Goal: Task Accomplishment & Management: Manage account settings

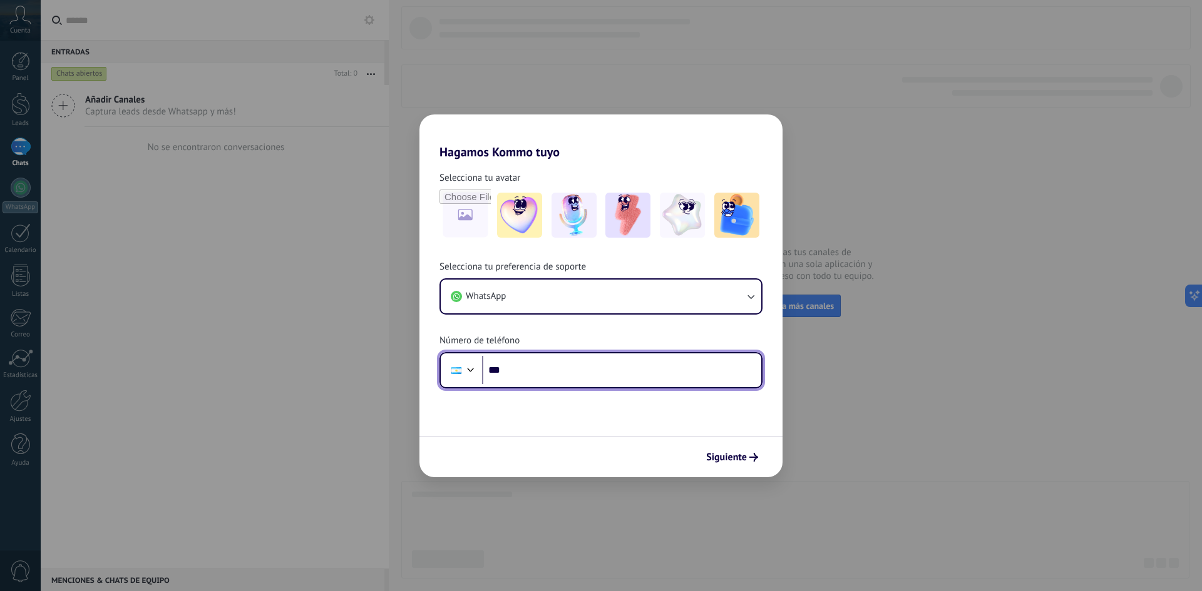
click at [571, 377] on input "***" at bounding box center [621, 370] width 279 height 29
type input "**********"
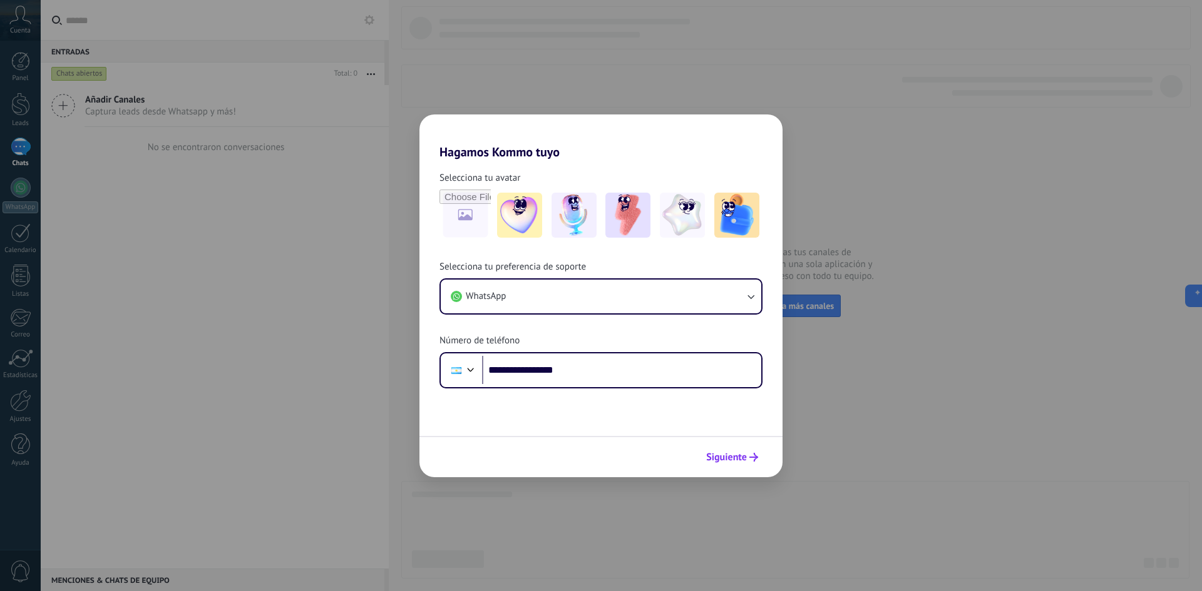
click at [743, 447] on div "Siguiente" at bounding box center [731, 457] width 63 height 21
click at [748, 454] on span "Siguiente" at bounding box center [732, 457] width 52 height 9
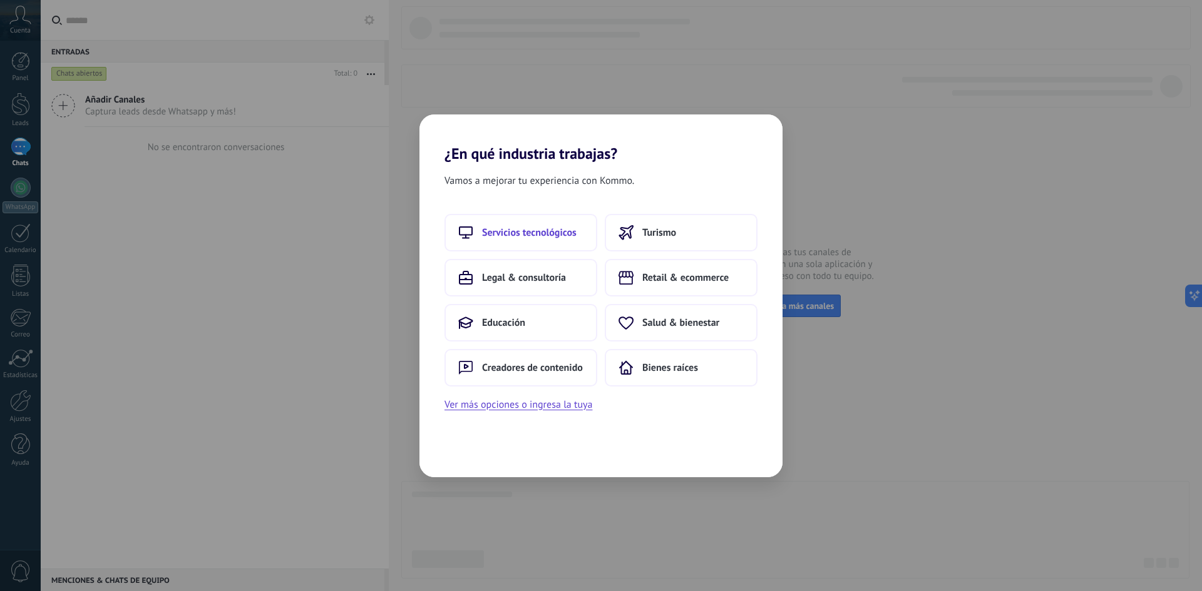
click at [555, 235] on span "Servicios tecnológicos" at bounding box center [529, 233] width 95 height 13
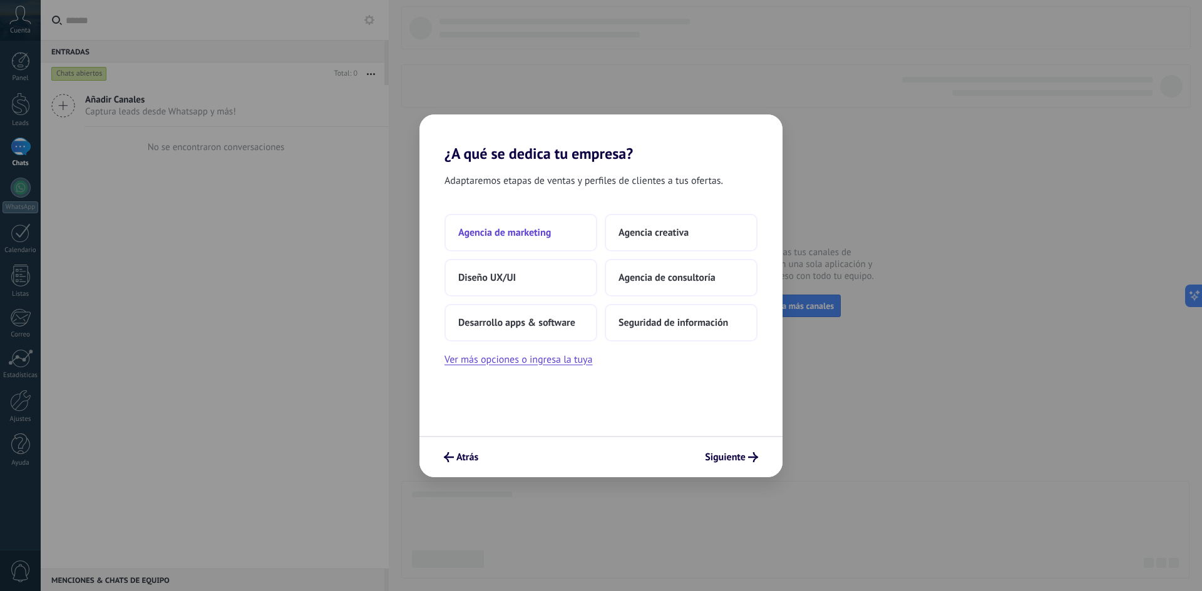
click at [529, 233] on span "Agencia de marketing" at bounding box center [504, 233] width 93 height 13
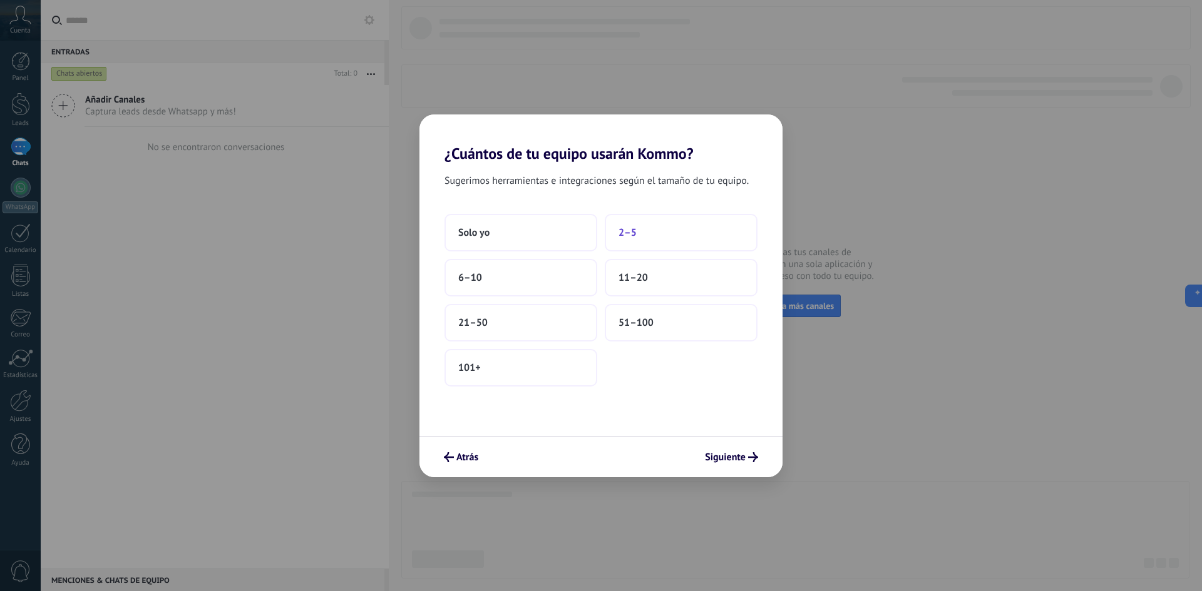
click at [659, 231] on button "2–5" at bounding box center [681, 233] width 153 height 38
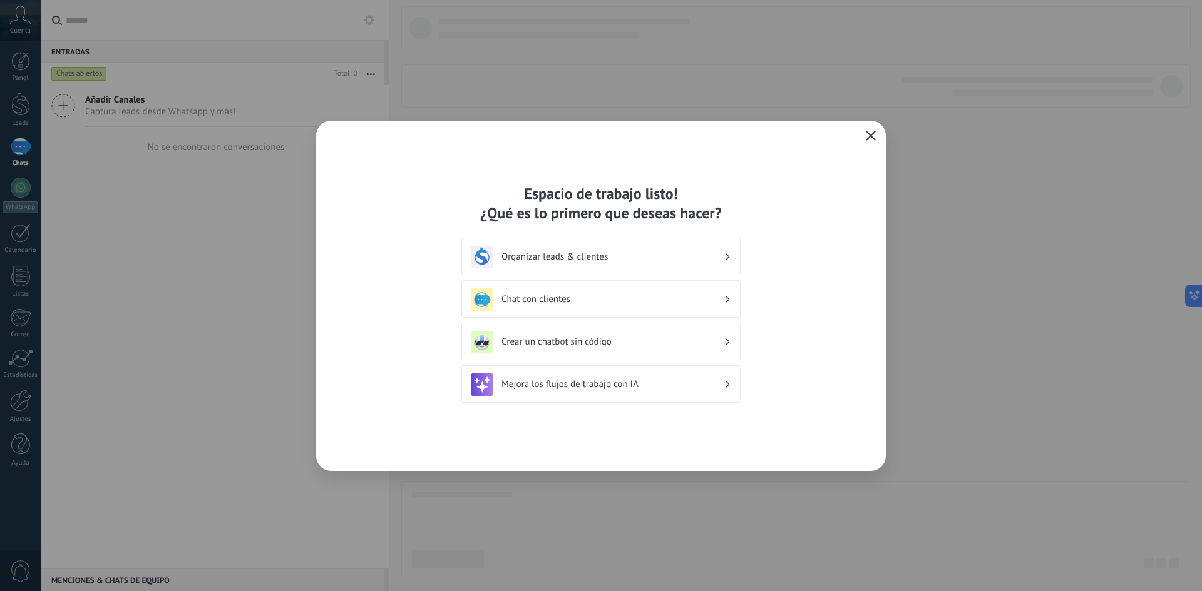
click at [623, 261] on h3 "Organizar leads & clientes" at bounding box center [612, 257] width 222 height 12
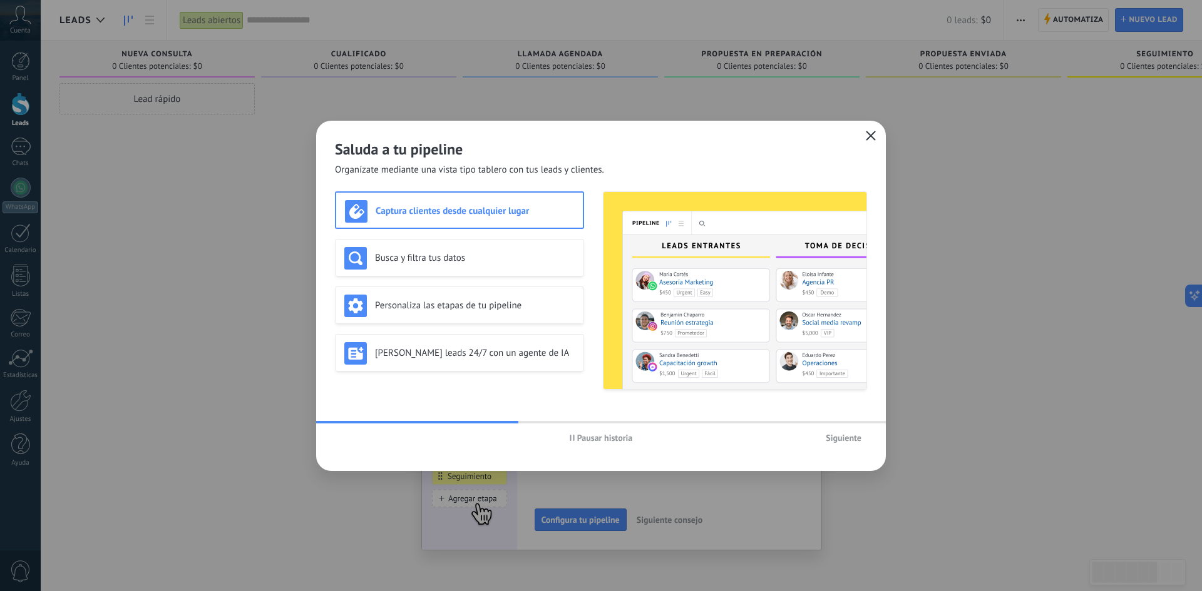
click at [872, 133] on icon "button" at bounding box center [871, 136] width 10 height 10
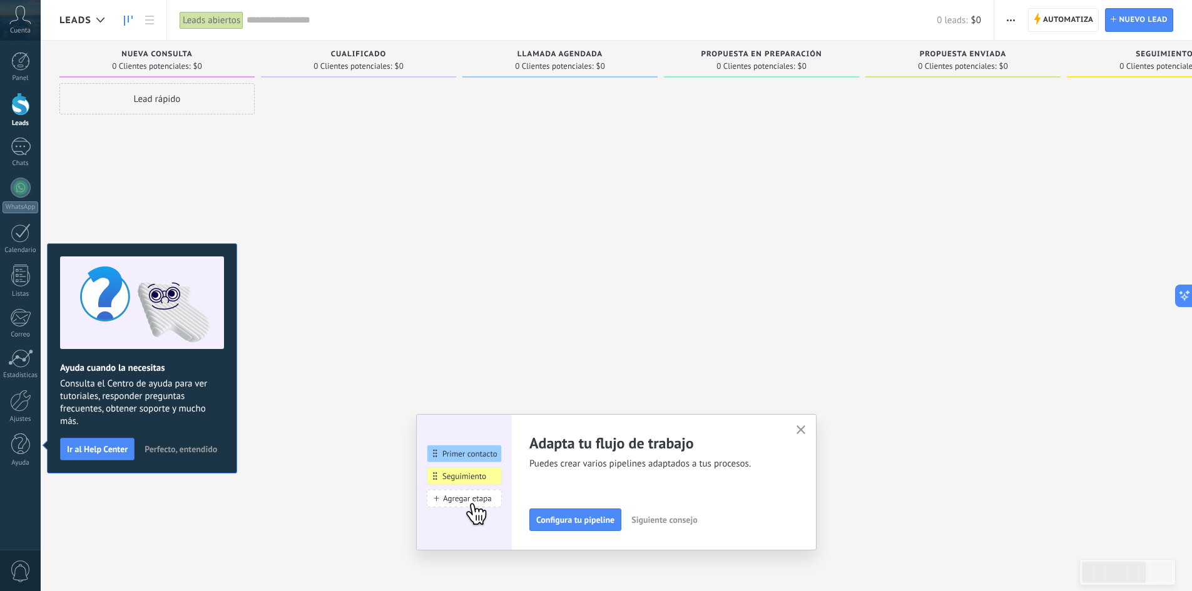
click at [806, 427] on icon "button" at bounding box center [801, 430] width 9 height 9
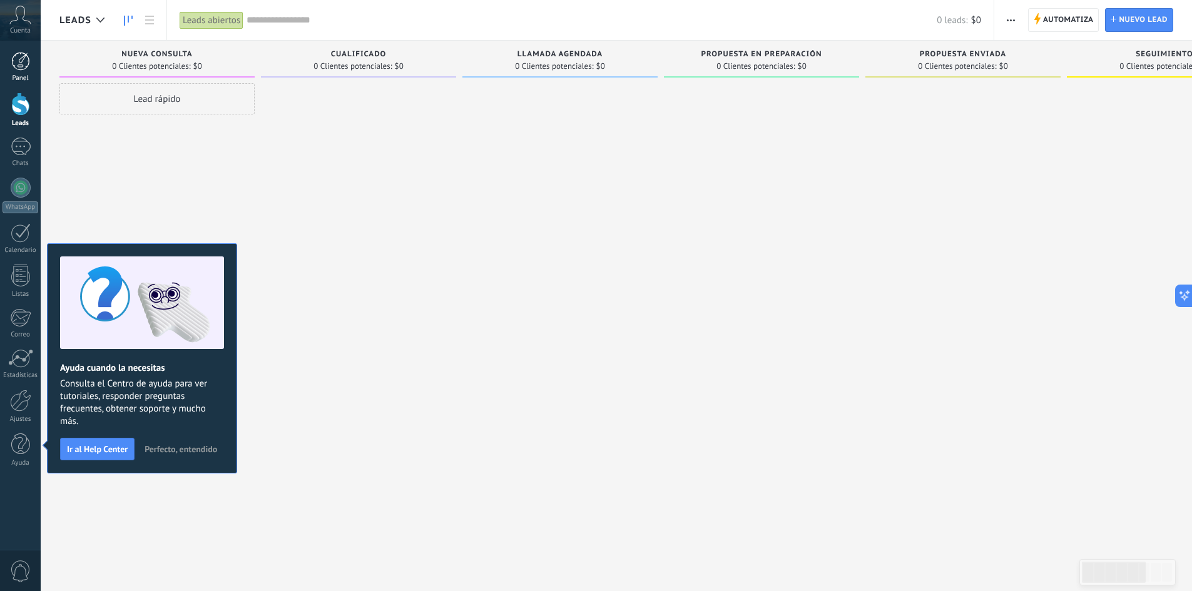
click at [17, 63] on div at bounding box center [20, 61] width 19 height 19
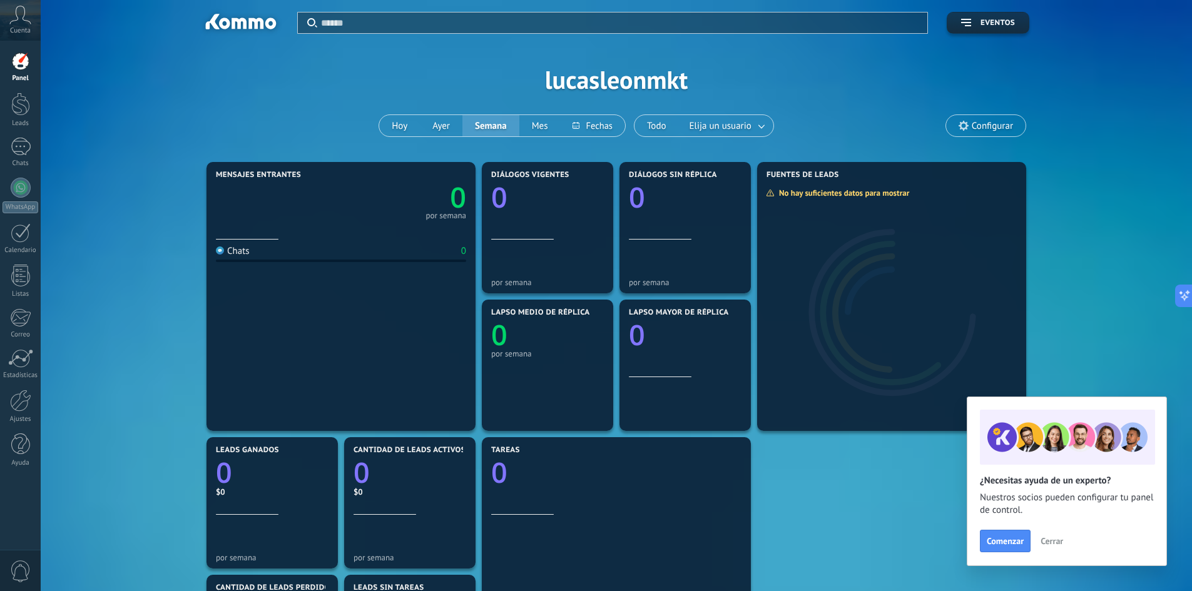
click at [1058, 542] on span "Cerrar" at bounding box center [1052, 541] width 23 height 9
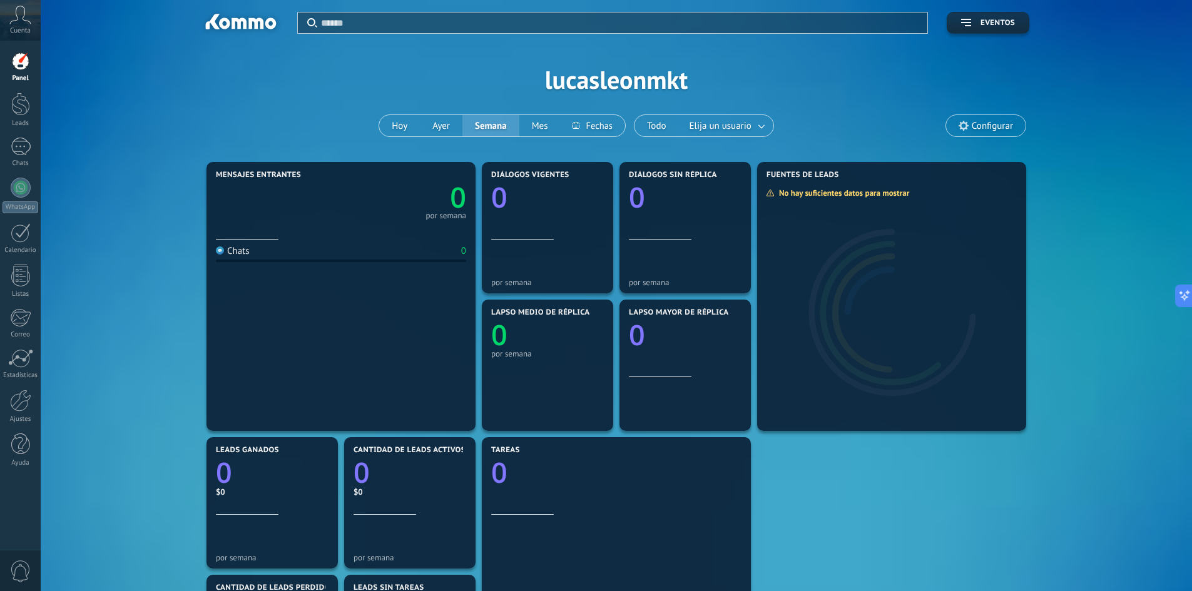
click at [980, 121] on span "Configurar" at bounding box center [992, 126] width 41 height 11
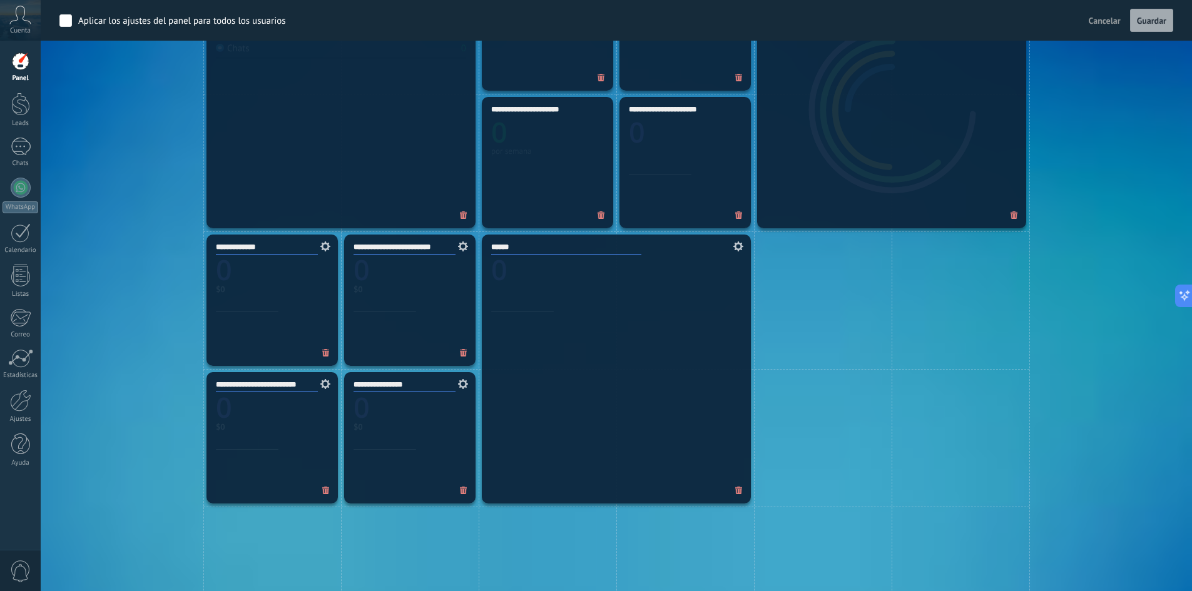
scroll to position [501, 0]
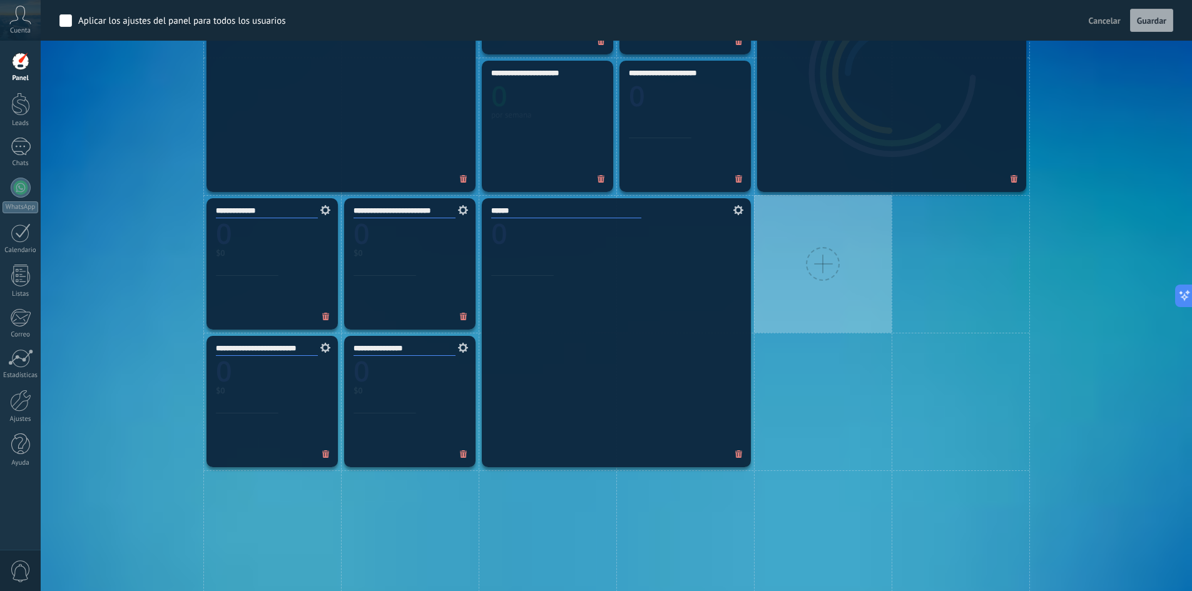
click at [837, 252] on div at bounding box center [823, 264] width 138 height 138
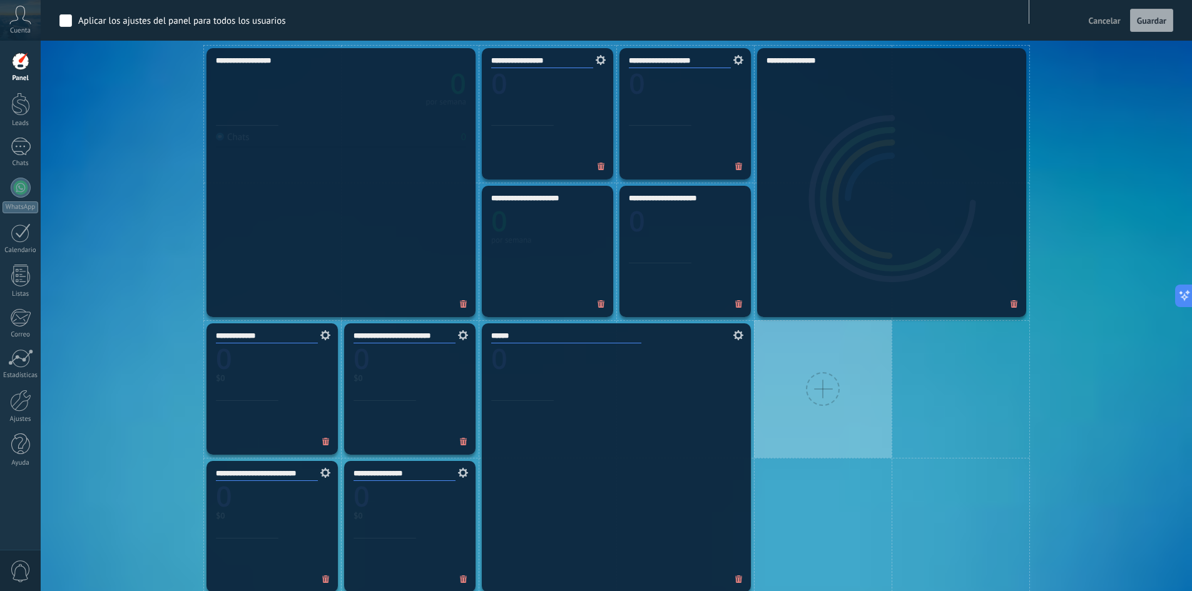
scroll to position [563, 0]
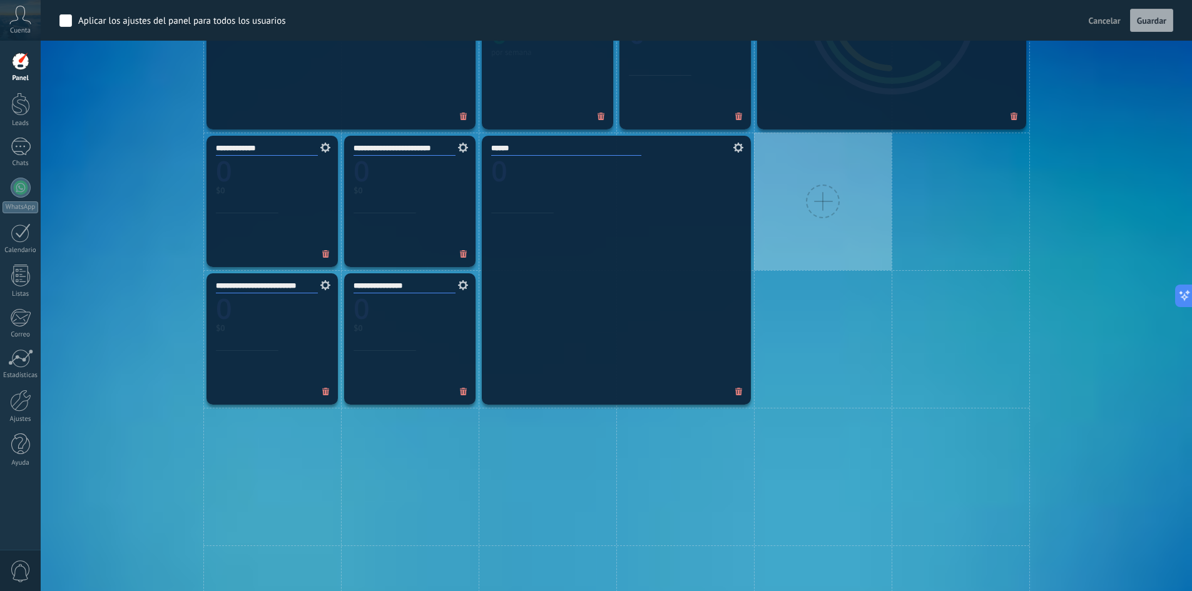
click at [738, 392] on icon at bounding box center [739, 392] width 8 height 8
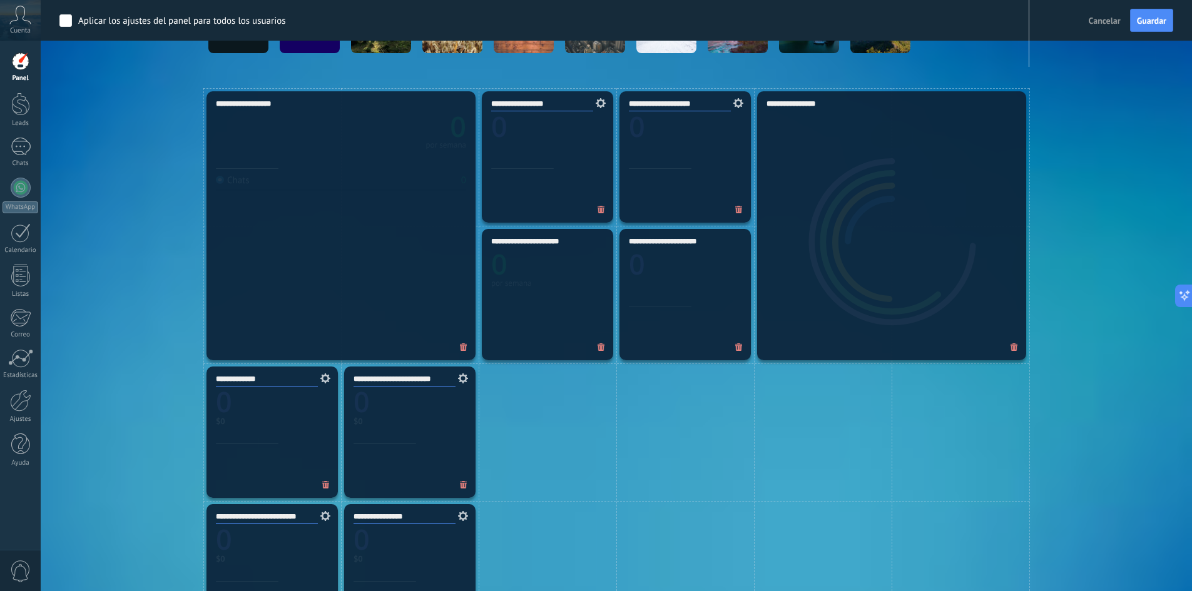
scroll to position [313, 0]
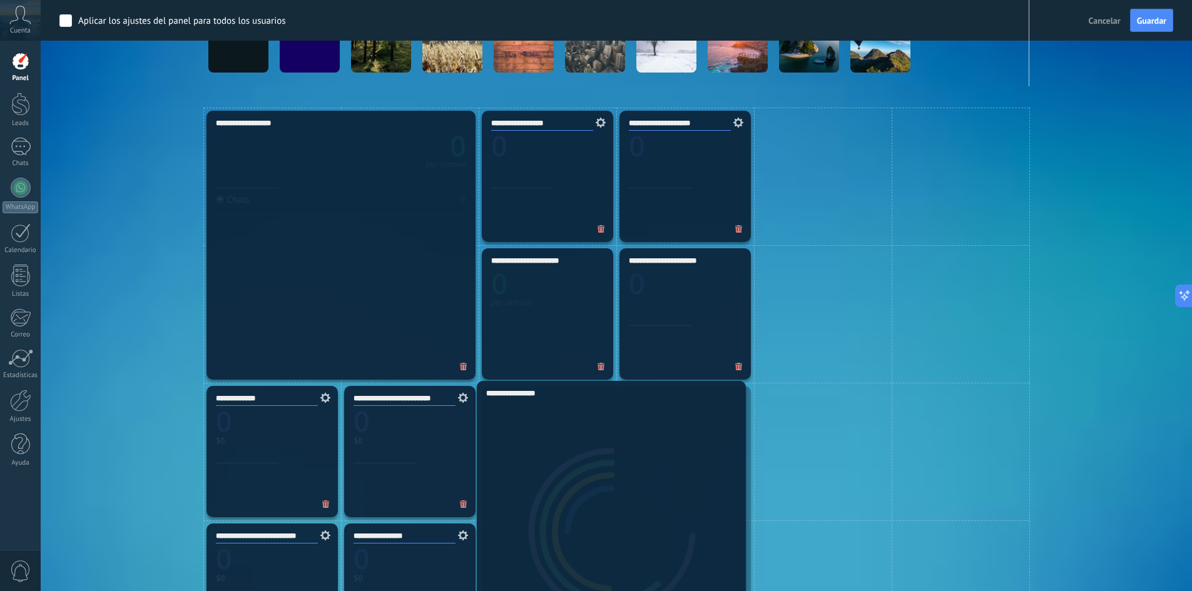
drag, startPoint x: 838, startPoint y: 172, endPoint x: 541, endPoint y: 444, distance: 402.7
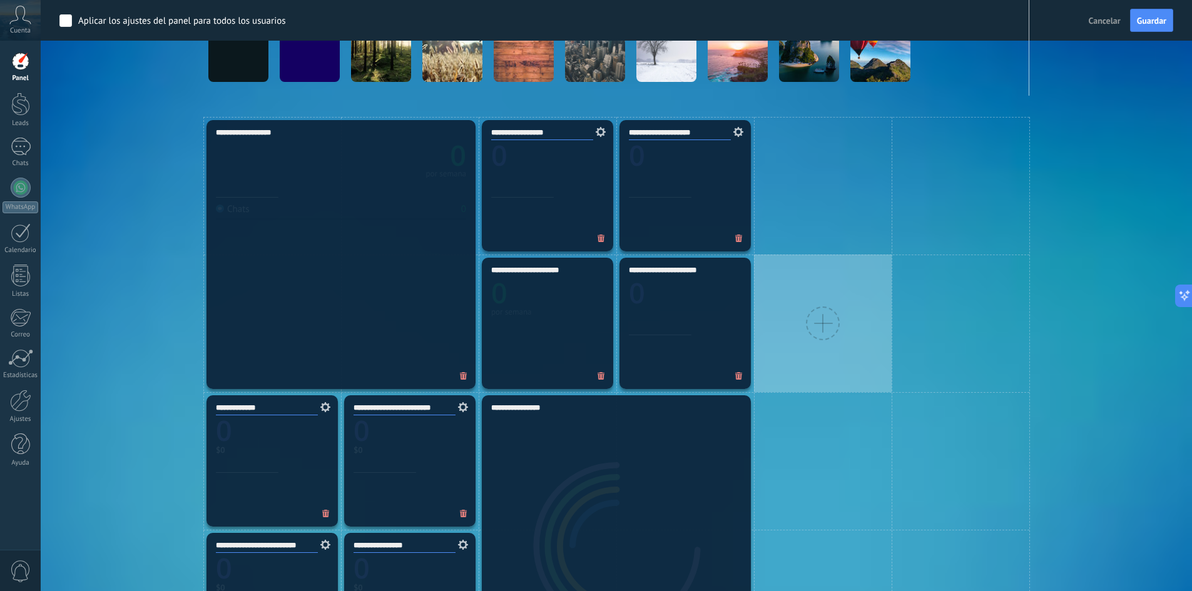
scroll to position [125, 0]
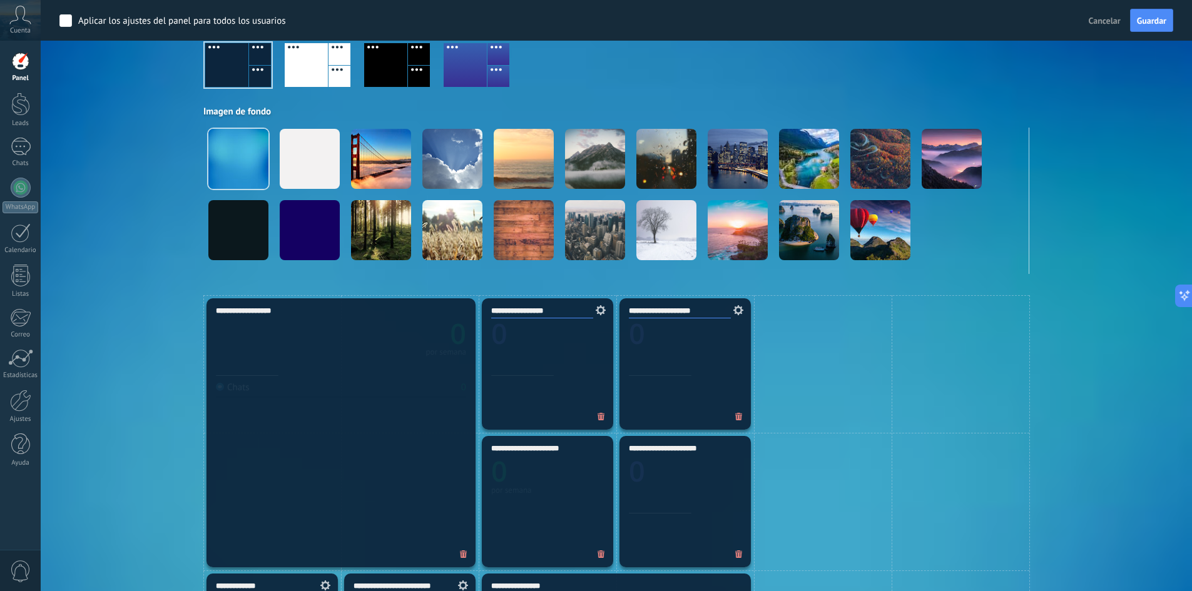
click at [1106, 18] on span "Cancelar" at bounding box center [1105, 20] width 32 height 11
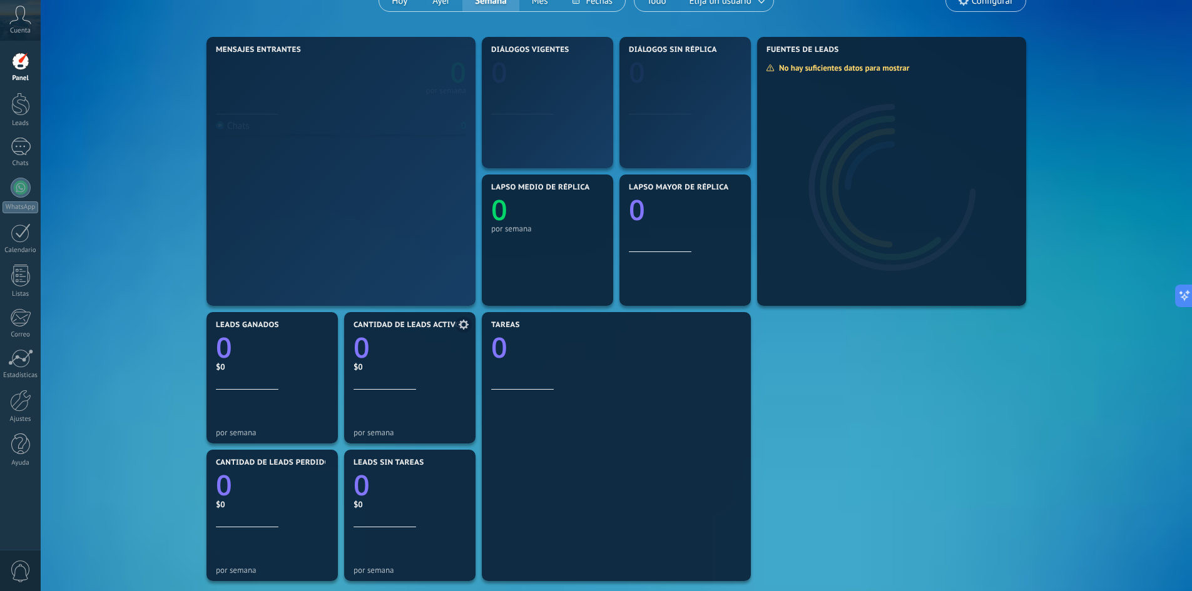
scroll to position [0, 0]
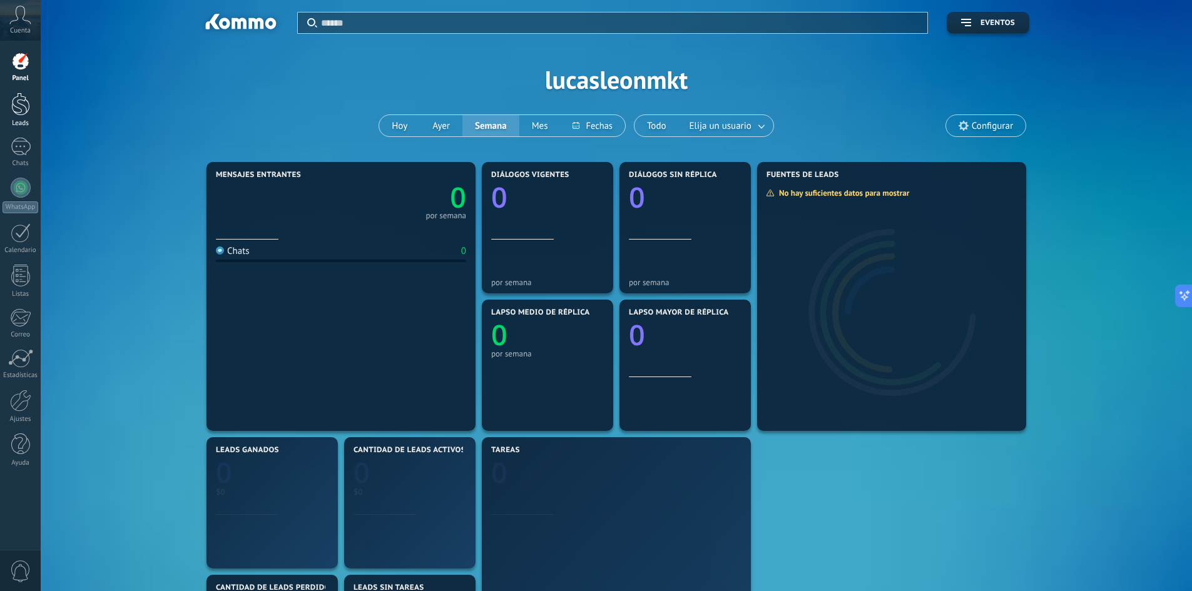
click at [25, 116] on link "Leads" at bounding box center [20, 110] width 41 height 35
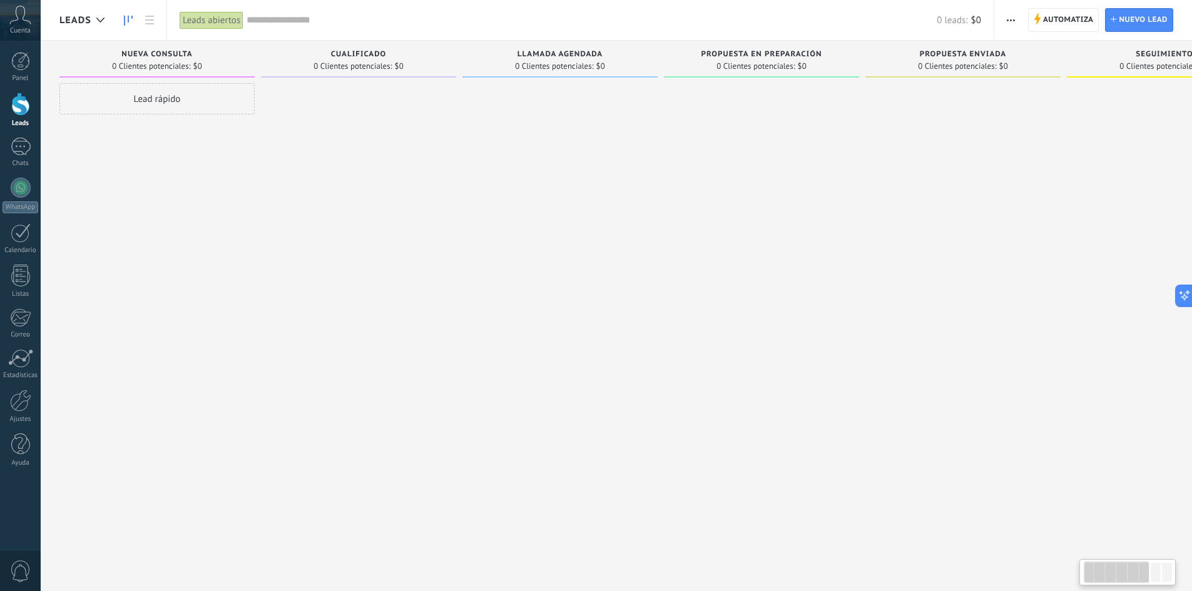
drag, startPoint x: 787, startPoint y: 355, endPoint x: 937, endPoint y: 351, distance: 150.9
click at [925, 351] on div "Leads Entrantes Solicitudes: 0 0 0 0 0 0 0 0 0 Nueva consulta 0 Clientes potenc…" at bounding box center [871, 276] width 1625 height 471
drag, startPoint x: 183, startPoint y: 234, endPoint x: 666, endPoint y: 227, distance: 482.6
click at [625, 235] on div "Leads Entrantes Solicitudes: 0 0 0 0 0 0 0 0 0 Nueva consulta 0 Clientes potenc…" at bounding box center [871, 276] width 1625 height 471
drag, startPoint x: 225, startPoint y: 271, endPoint x: 464, endPoint y: 275, distance: 238.5
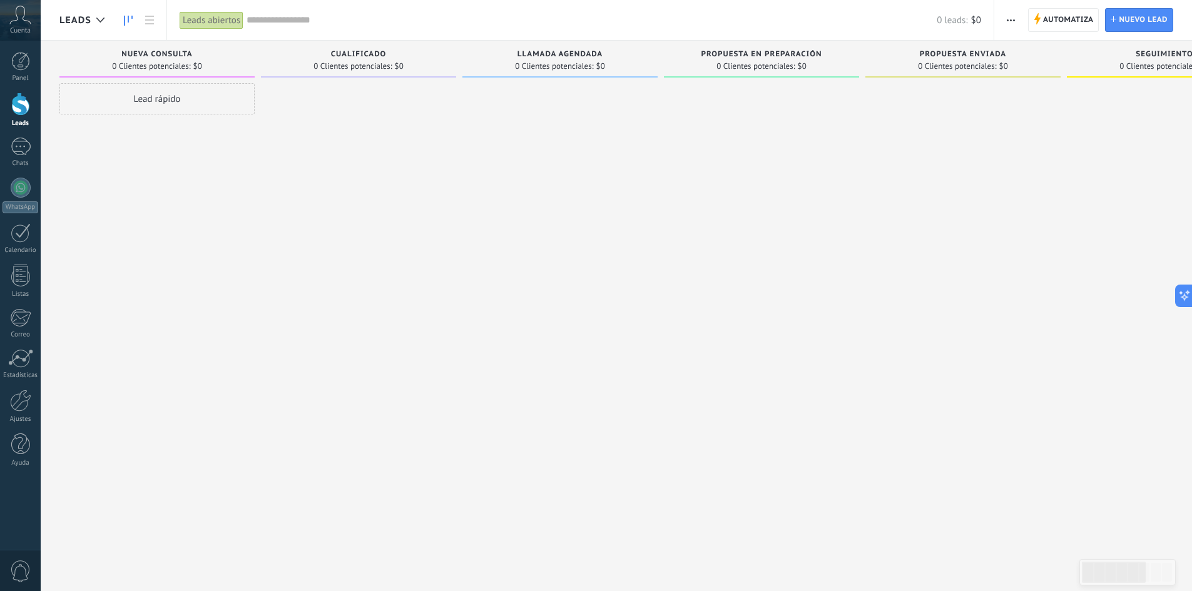
click at [464, 275] on div "Leads Entrantes Solicitudes: 0 0 0 0 0 0 0 0 0 Nueva consulta 0 Clientes potenc…" at bounding box center [871, 276] width 1625 height 471
drag, startPoint x: 593, startPoint y: 237, endPoint x: 934, endPoint y: 285, distance: 343.8
click at [934, 285] on div "Leads Entrantes Solicitudes: 0 0 0 0 0 0 0 0 0 Nueva consulta 0 Clientes potenc…" at bounding box center [871, 276] width 1625 height 471
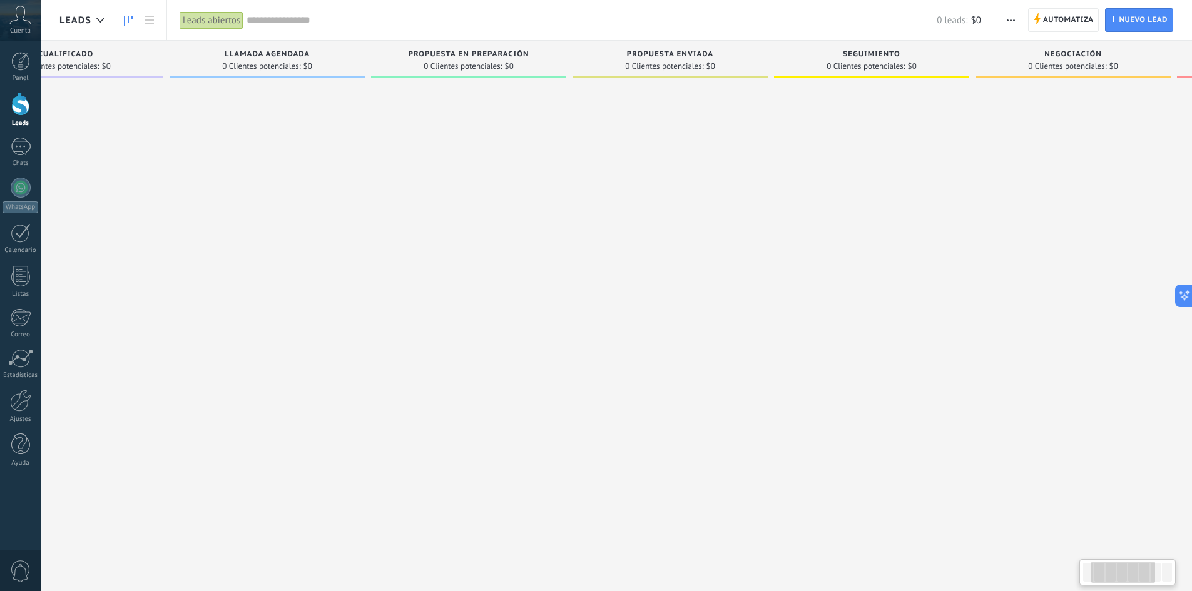
scroll to position [0, 492]
drag, startPoint x: 883, startPoint y: 223, endPoint x: 303, endPoint y: 250, distance: 580.8
click at [304, 250] on div "Leads Entrantes Solicitudes: 0 0 0 0 0 0 0 0 0 Nueva consulta 0 Clientes potenc…" at bounding box center [380, 276] width 1625 height 471
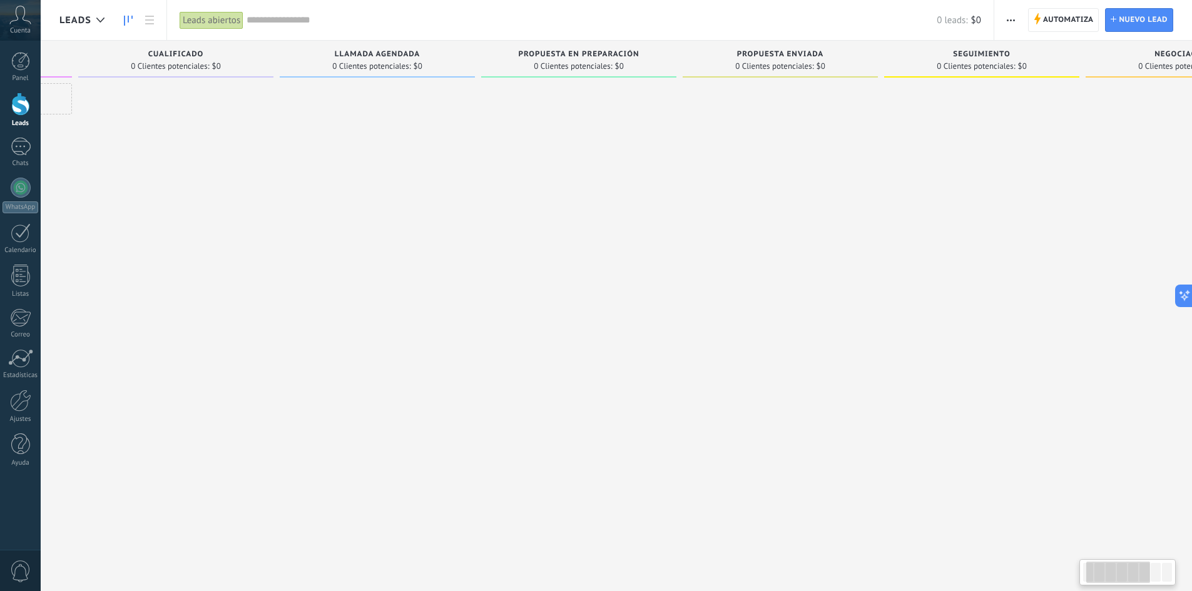
scroll to position [0, 3]
drag, startPoint x: 690, startPoint y: 262, endPoint x: 592, endPoint y: 199, distance: 116.5
click at [1068, 255] on div "Leads Entrantes Solicitudes: 0 0 0 0 0 0 0 0 0 Nueva consulta 0 Clientes potenc…" at bounding box center [869, 276] width 1625 height 471
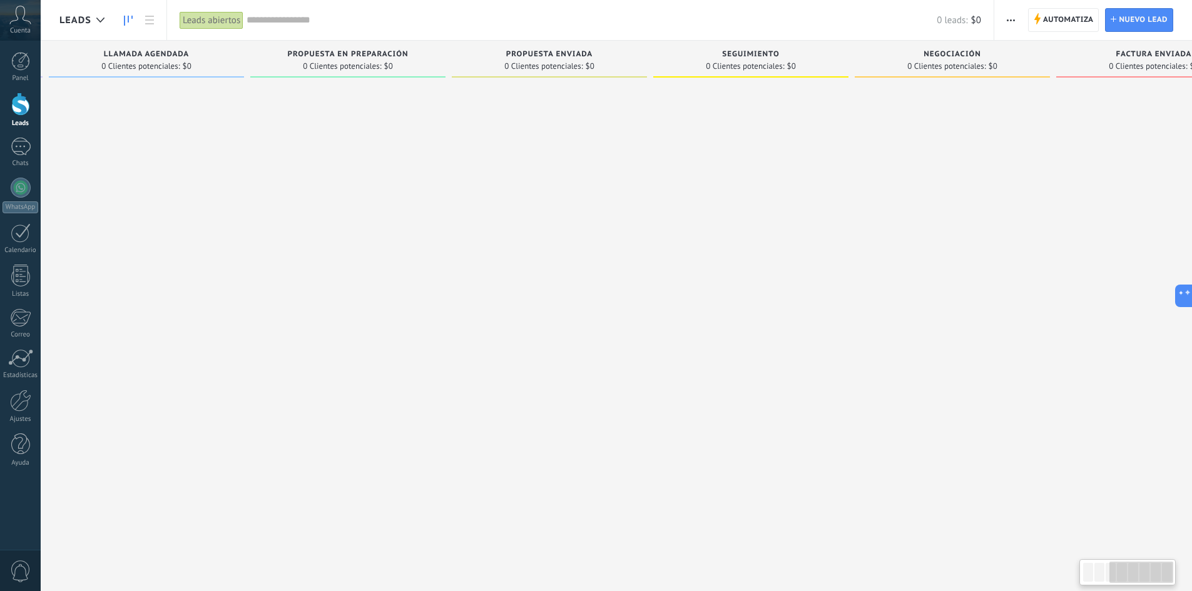
scroll to position [0, 0]
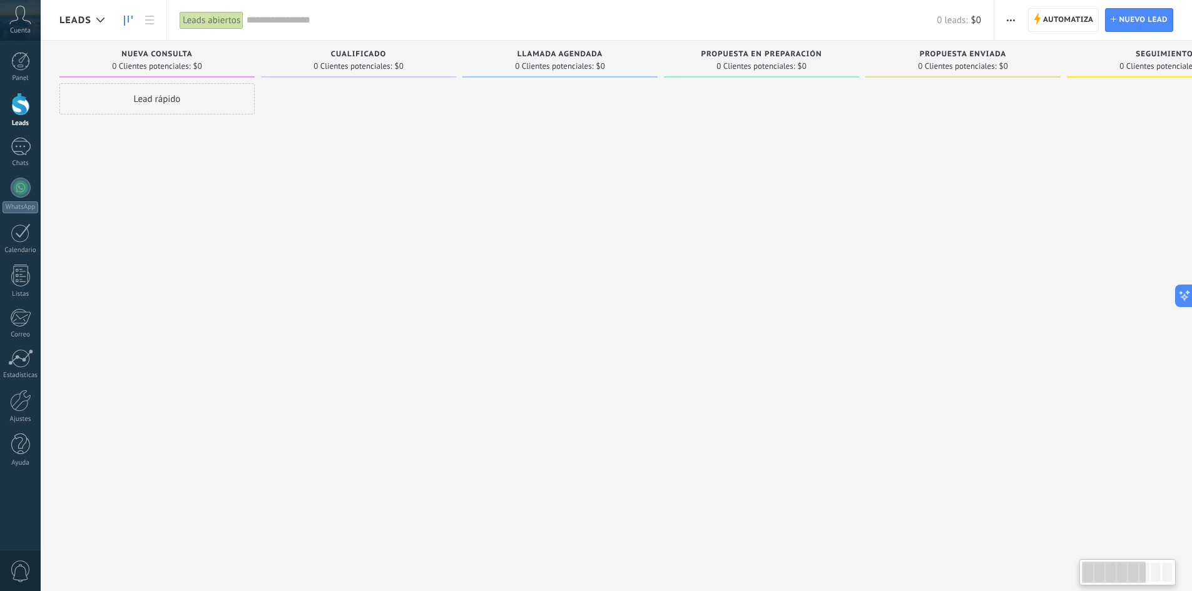
drag, startPoint x: 998, startPoint y: 204, endPoint x: 819, endPoint y: 239, distance: 181.8
click at [1064, 243] on div "Propuesta enviada 0 Clientes potenciales: $0" at bounding box center [967, 276] width 202 height 471
click at [1013, 20] on icon "button" at bounding box center [1011, 20] width 8 height 2
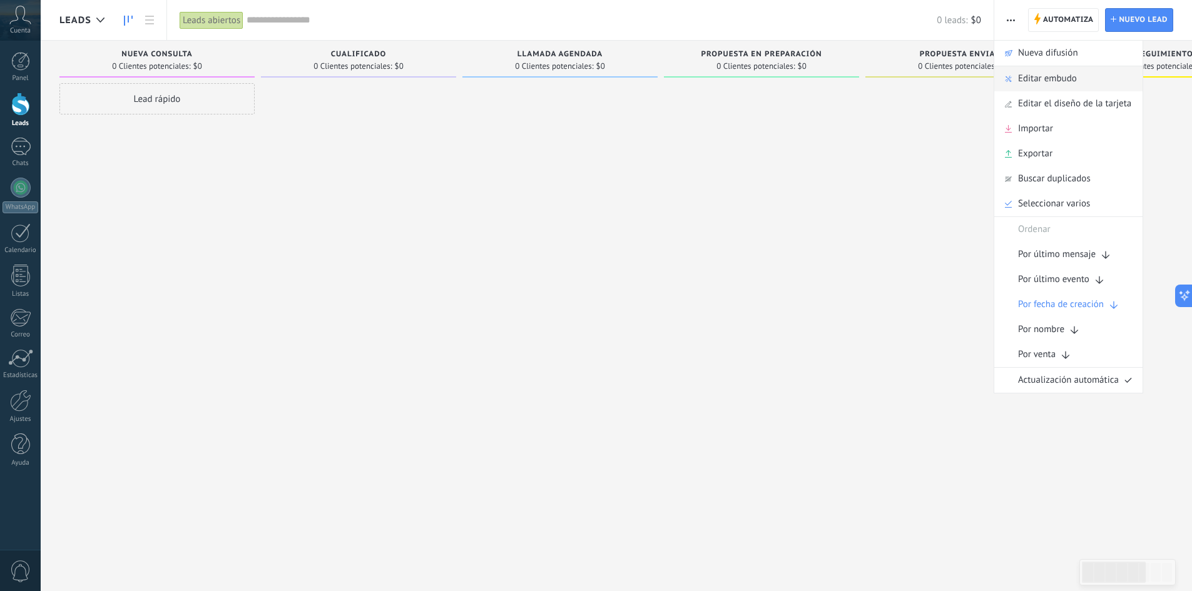
click at [1029, 76] on span "Editar embudo" at bounding box center [1047, 78] width 59 height 25
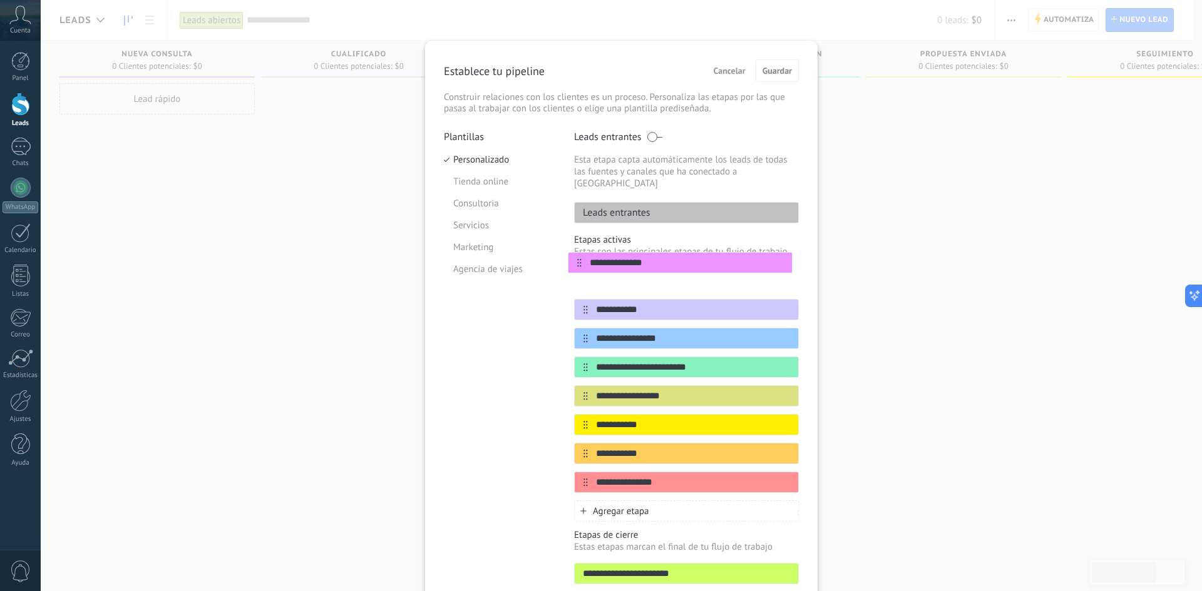
click at [575, 270] on div "**********" at bounding box center [686, 381] width 225 height 223
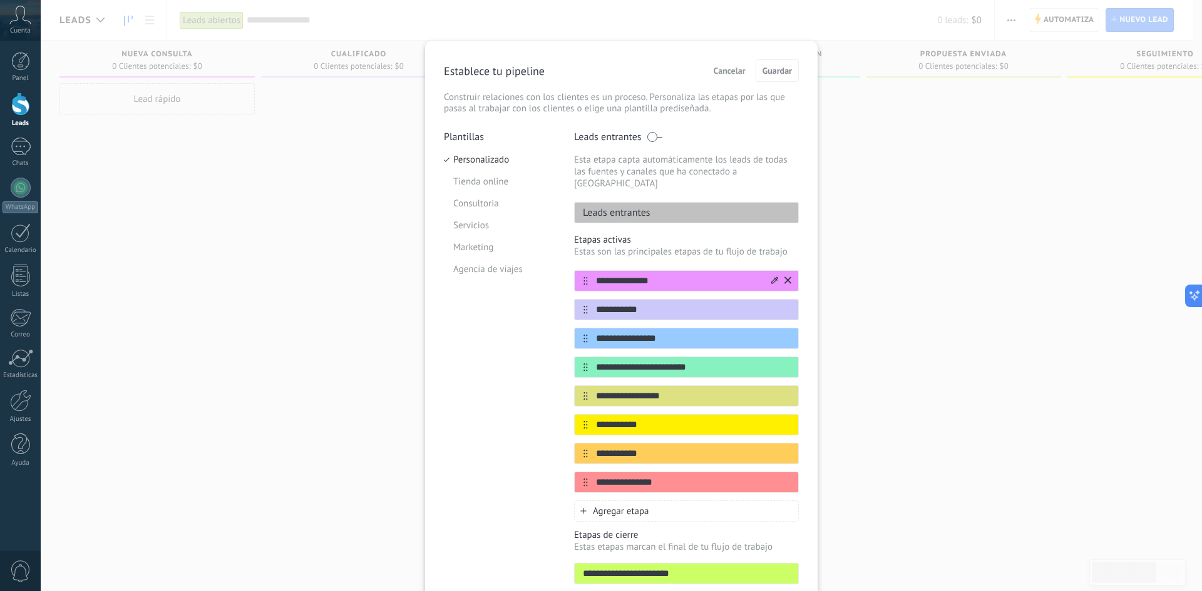
click at [674, 275] on input "**********" at bounding box center [678, 281] width 181 height 13
type input "**********"
click at [780, 61] on button "Guardar" at bounding box center [776, 70] width 43 height 23
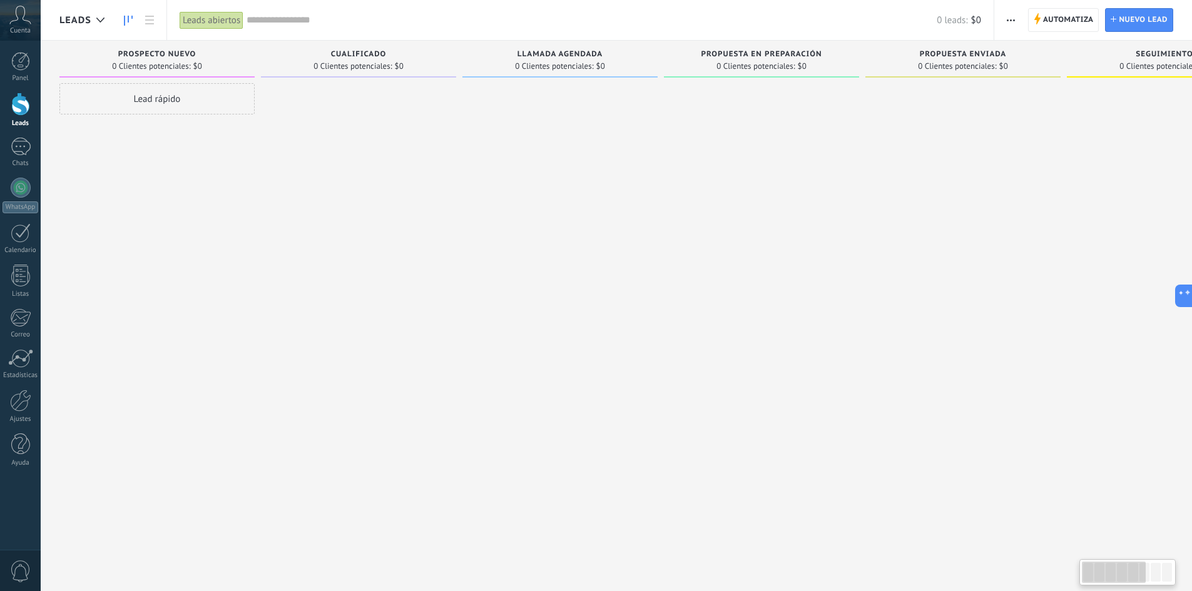
drag, startPoint x: 828, startPoint y: 133, endPoint x: 620, endPoint y: 160, distance: 209.6
click at [1033, 172] on div "Leads Entrantes Solicitudes: 0 0 0 0 0 0 0 0 0 Prospecto nuevo 0 Clientes poten…" at bounding box center [871, 276] width 1625 height 471
drag, startPoint x: 954, startPoint y: 192, endPoint x: 1065, endPoint y: 203, distance: 111.3
click at [1065, 203] on div "Propuesta enviada 0 Clientes potenciales: $0" at bounding box center [967, 276] width 202 height 471
click at [1076, 20] on span "Automatiza" at bounding box center [1068, 20] width 51 height 23
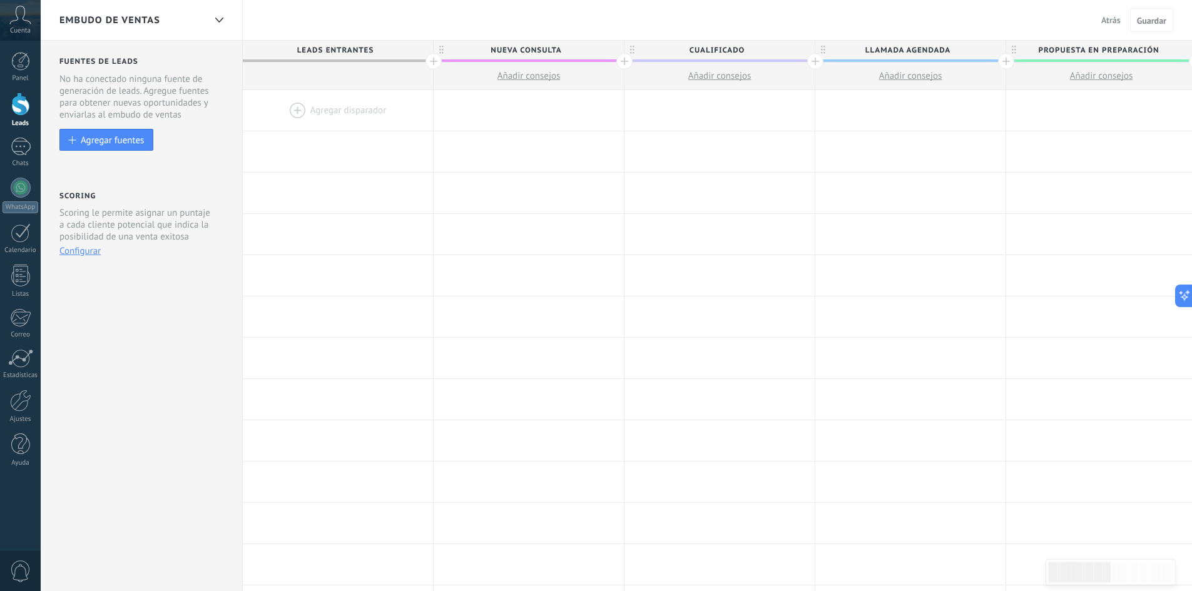
click at [434, 58] on span "Nueva consulta" at bounding box center [526, 50] width 184 height 19
click at [615, 63] on button "Añadir consejos" at bounding box center [529, 76] width 190 height 27
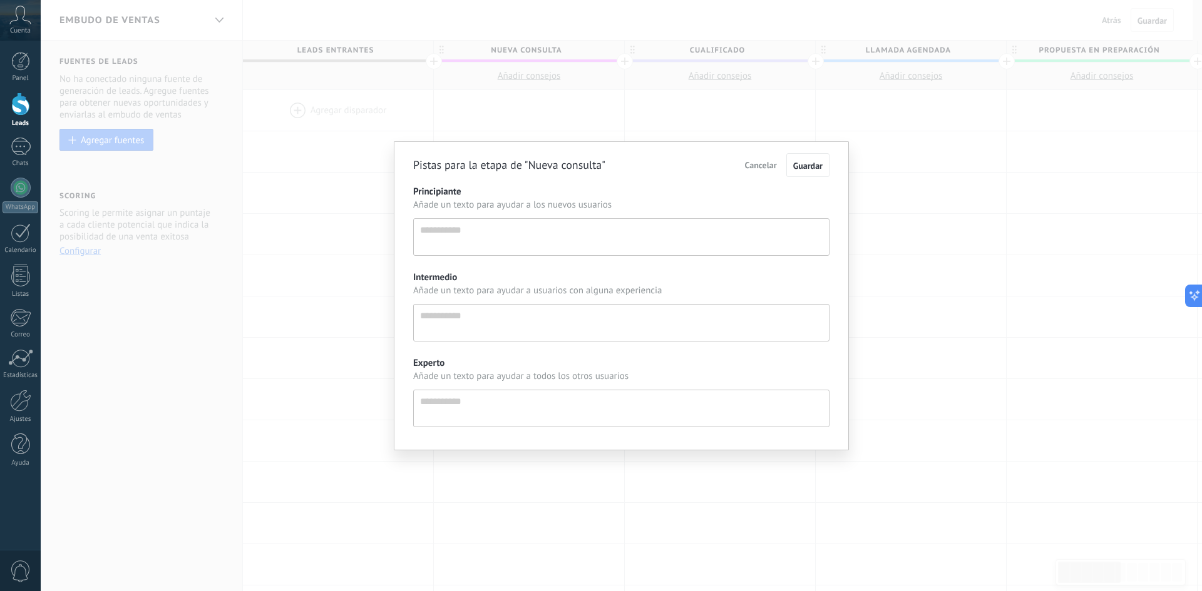
scroll to position [12, 0]
click at [746, 165] on span "Cancelar" at bounding box center [761, 165] width 32 height 11
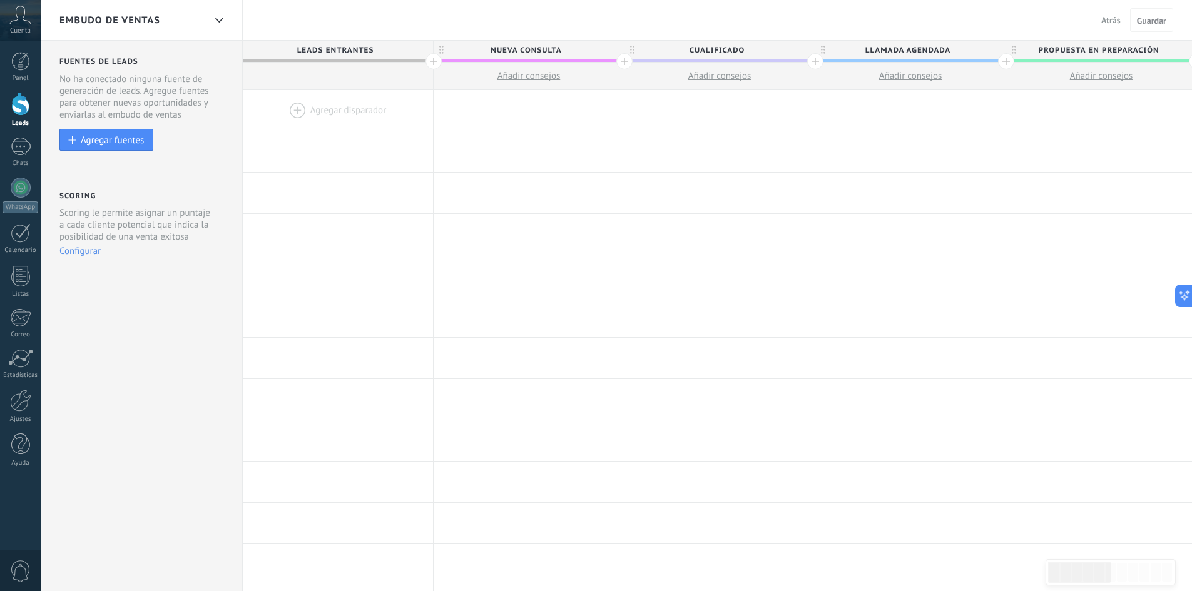
click at [343, 110] on div at bounding box center [338, 110] width 190 height 41
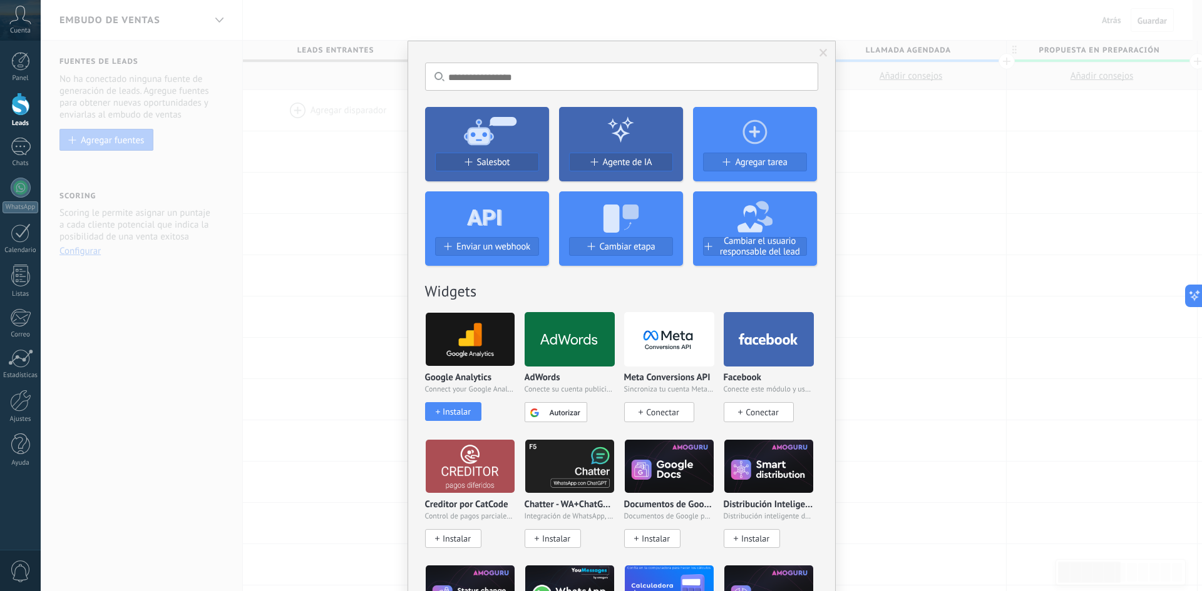
click at [822, 48] on span at bounding box center [823, 53] width 21 height 21
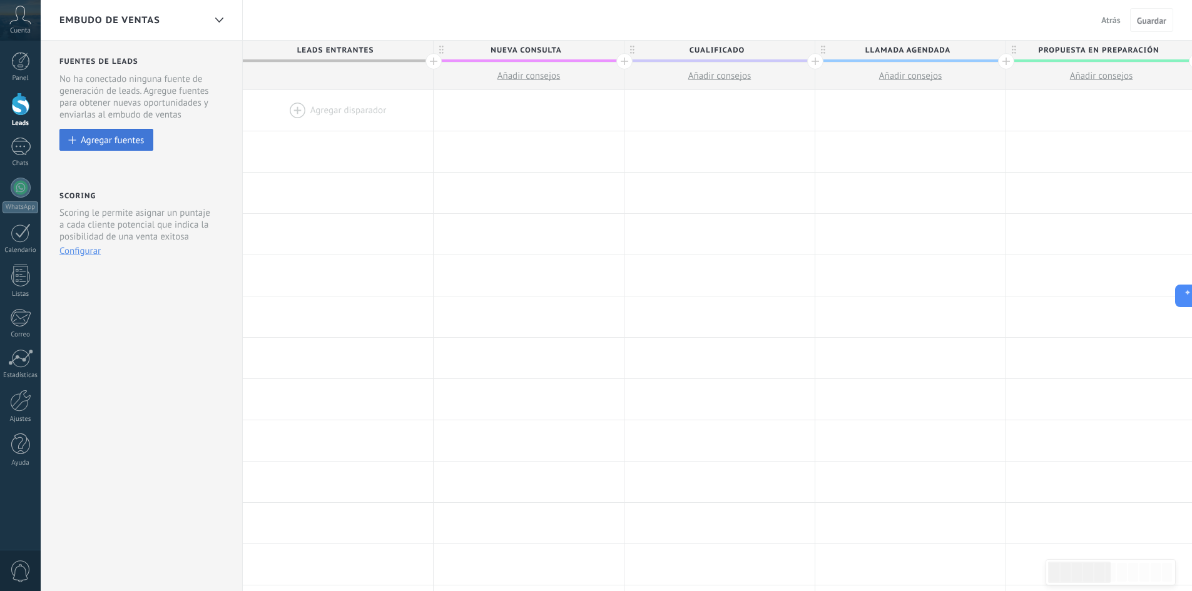
click at [115, 140] on div "Agregar fuentes" at bounding box center [112, 140] width 63 height 11
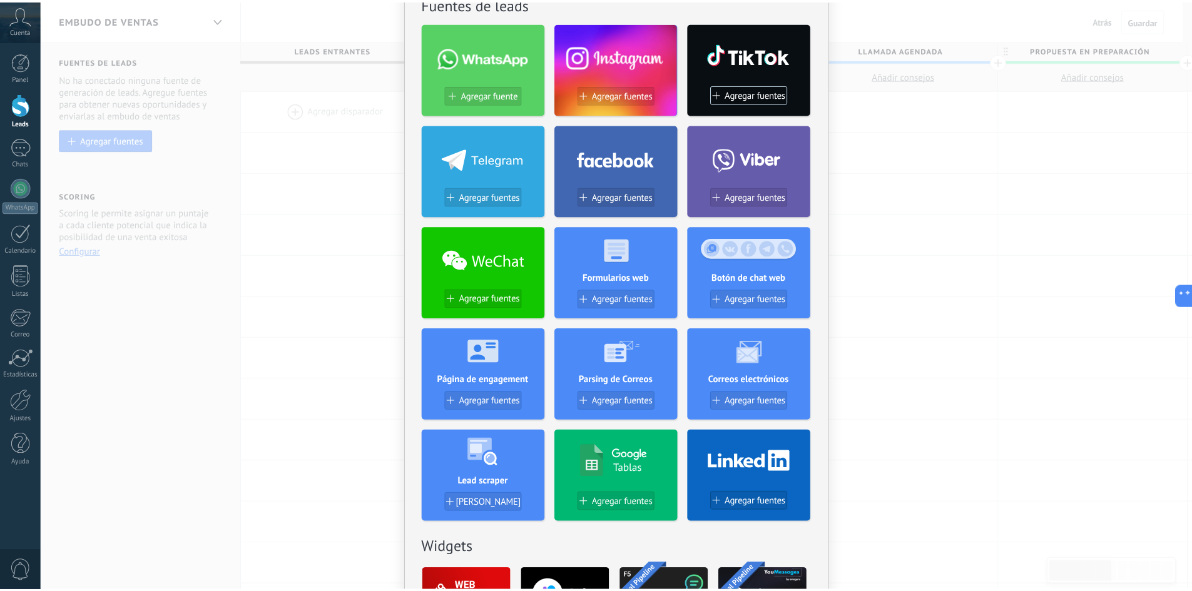
scroll to position [0, 0]
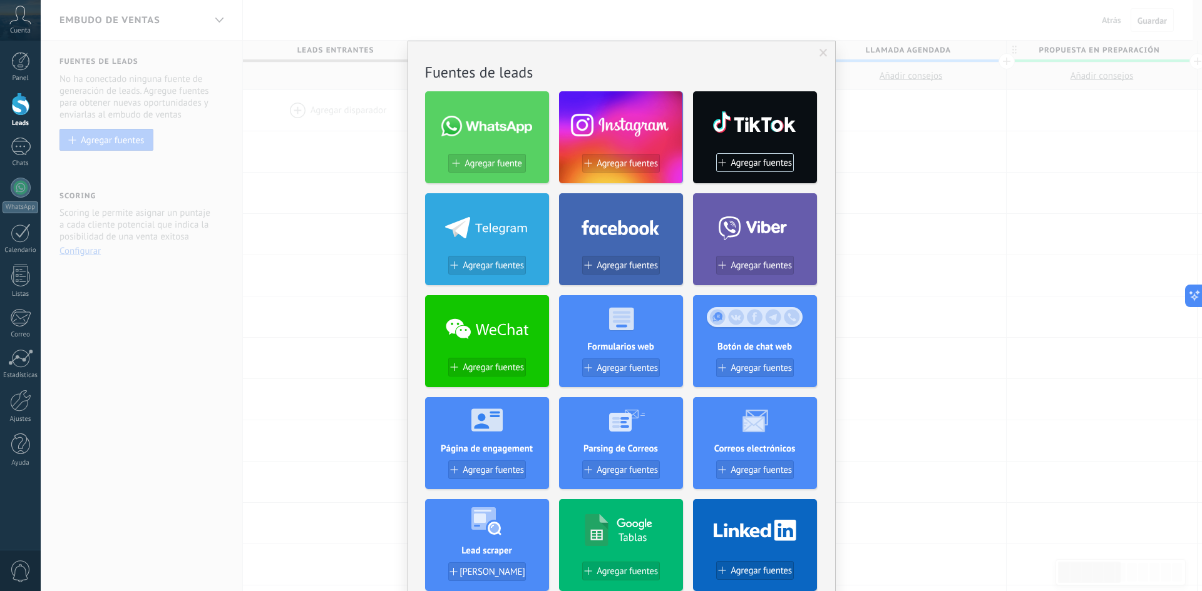
click at [1079, 237] on div "No hay resultados Fuentes de leads Agregar fuente Agregar fuentes Agregar fuent…" at bounding box center [621, 295] width 1161 height 591
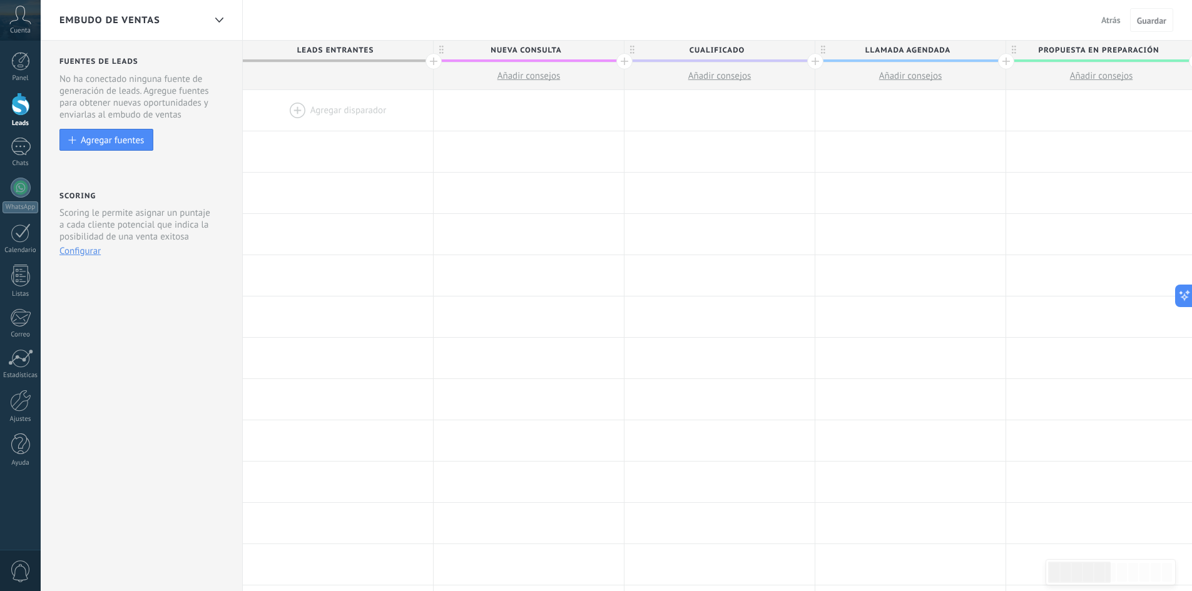
click at [1100, 18] on button "Atrás" at bounding box center [1110, 20] width 29 height 19
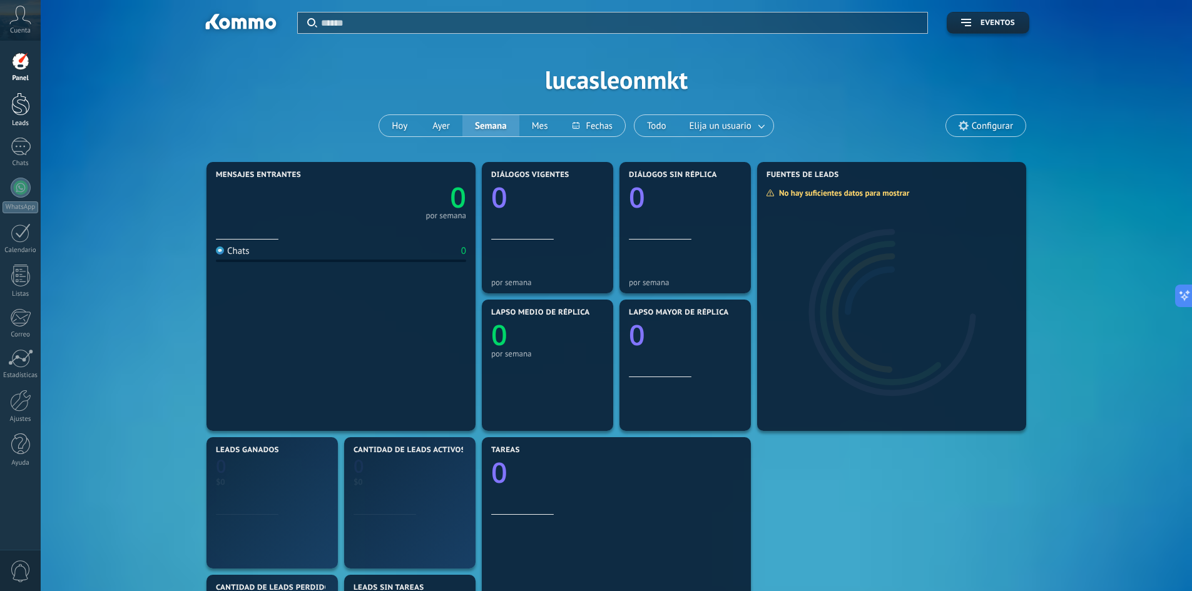
click at [29, 110] on div at bounding box center [20, 104] width 19 height 23
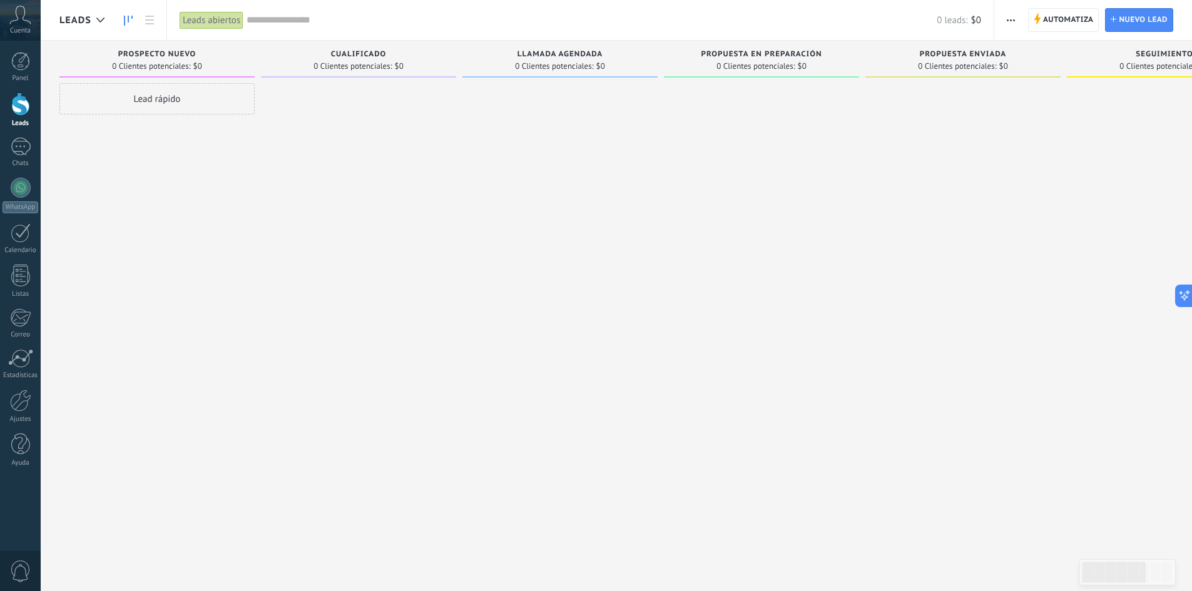
click at [168, 104] on div "Lead rápido" at bounding box center [156, 98] width 195 height 31
type input "*****"
click at [162, 173] on input "text" at bounding box center [155, 174] width 183 height 18
type input "**********"
click at [95, 264] on span "Instalar" at bounding box center [86, 267] width 28 height 9
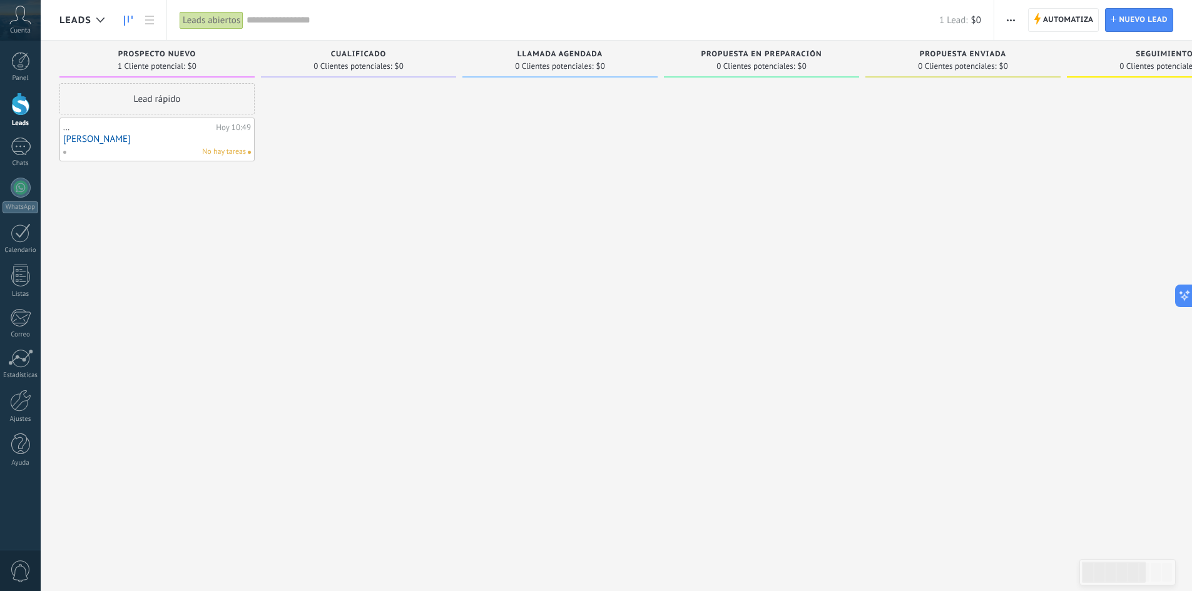
click at [130, 146] on div "No hay tareas" at bounding box center [154, 151] width 183 height 11
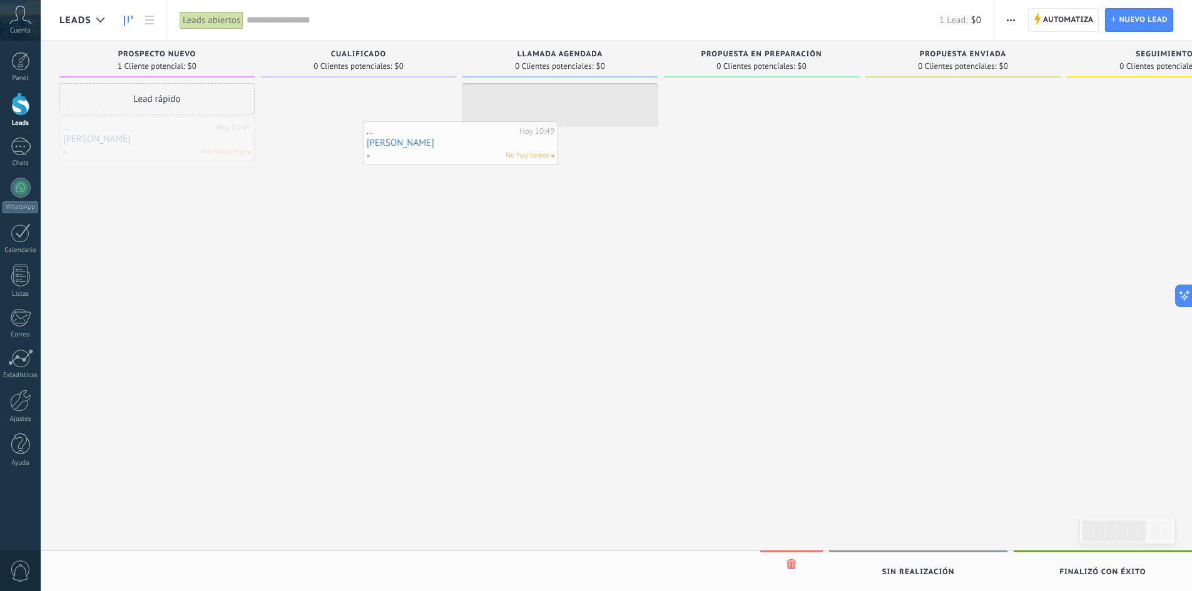
drag, startPoint x: 182, startPoint y: 146, endPoint x: 486, endPoint y: 150, distance: 303.6
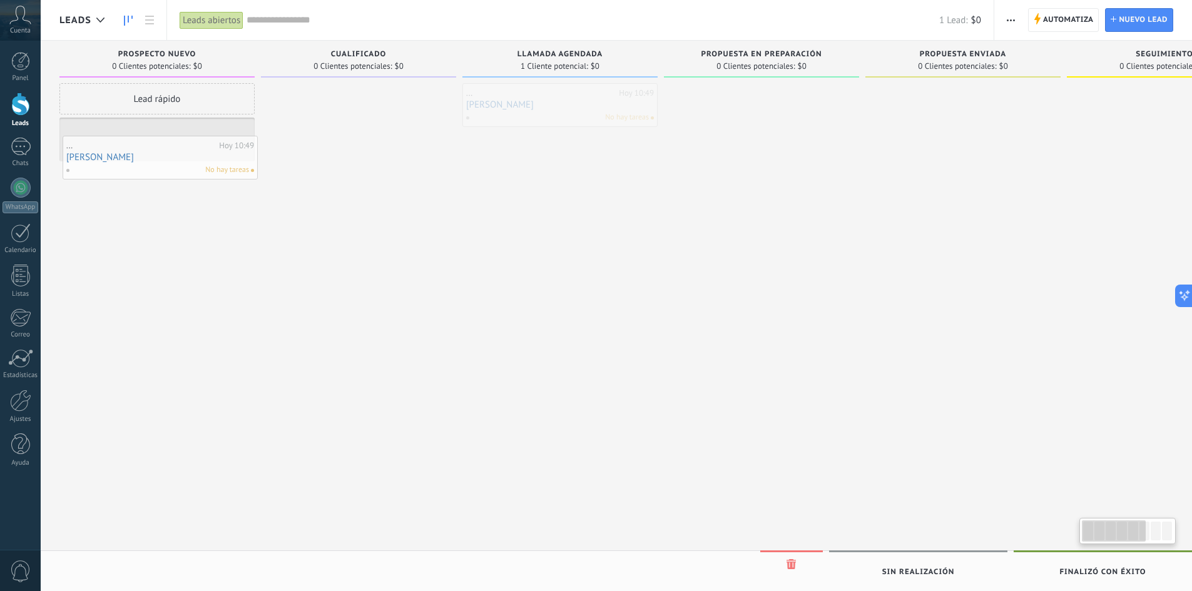
drag, startPoint x: 578, startPoint y: 100, endPoint x: 176, endPoint y: 150, distance: 405.0
drag, startPoint x: 113, startPoint y: 143, endPoint x: 86, endPoint y: 141, distance: 27.0
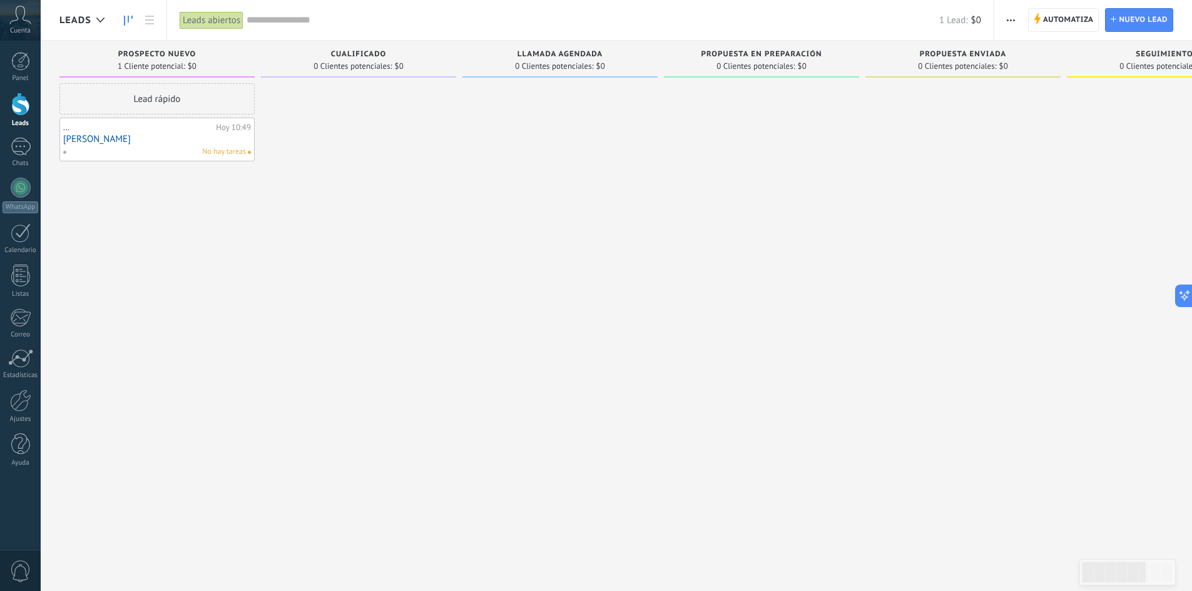
click at [105, 139] on link "[PERSON_NAME]" at bounding box center [157, 139] width 188 height 11
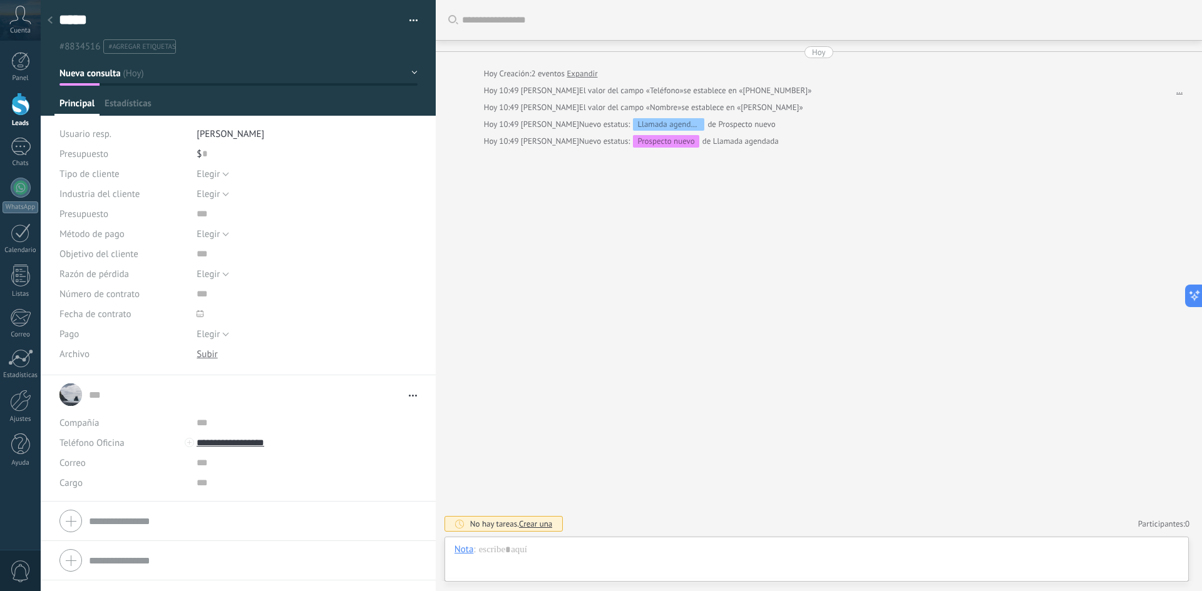
type textarea "*****"
click at [218, 166] on button "Elegir" at bounding box center [213, 174] width 33 height 20
click at [222, 197] on span "Individual" at bounding box center [294, 196] width 223 height 12
drag, startPoint x: 218, startPoint y: 173, endPoint x: 220, endPoint y: 183, distance: 10.1
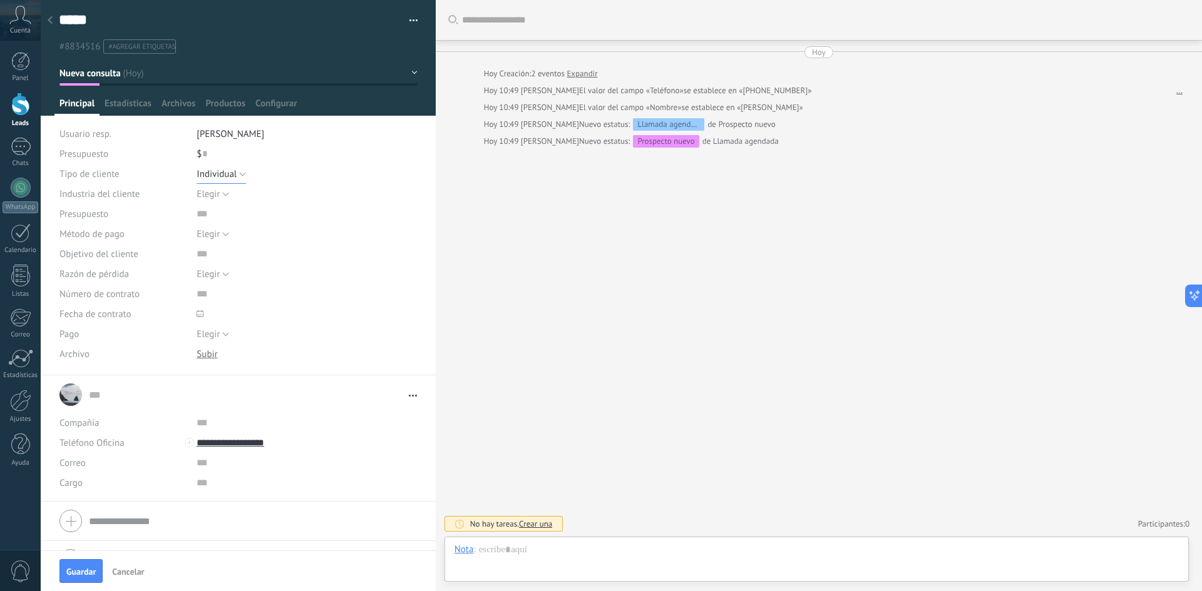
click at [218, 173] on span "Individual" at bounding box center [217, 174] width 40 height 12
click at [232, 221] on span "Entidad legal" at bounding box center [294, 217] width 223 height 12
click at [205, 215] on input "text" at bounding box center [290, 214] width 187 height 20
click at [204, 293] on input "text" at bounding box center [290, 294] width 187 height 20
click at [203, 424] on input "text" at bounding box center [290, 423] width 187 height 20
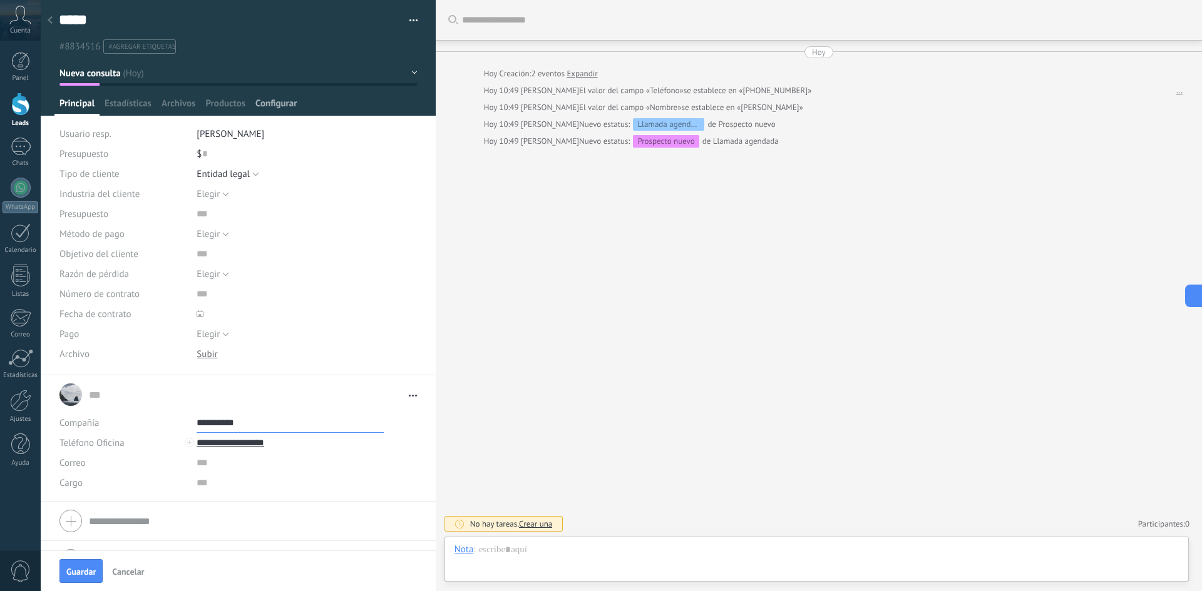
type input "**********"
click at [280, 107] on span "Configurar" at bounding box center [275, 107] width 41 height 18
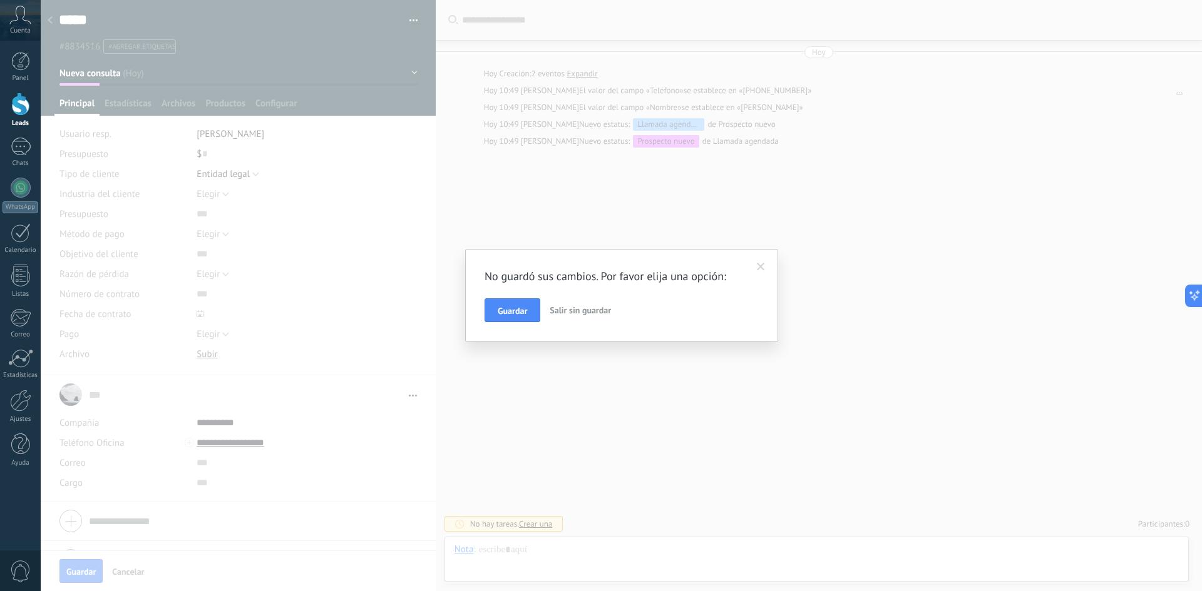
click at [565, 310] on span "Salir sin guardar" at bounding box center [579, 310] width 61 height 11
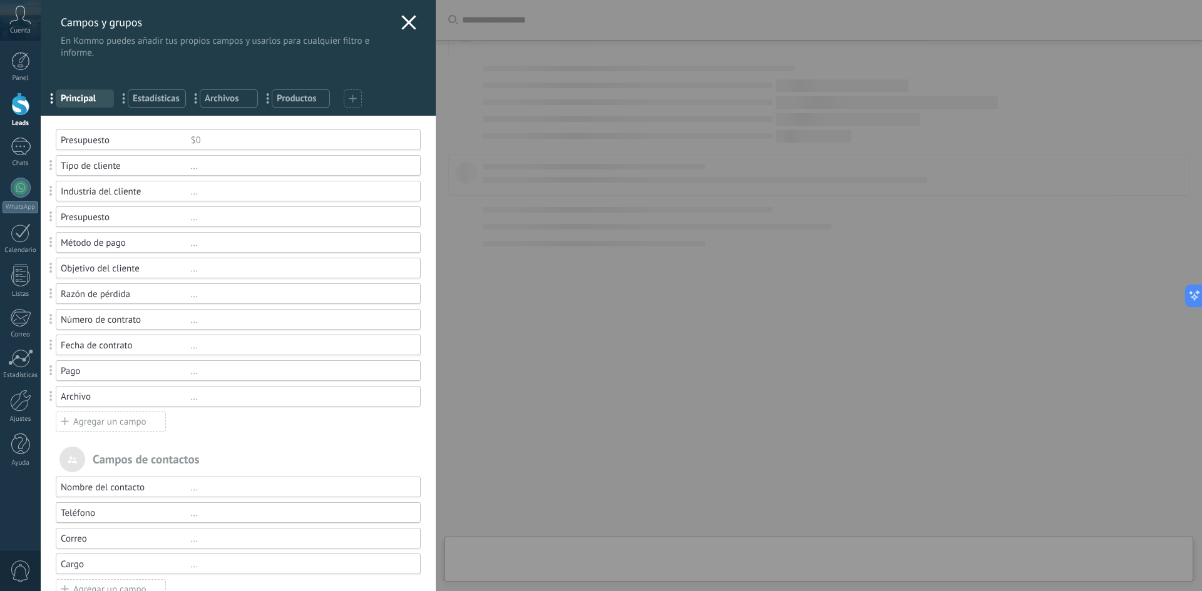
type textarea "*****"
click at [141, 424] on div "Agregar un campo" at bounding box center [111, 422] width 110 height 20
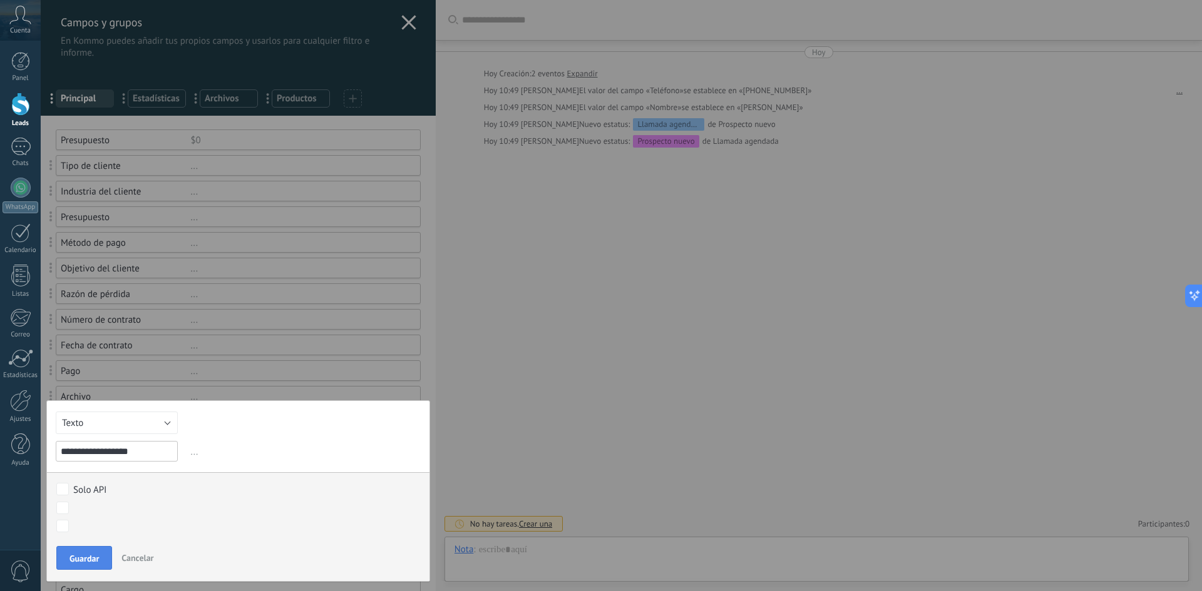
type input "**********"
click at [71, 560] on span "Guardar" at bounding box center [83, 558] width 29 height 9
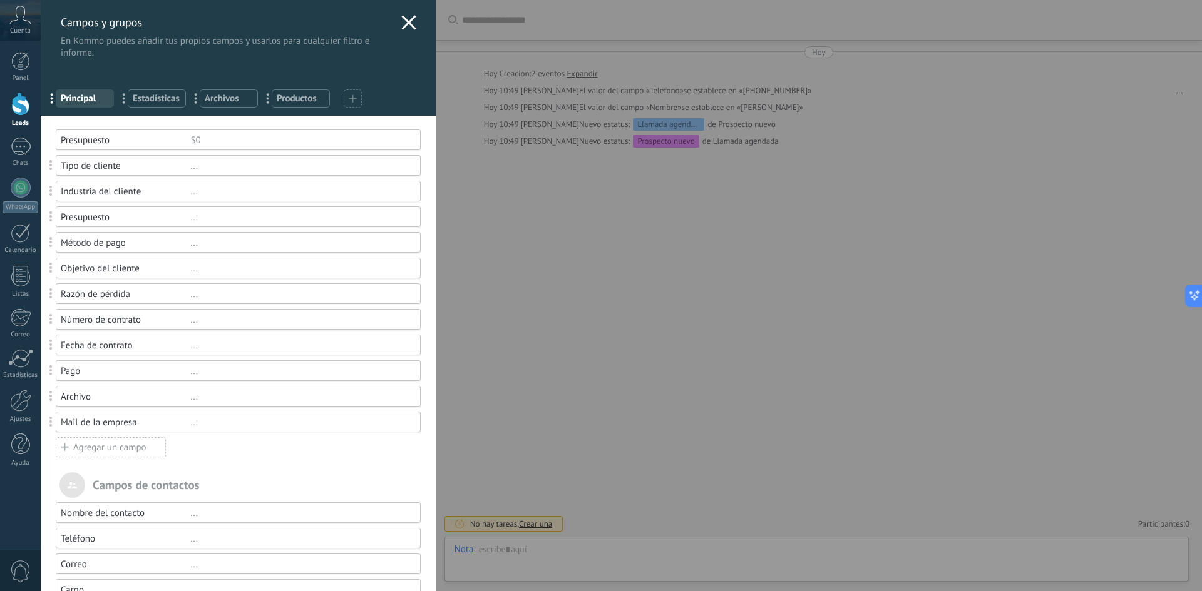
click at [402, 19] on icon at bounding box center [408, 22] width 15 height 15
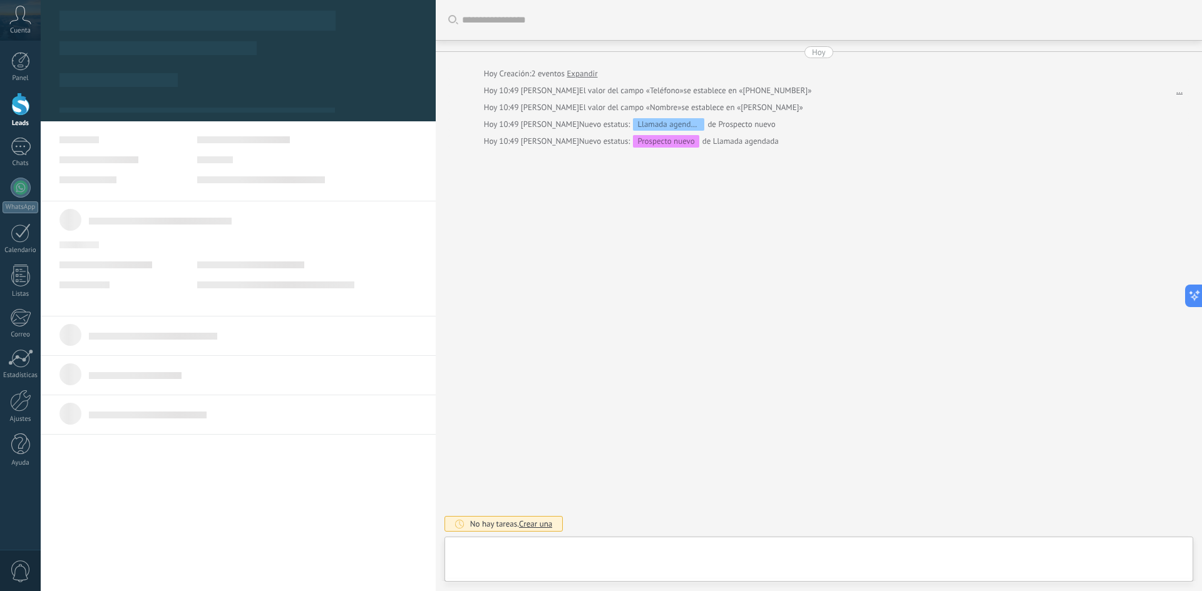
type textarea "*****"
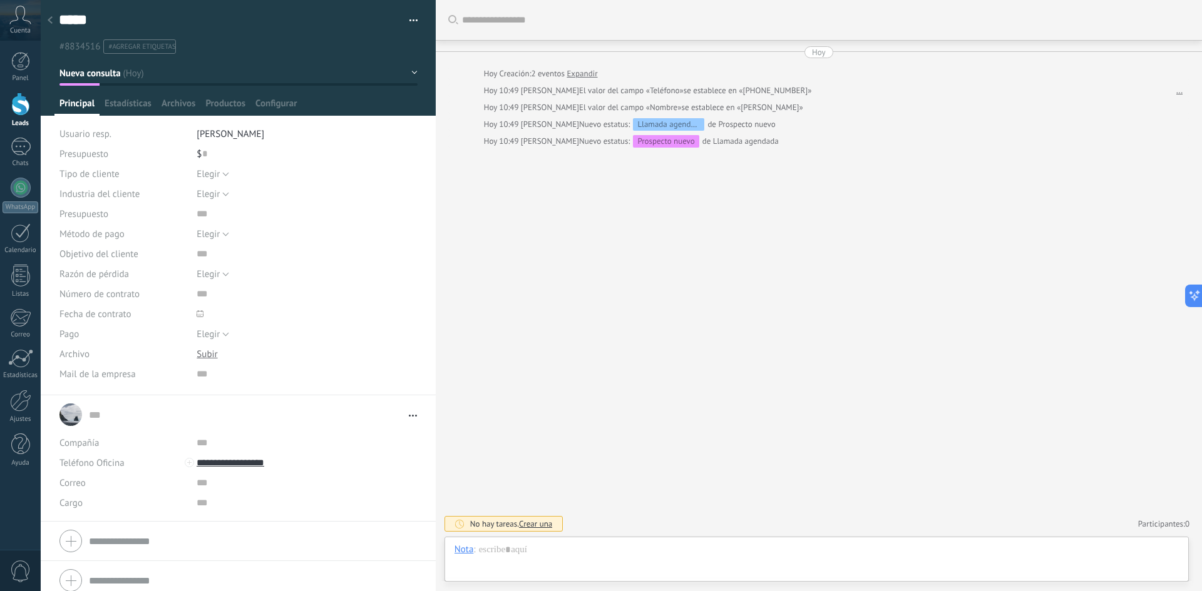
scroll to position [19, 0]
click at [209, 372] on input "text" at bounding box center [290, 374] width 187 height 20
type input "**********"
click at [750, 264] on div "Buscar Carga más [DATE] [DATE] Creación: 2 eventos Expandir [DATE] 10:49 [PERSO…" at bounding box center [819, 295] width 766 height 591
click at [613, 561] on div at bounding box center [816, 563] width 724 height 38
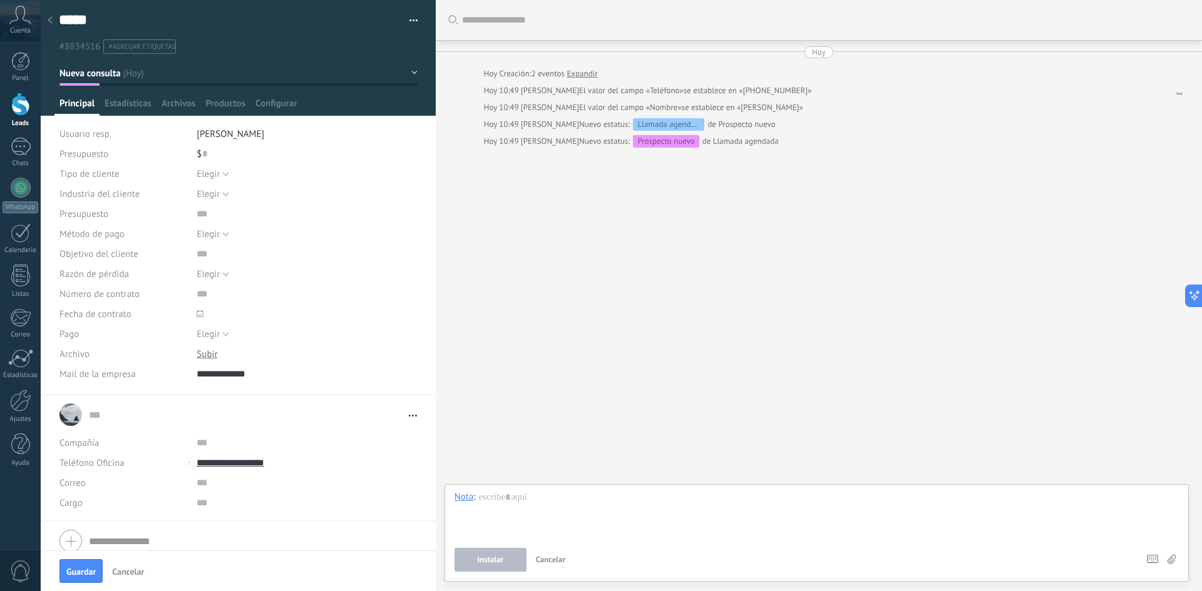
click at [552, 559] on span "Cancelar" at bounding box center [551, 559] width 30 height 11
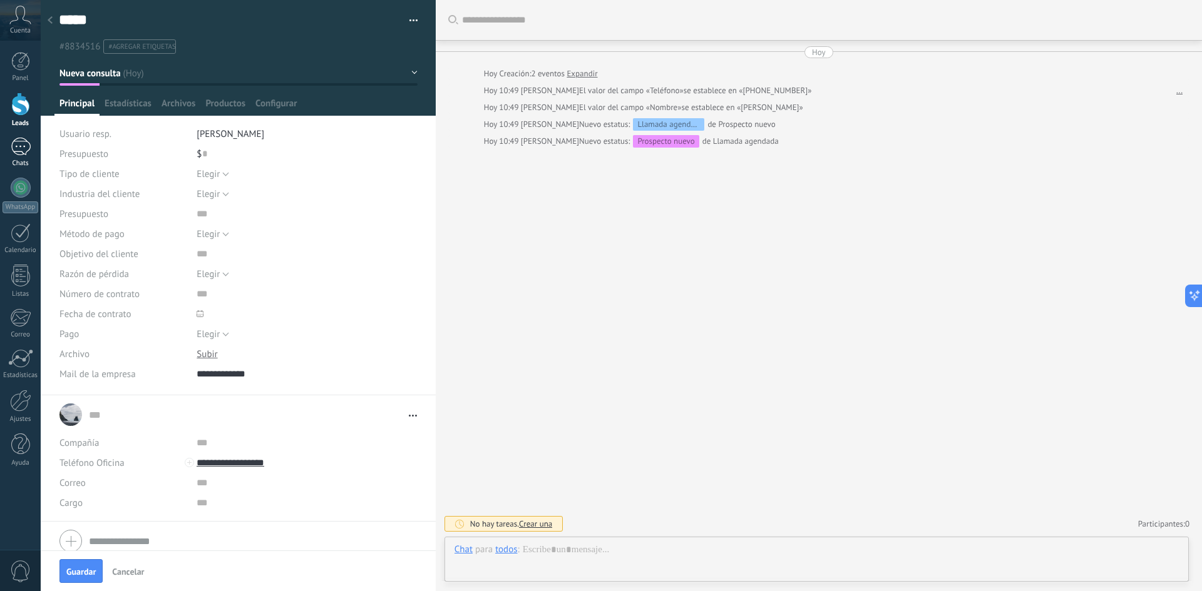
click at [15, 154] on div at bounding box center [21, 147] width 20 height 18
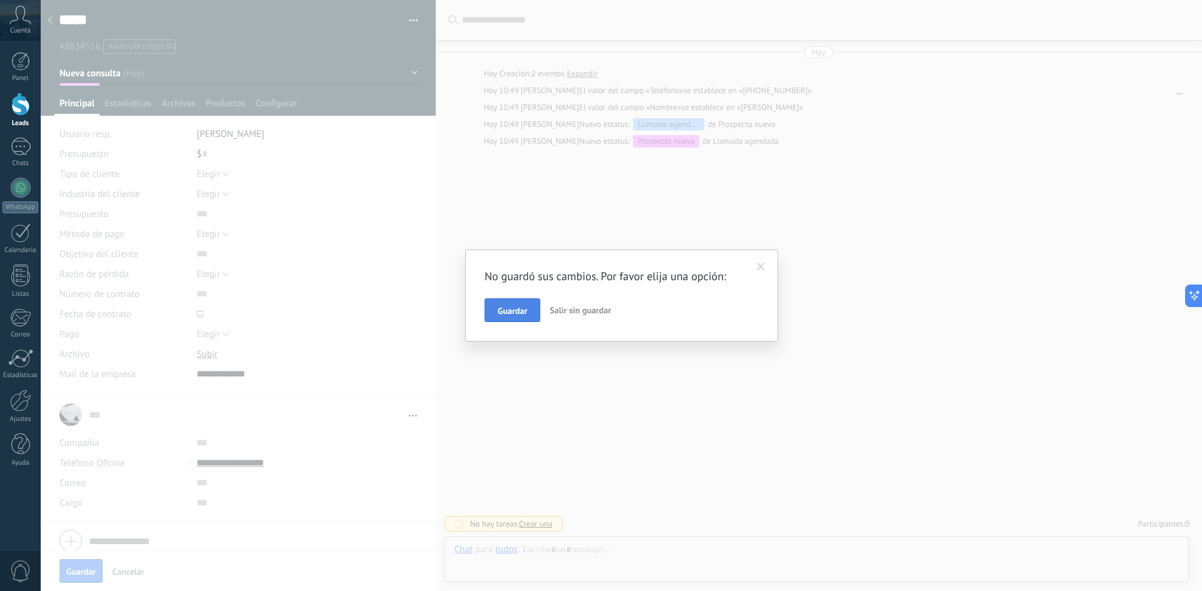
click at [523, 308] on span "Guardar" at bounding box center [512, 311] width 29 height 9
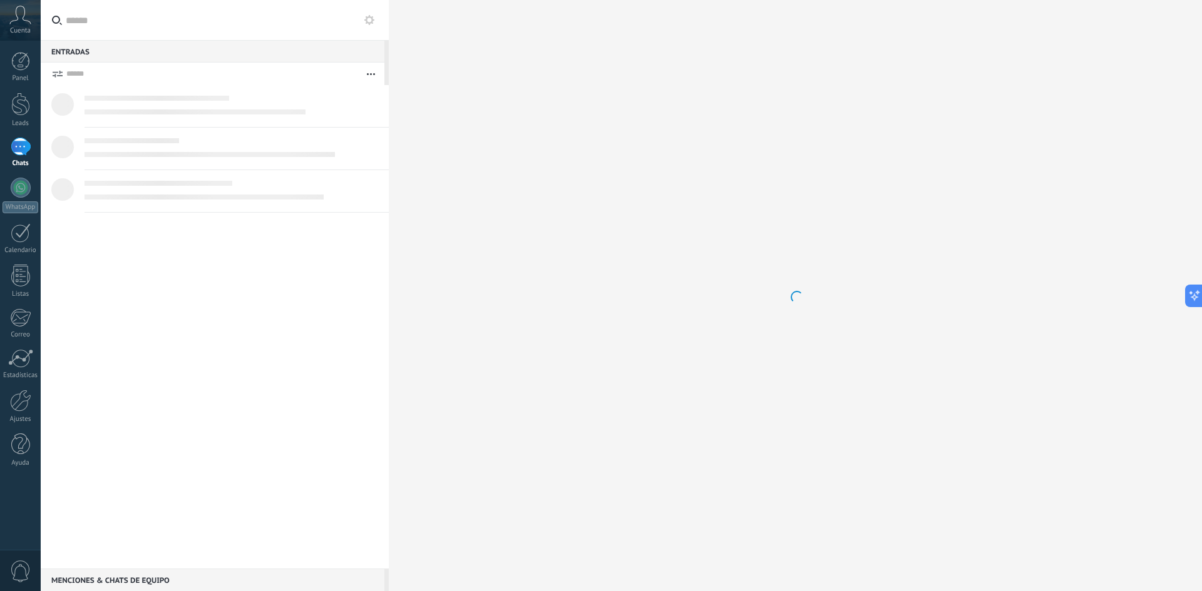
click at [21, 140] on div at bounding box center [21, 147] width 20 height 18
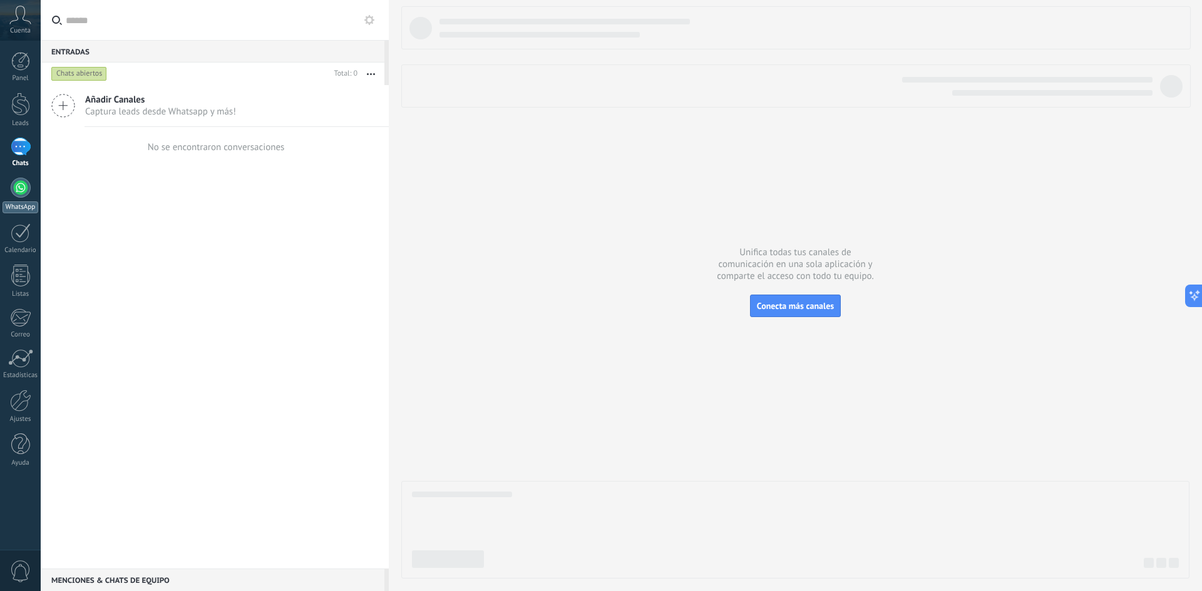
click at [19, 193] on div at bounding box center [21, 188] width 20 height 20
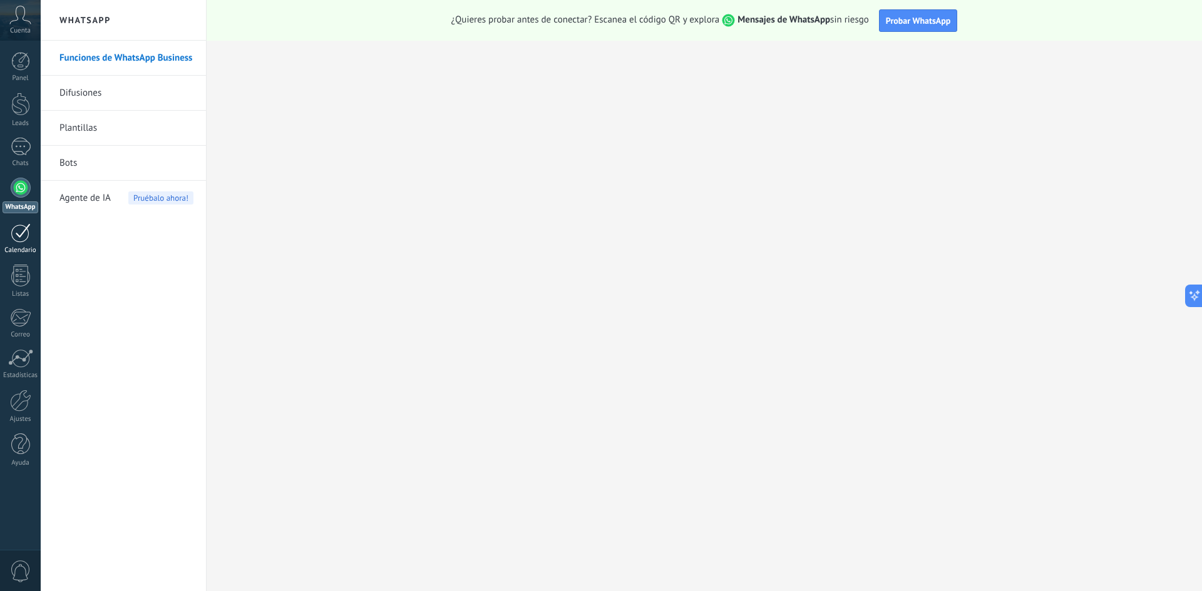
click at [14, 231] on div at bounding box center [21, 232] width 20 height 19
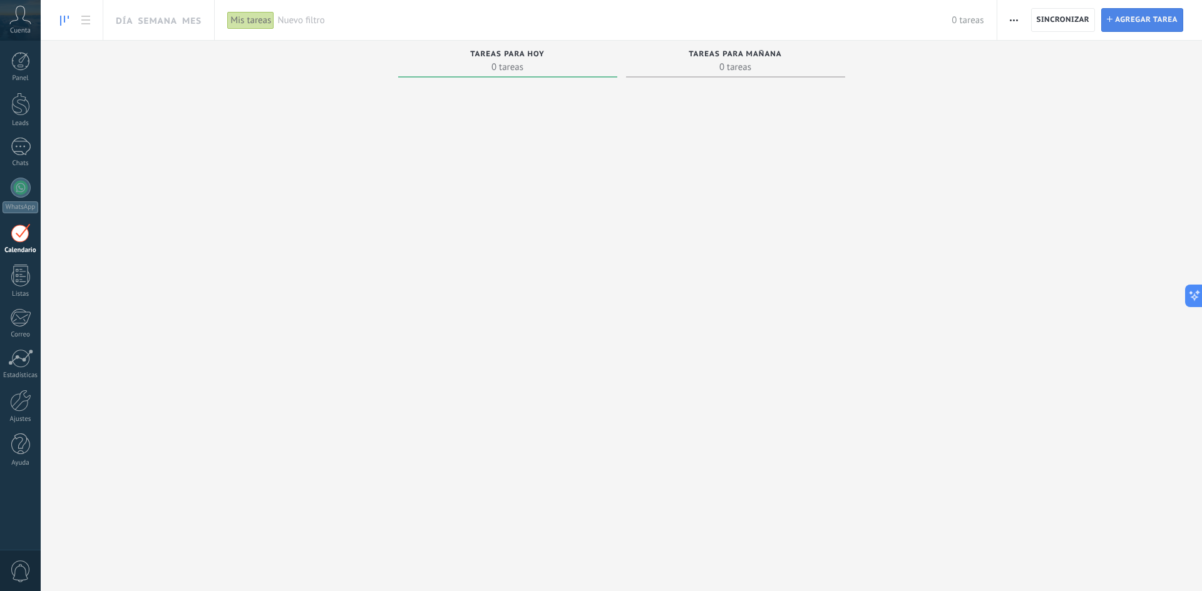
click at [1145, 23] on span "Agregar tarea" at bounding box center [1146, 20] width 63 height 23
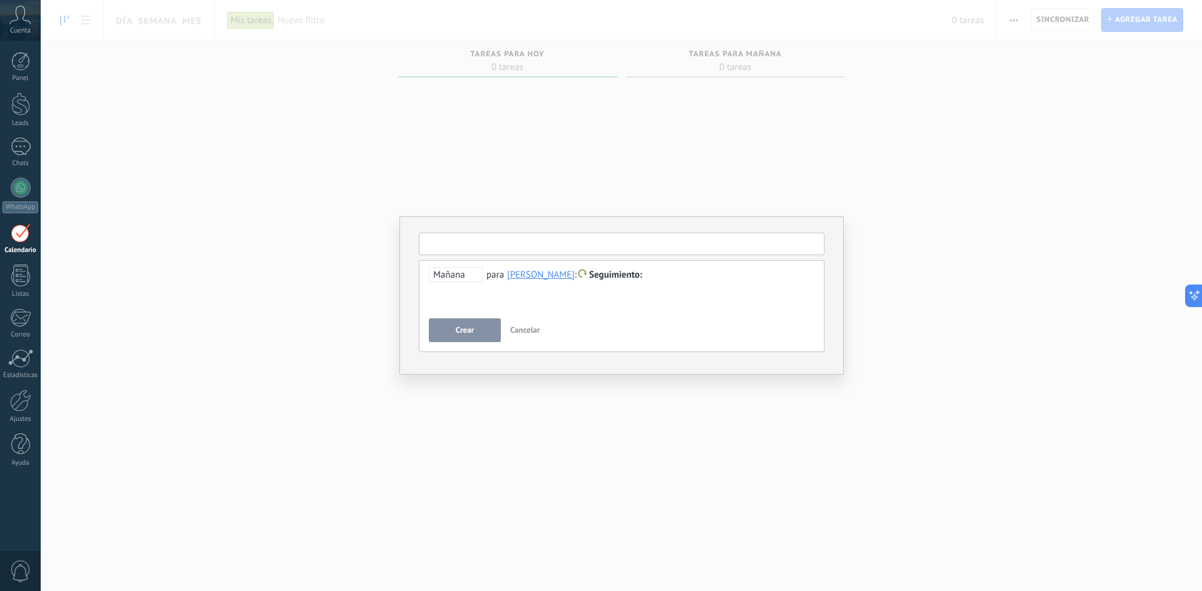
click at [493, 248] on input "text" at bounding box center [622, 244] width 406 height 23
click at [470, 274] on span "Mañana" at bounding box center [456, 274] width 54 height 15
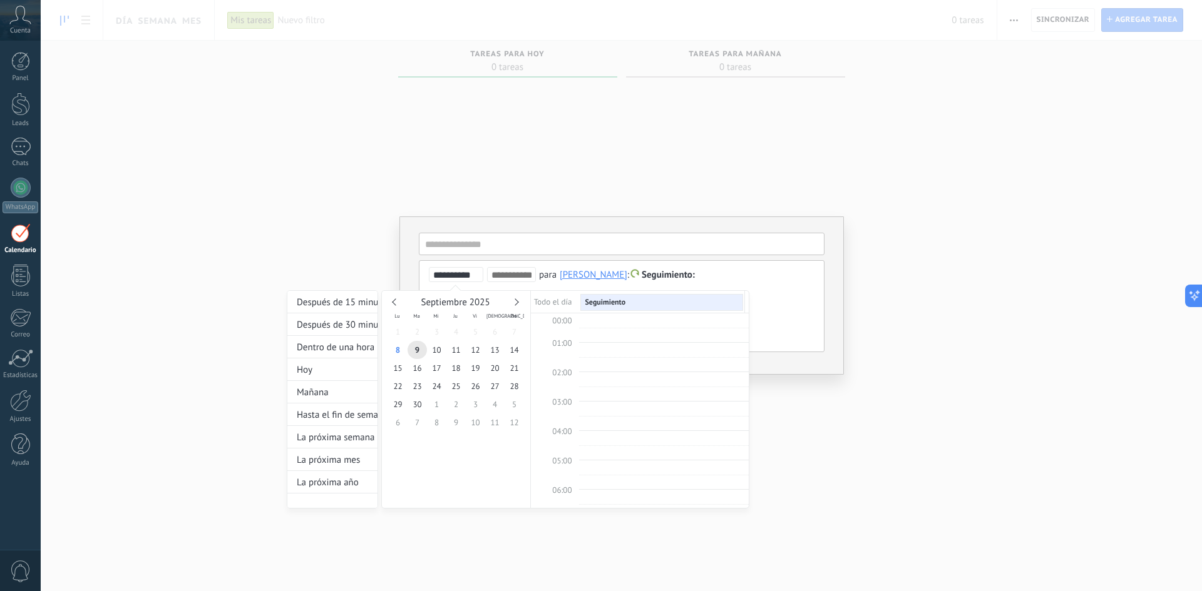
scroll to position [236, 0]
click at [748, 281] on div "**********" at bounding box center [518, 388] width 462 height 242
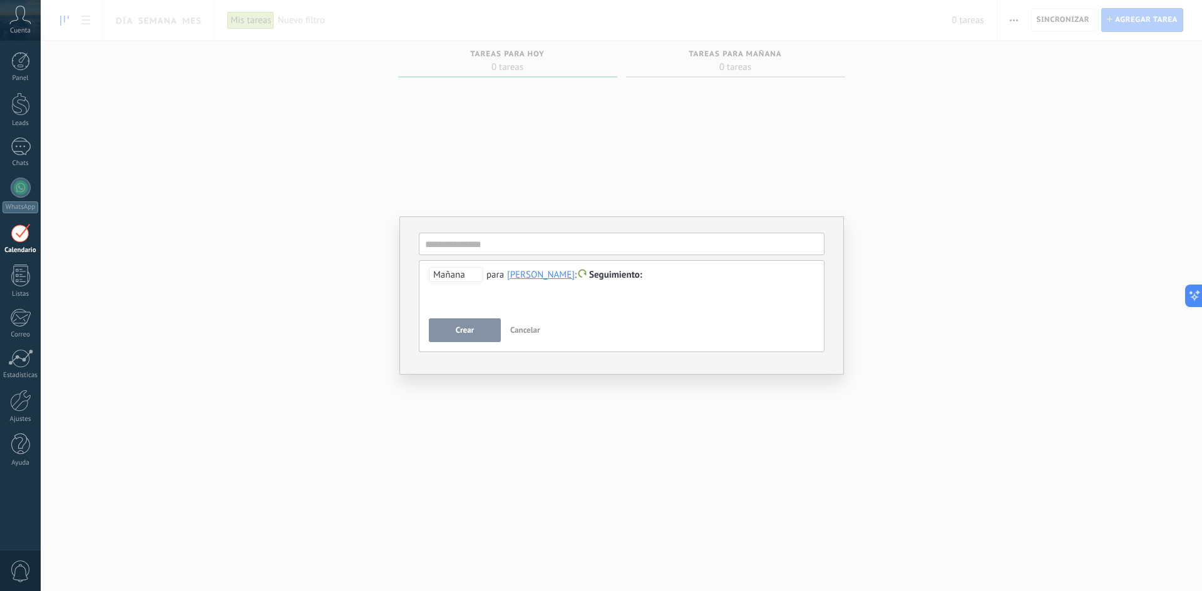
click at [539, 273] on div "[PERSON_NAME]" at bounding box center [541, 274] width 68 height 11
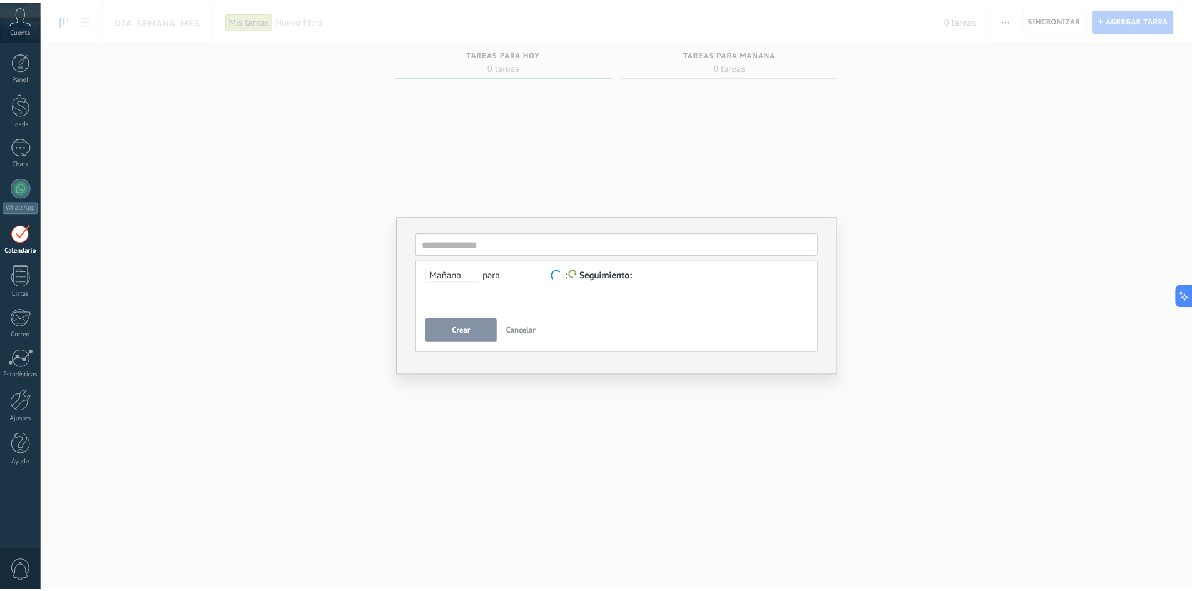
scroll to position [1, 0]
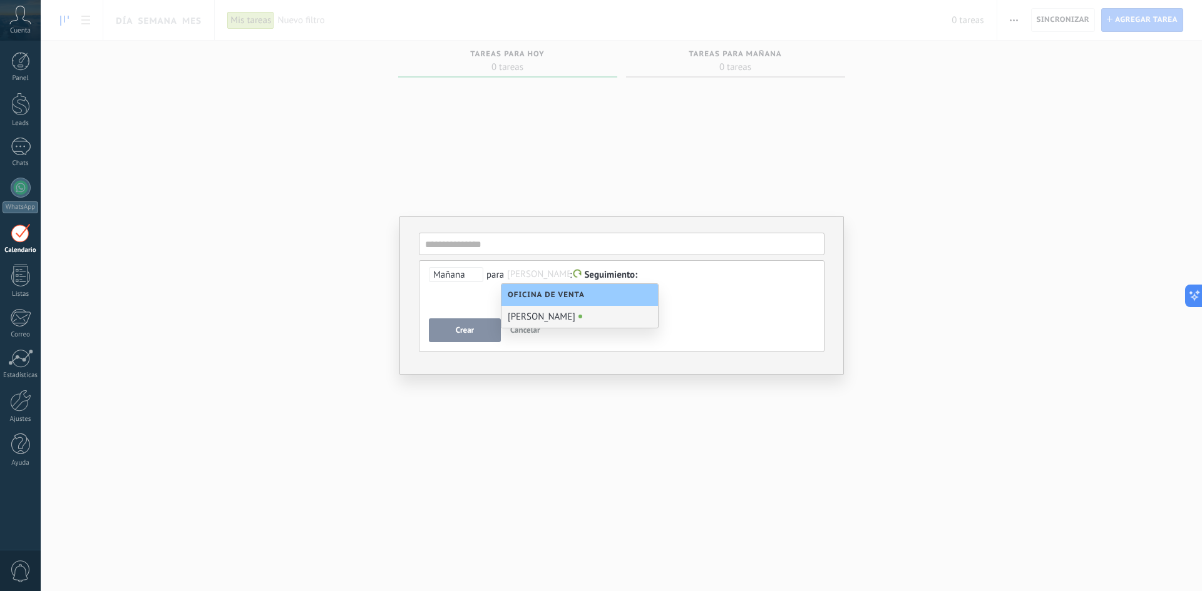
click at [566, 364] on div "**********" at bounding box center [621, 296] width 444 height 158
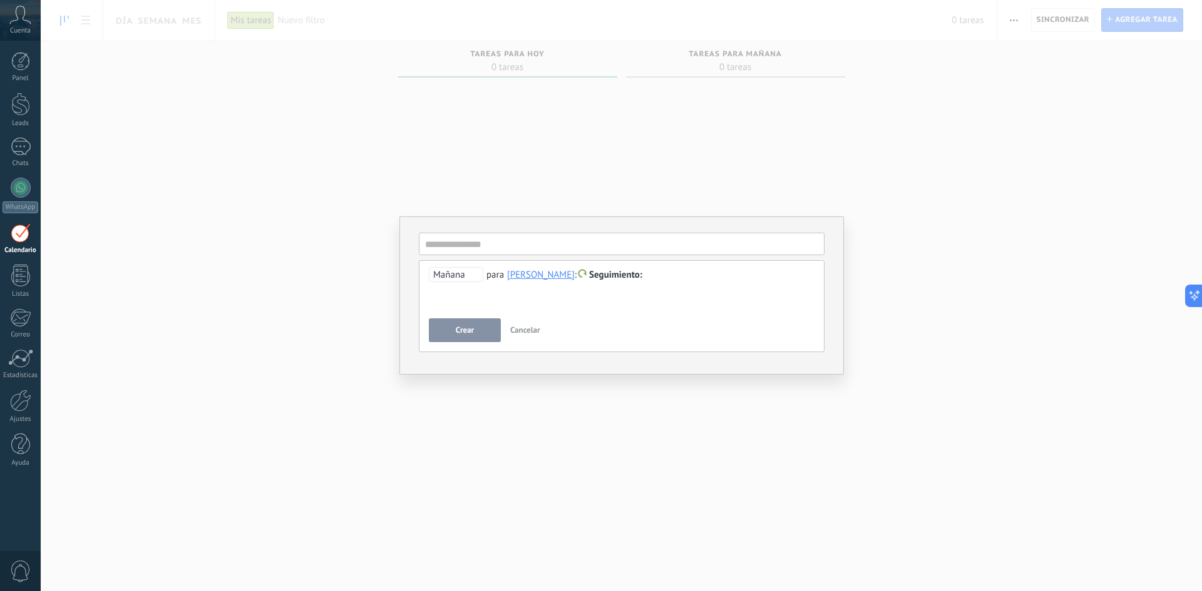
click at [304, 282] on div "**********" at bounding box center [621, 295] width 1161 height 591
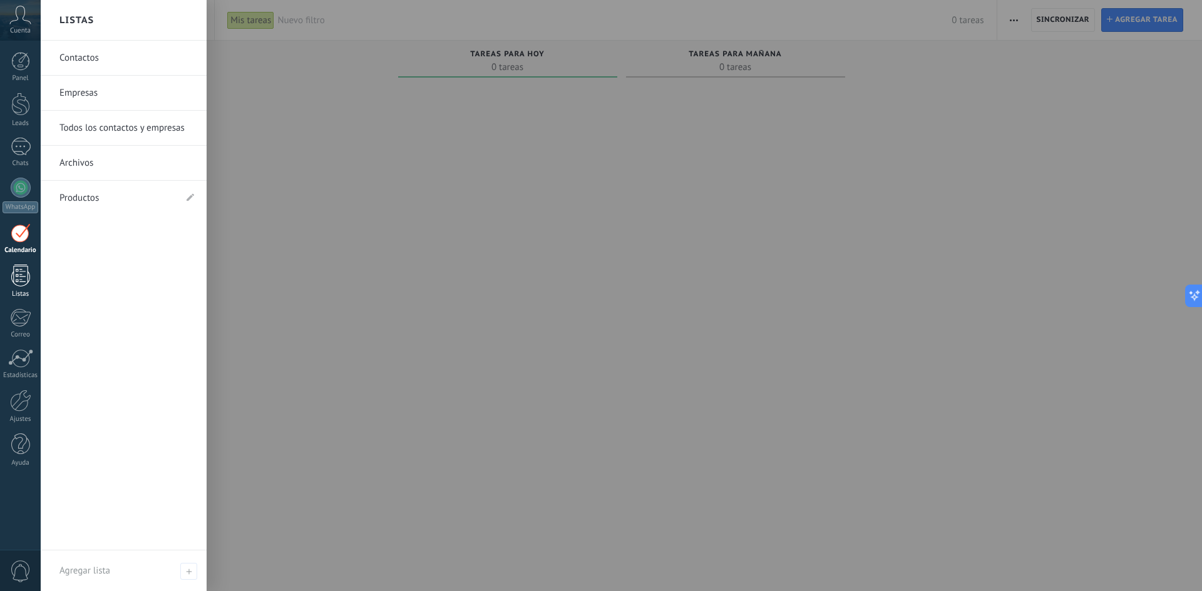
click at [29, 276] on div at bounding box center [20, 276] width 19 height 22
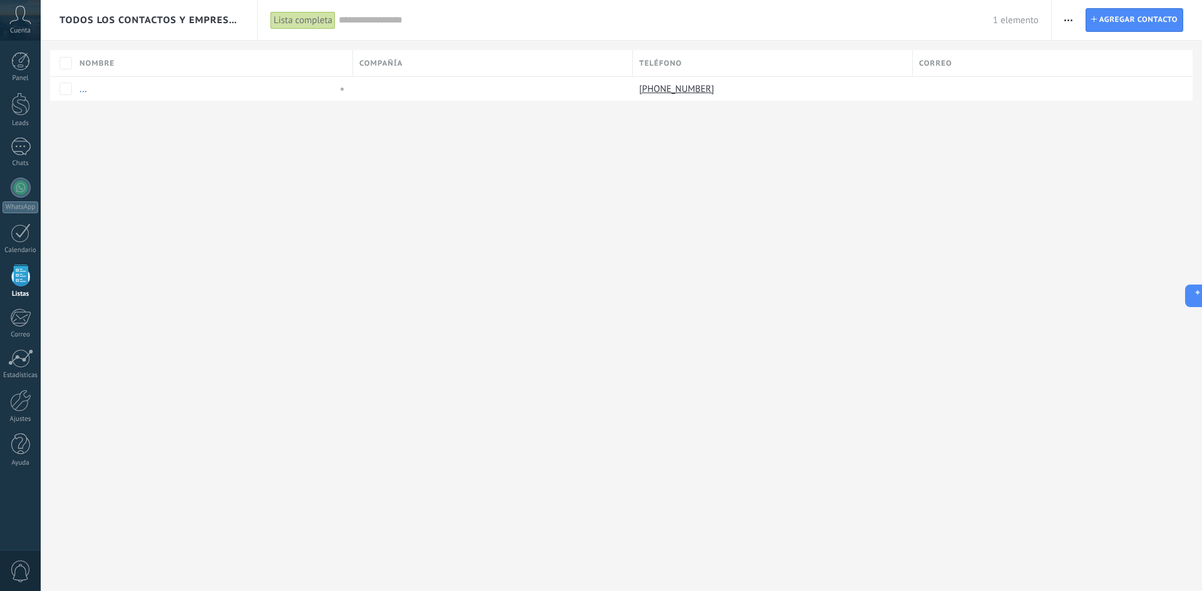
click at [1069, 18] on span "button" at bounding box center [1068, 20] width 8 height 24
click at [300, 284] on div "Todos los contactos y empresas Lista completa Aplicar 1 elemento Lista completa…" at bounding box center [621, 295] width 1161 height 591
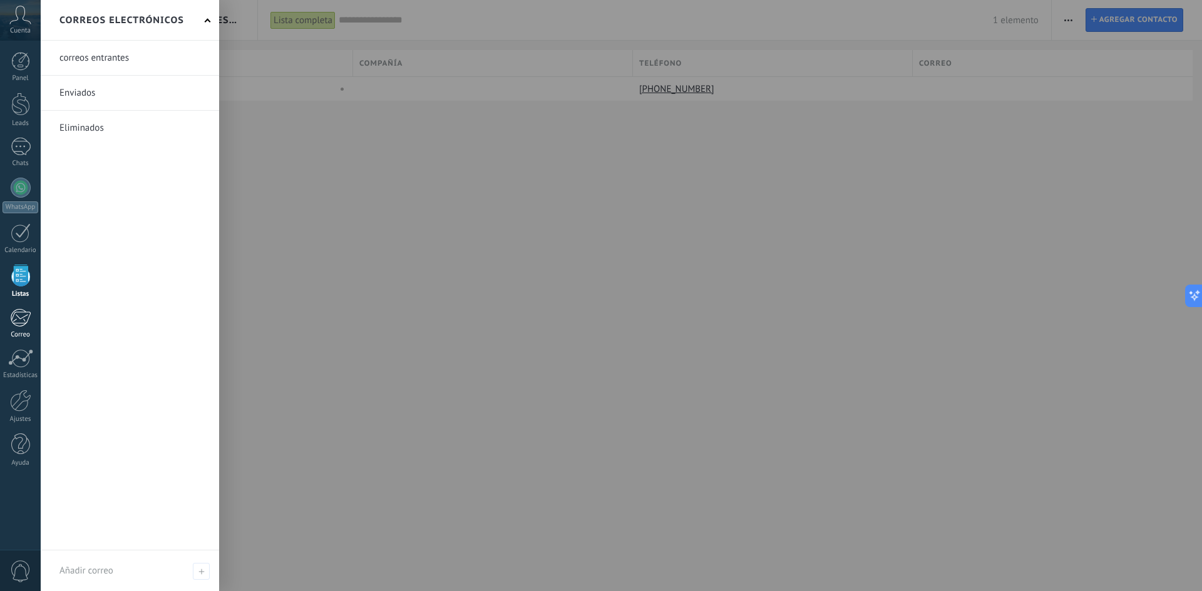
click at [23, 320] on div at bounding box center [20, 318] width 21 height 19
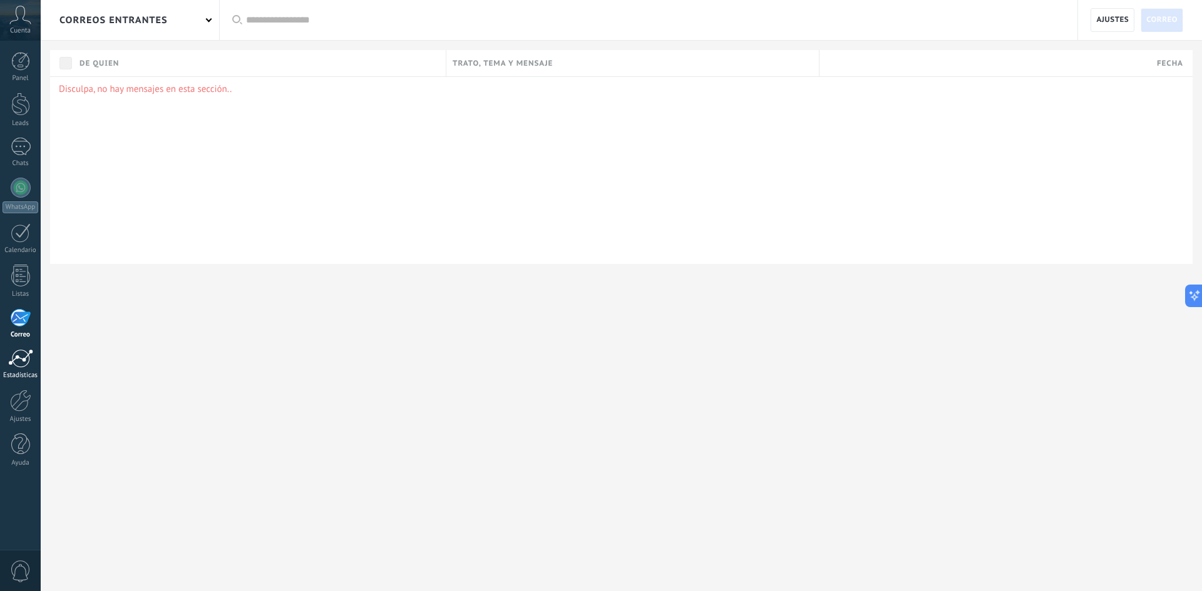
click at [16, 365] on div at bounding box center [20, 358] width 25 height 19
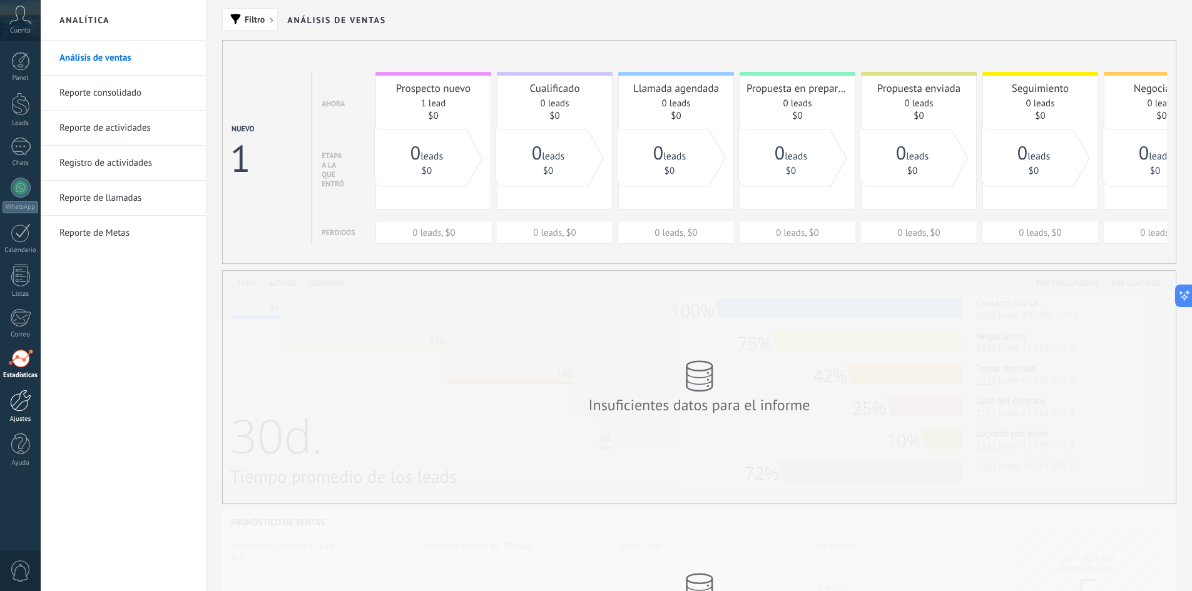
click at [17, 408] on div at bounding box center [20, 401] width 21 height 22
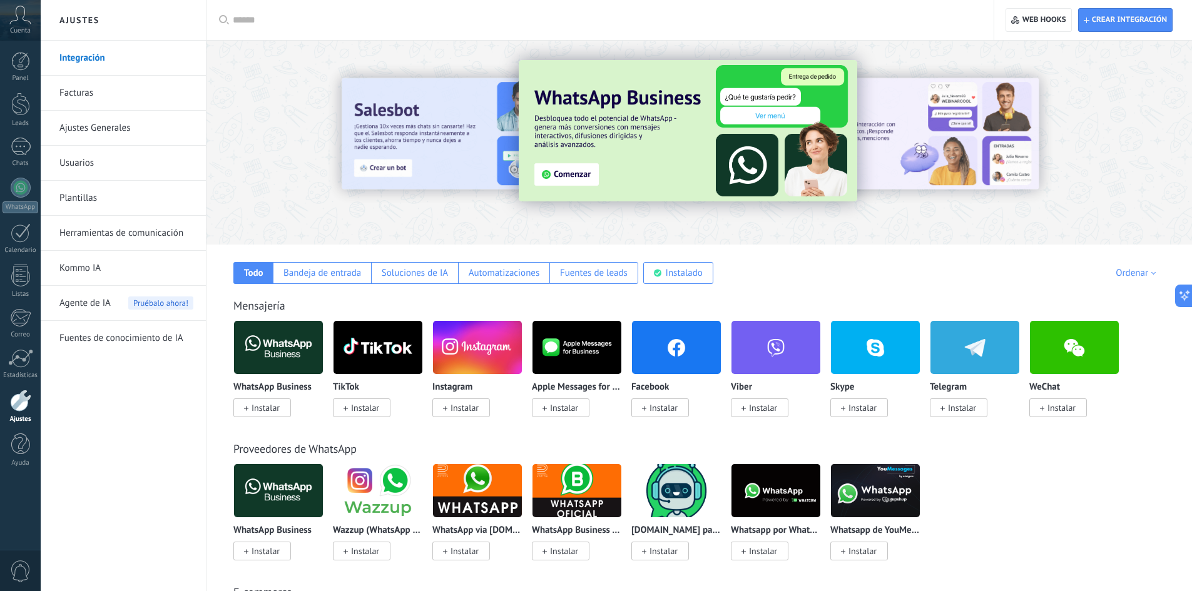
click at [118, 123] on link "Ajustes Generales" at bounding box center [126, 128] width 134 height 35
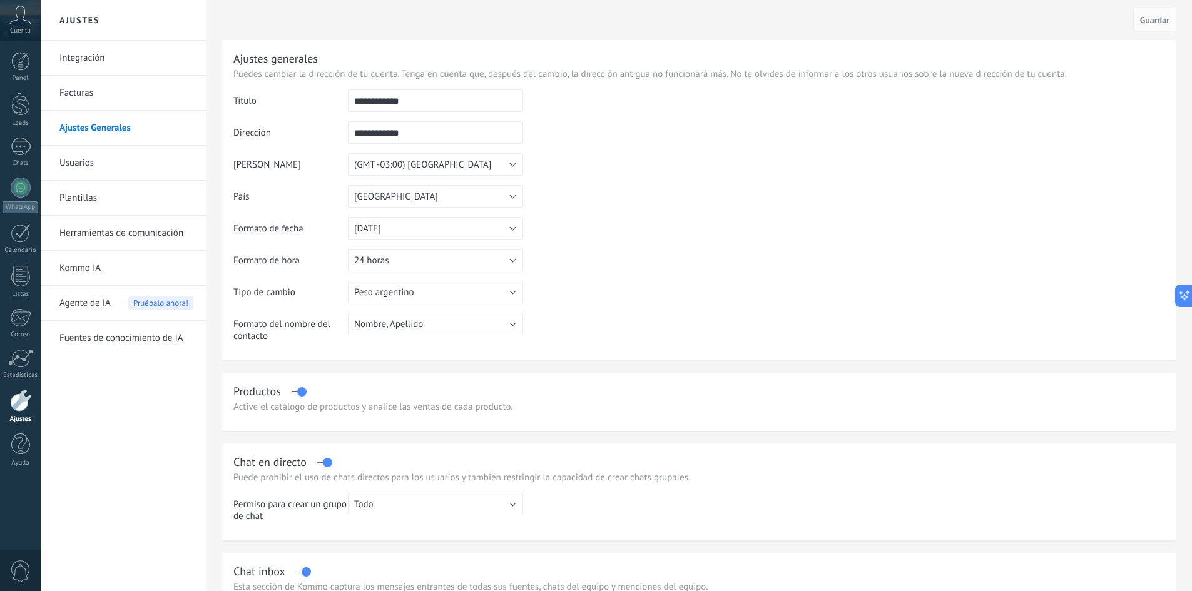
click at [83, 156] on link "Usuarios" at bounding box center [126, 163] width 134 height 35
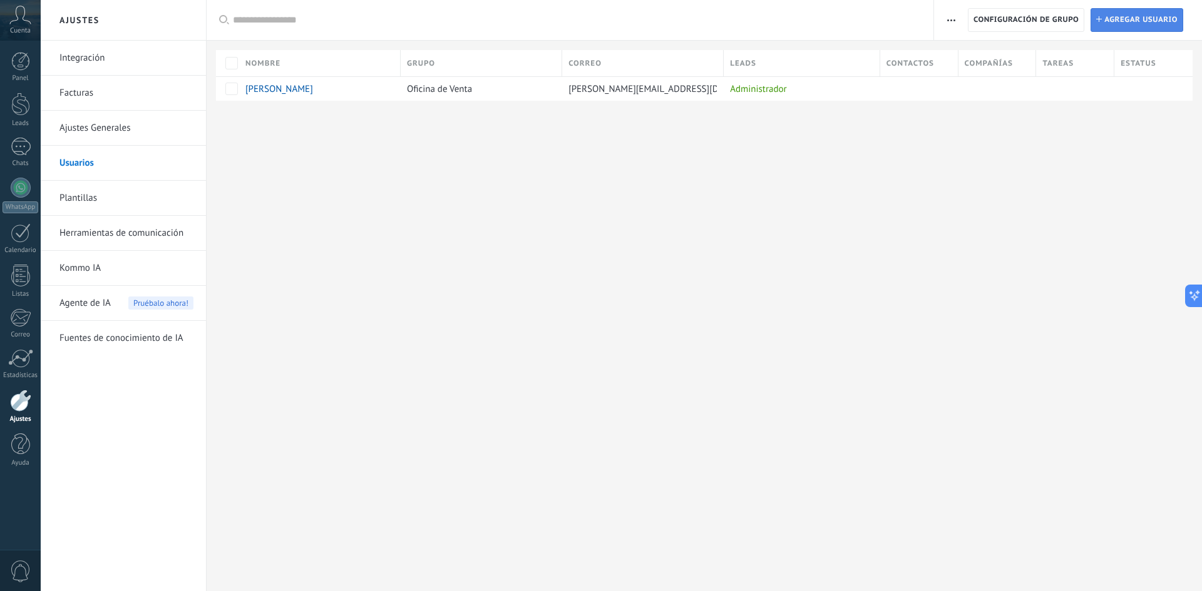
click at [1147, 24] on span "Agregar usuario" at bounding box center [1140, 20] width 73 height 23
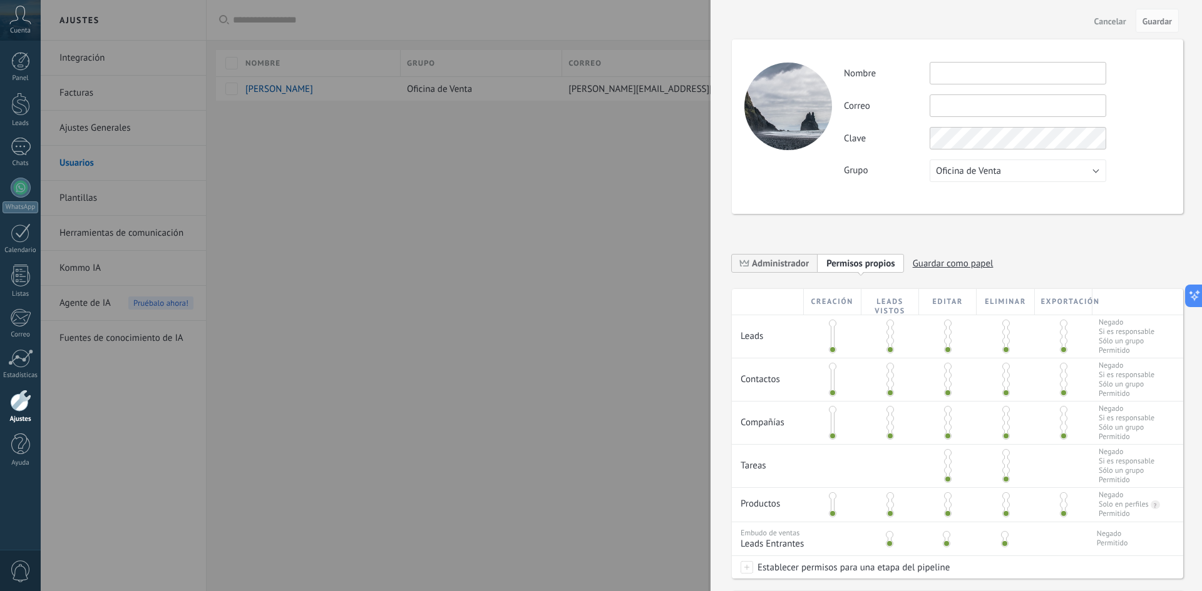
click at [1121, 26] on span "Cancelar" at bounding box center [1110, 21] width 32 height 9
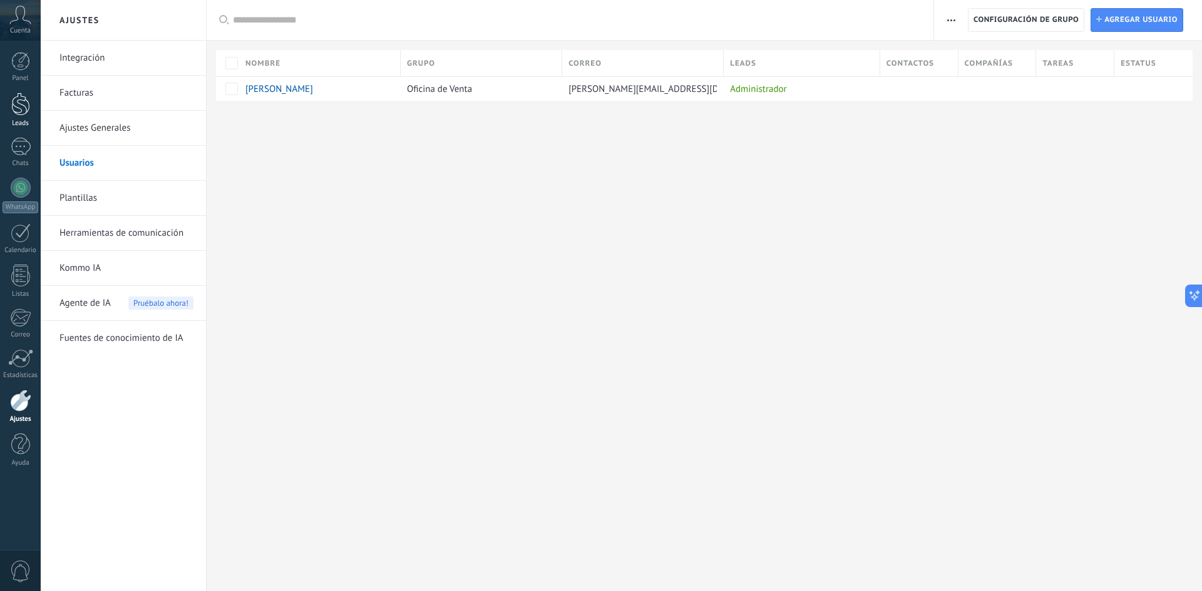
click at [16, 110] on div at bounding box center [20, 104] width 19 height 23
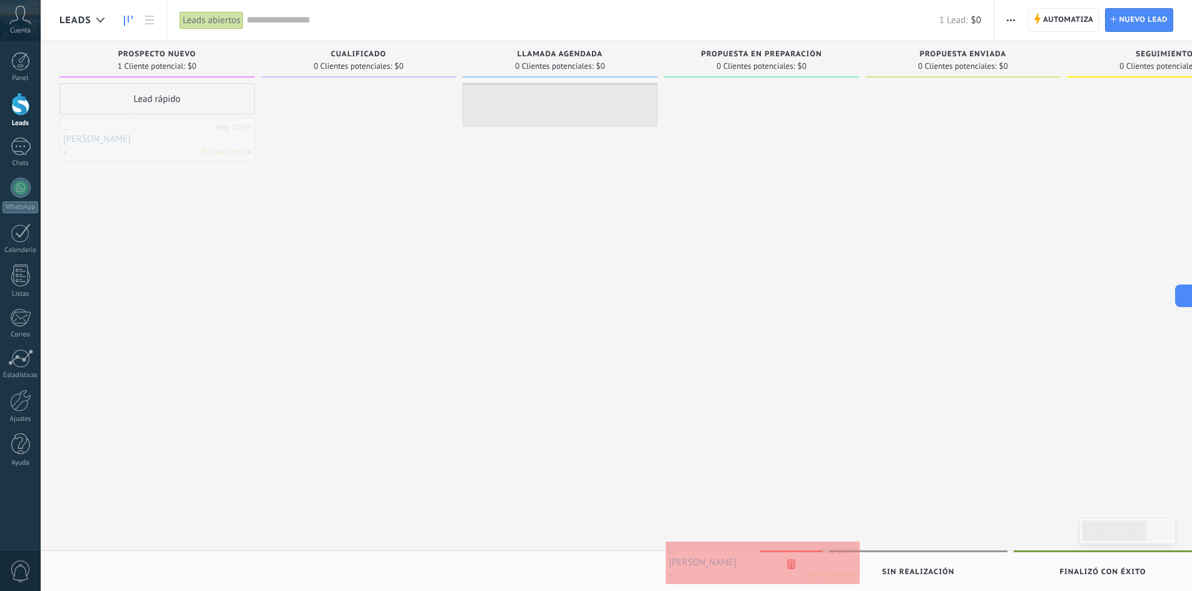
drag, startPoint x: 197, startPoint y: 145, endPoint x: 802, endPoint y: 569, distance: 739.1
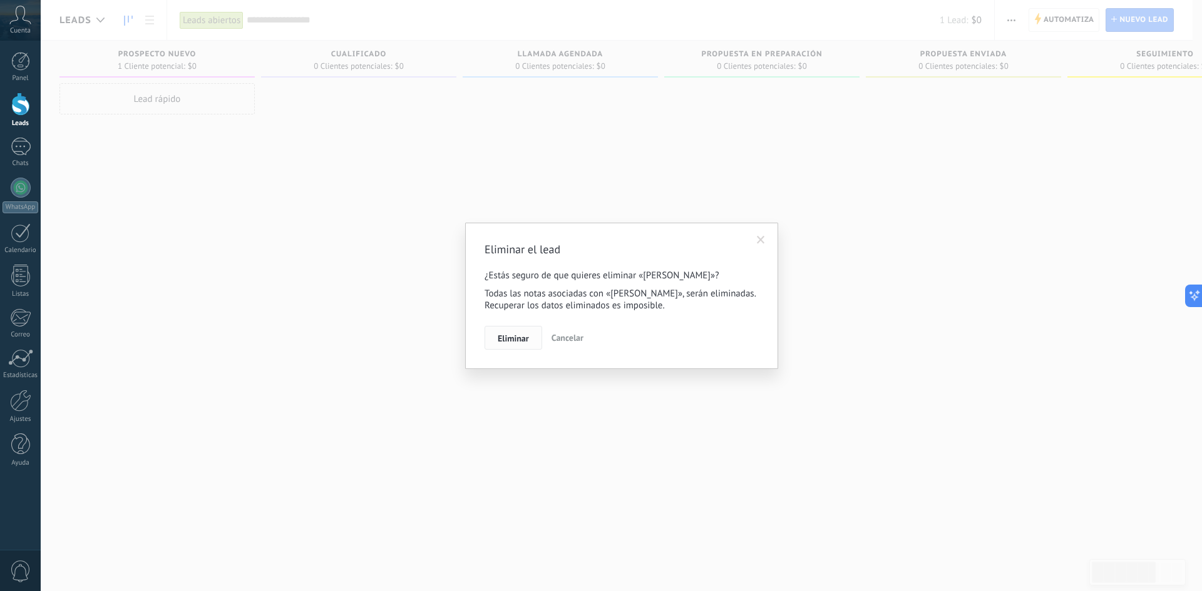
click at [521, 340] on span "Eliminar" at bounding box center [513, 338] width 31 height 9
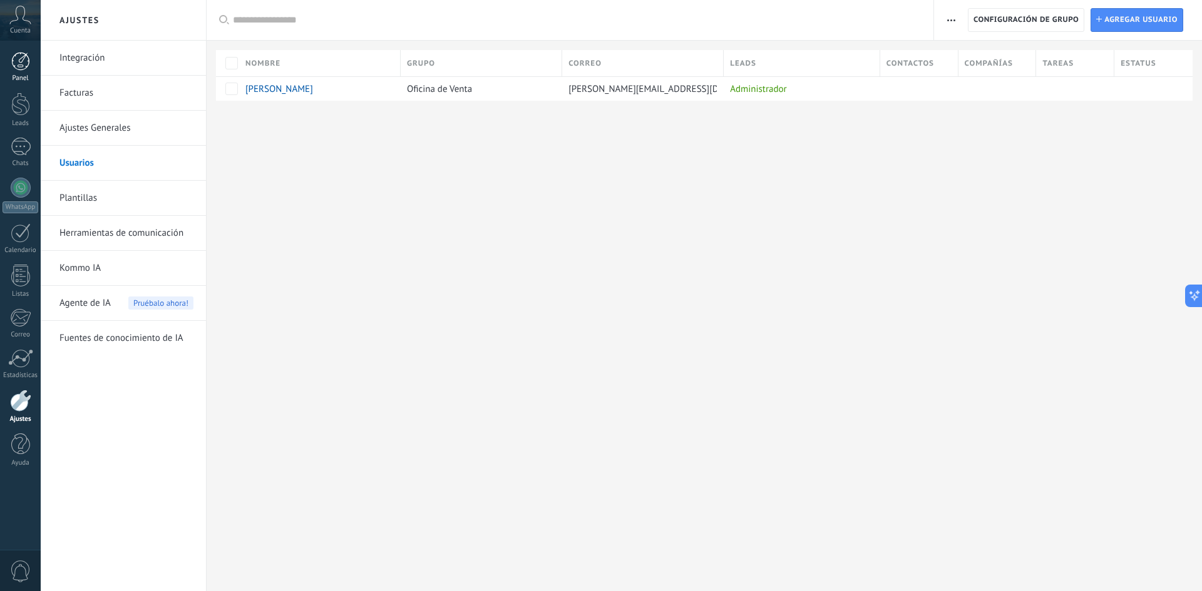
click at [16, 60] on div at bounding box center [20, 61] width 19 height 19
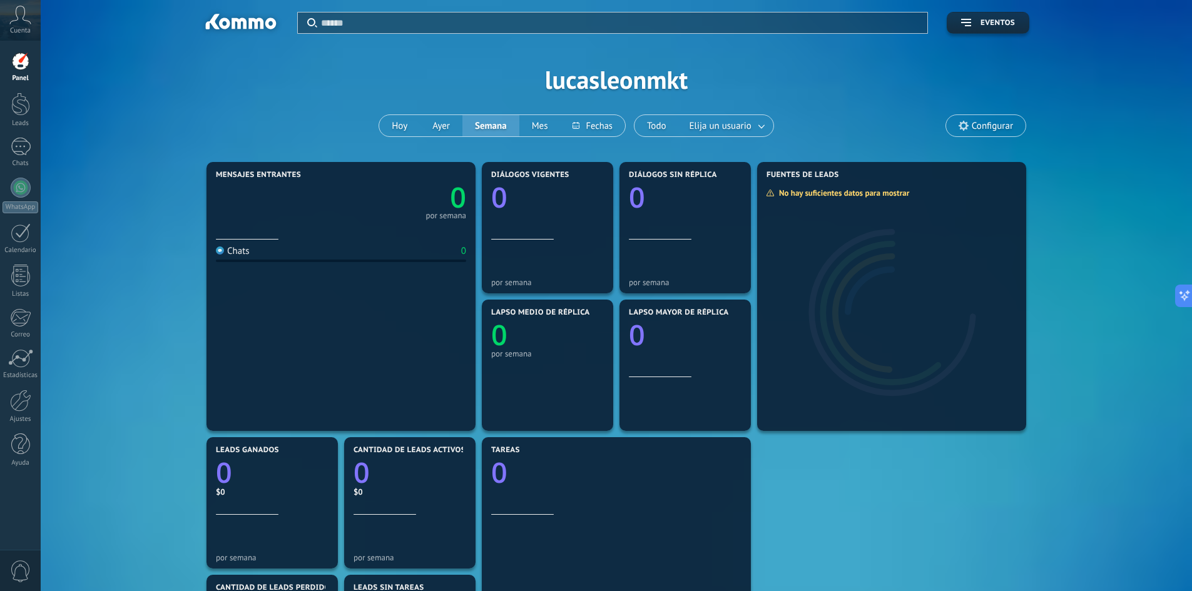
click at [18, 19] on use at bounding box center [20, 15] width 21 height 18
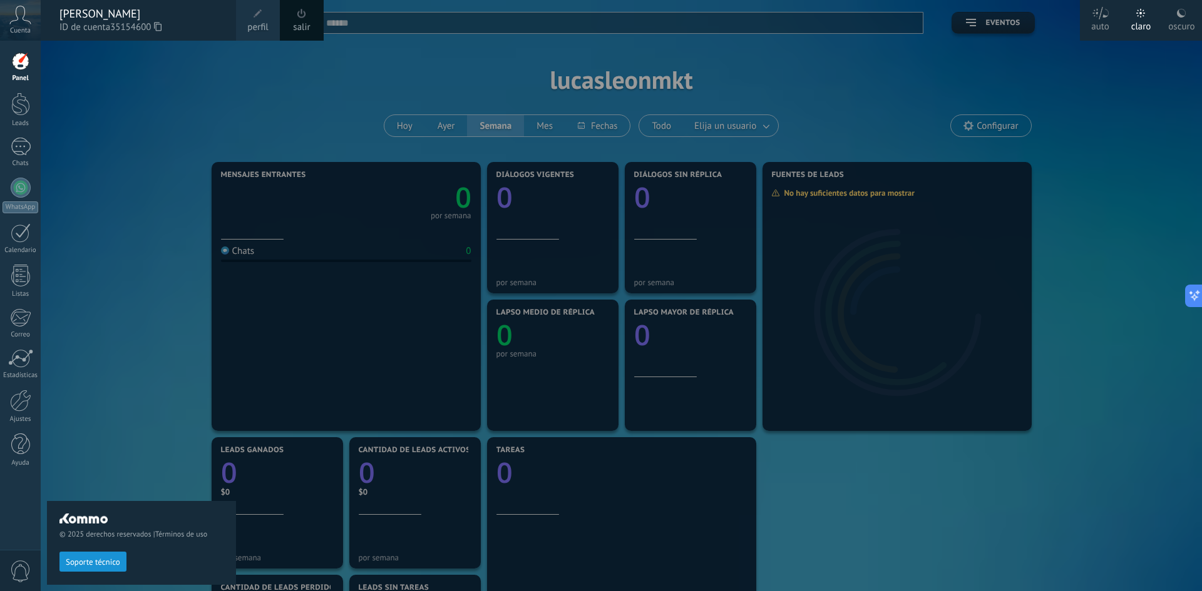
click at [255, 24] on span "perfil" at bounding box center [257, 28] width 21 height 14
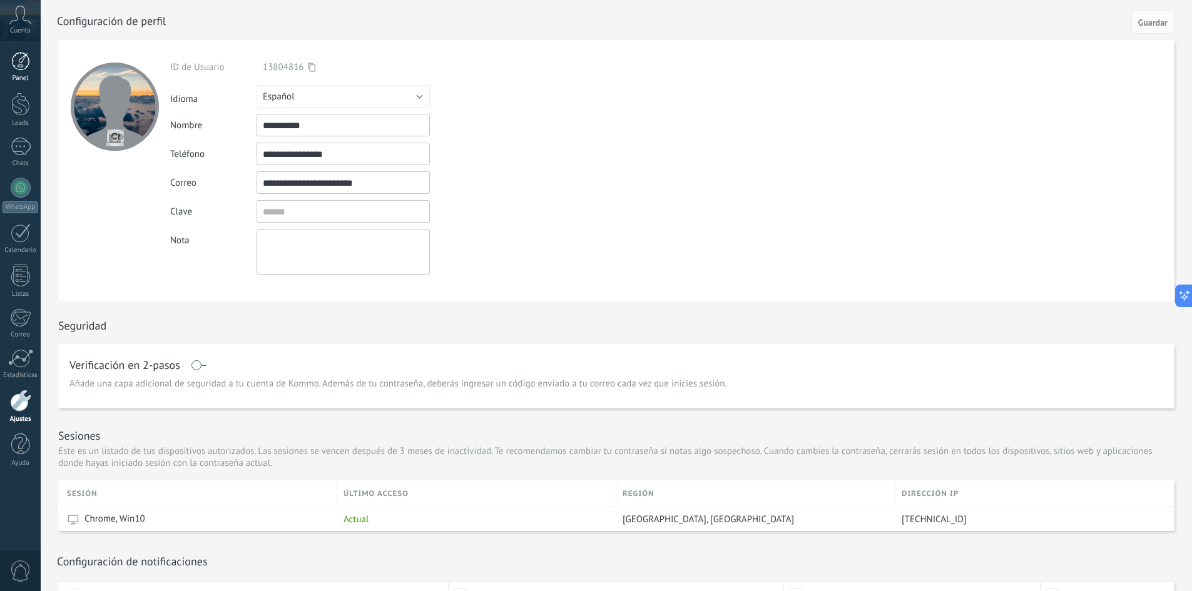
click at [20, 56] on div at bounding box center [20, 61] width 19 height 19
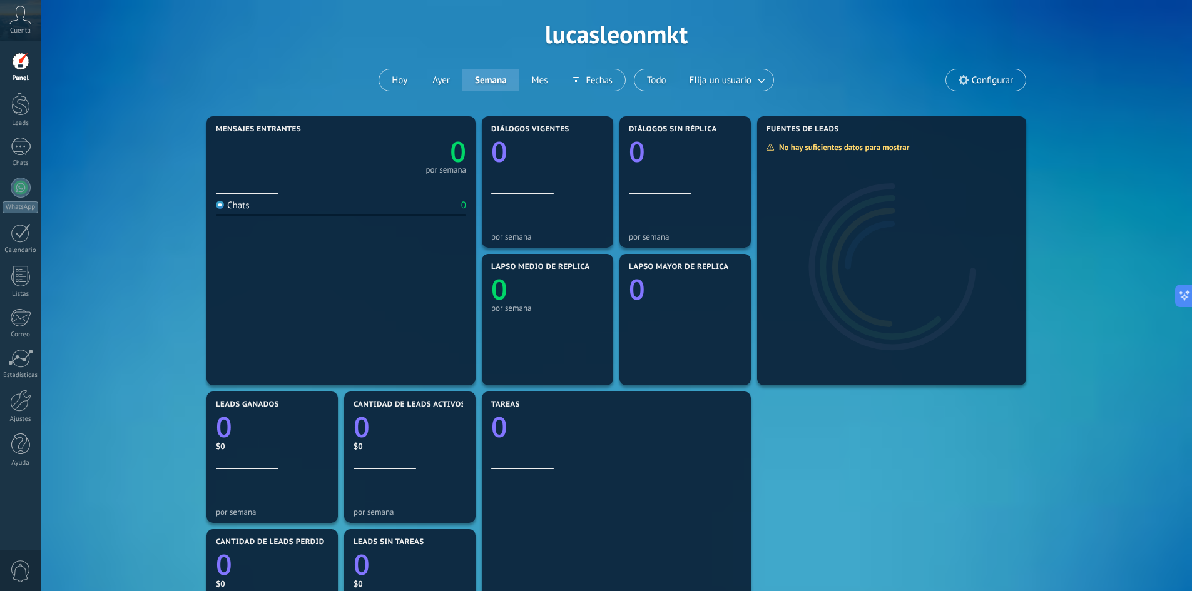
scroll to position [44, 0]
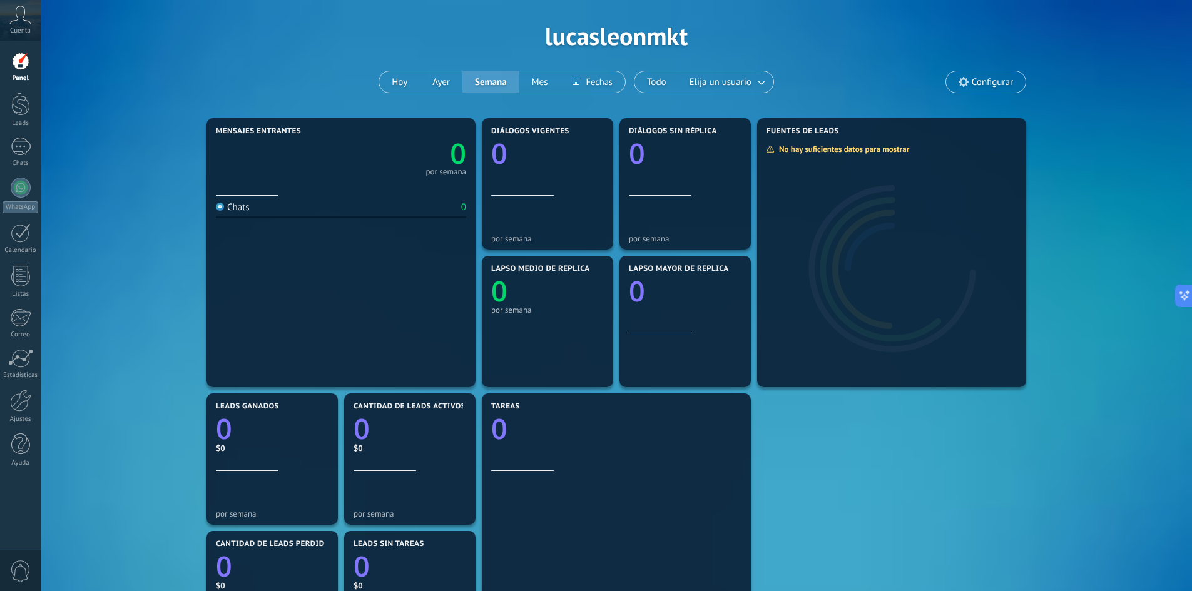
click at [996, 77] on span "Configurar" at bounding box center [992, 82] width 41 height 11
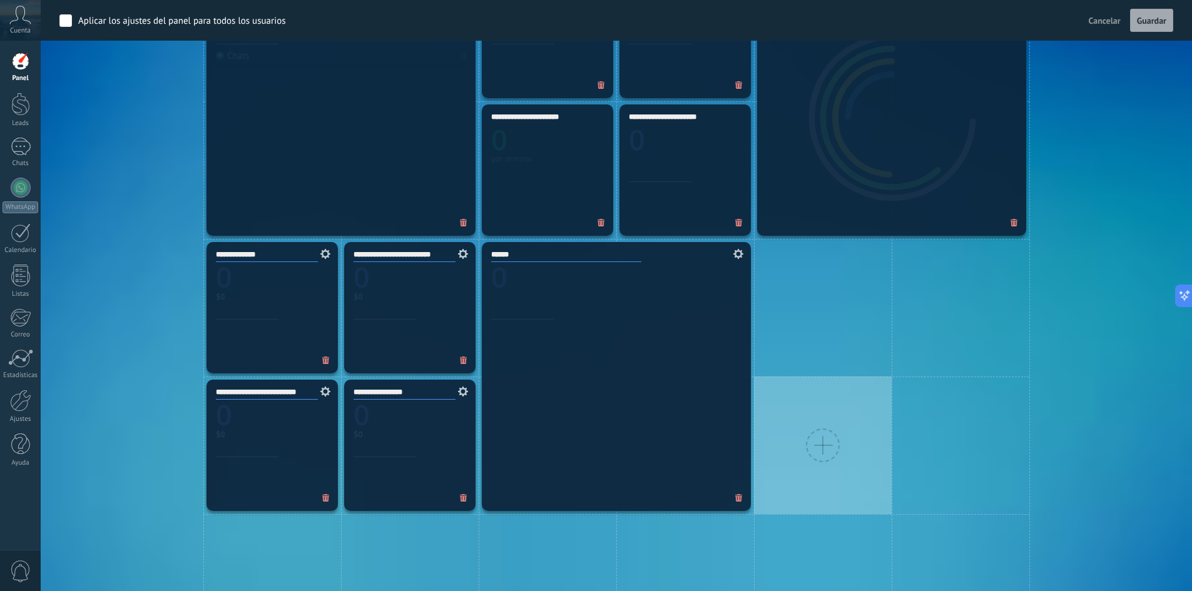
scroll to position [607, 0]
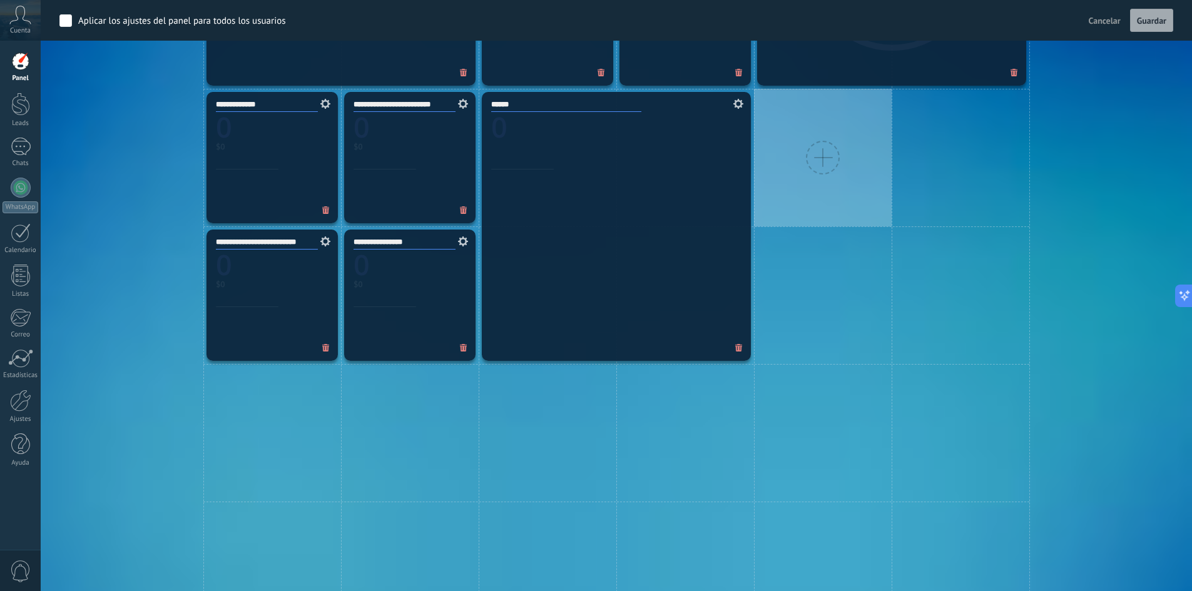
click at [839, 169] on div at bounding box center [823, 158] width 138 height 138
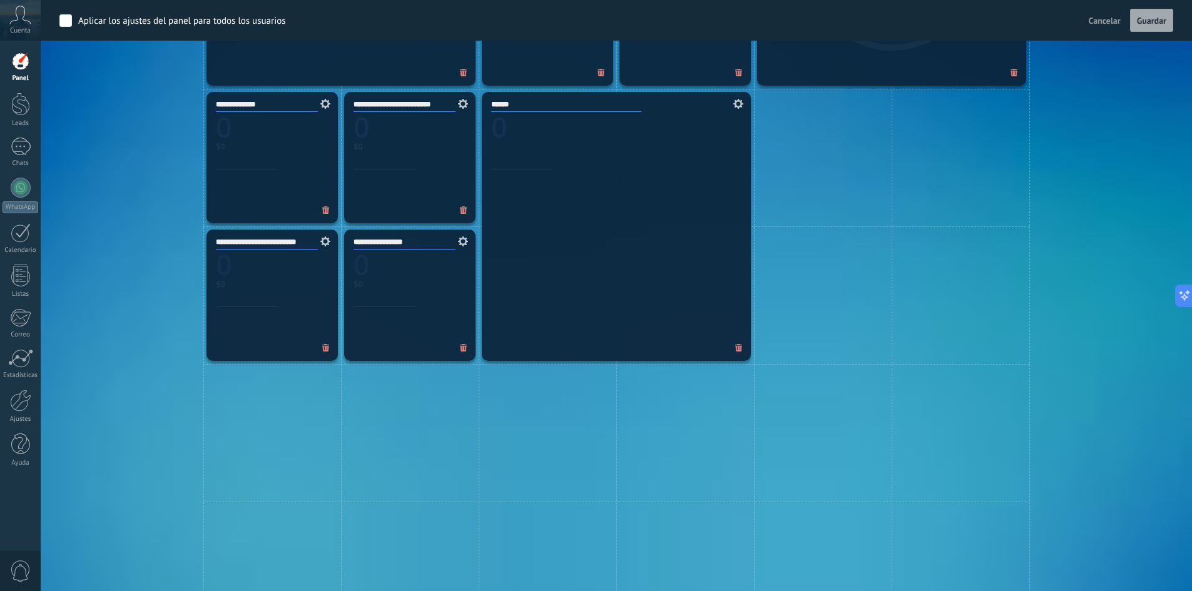
click at [466, 354] on span at bounding box center [464, 348] width 20 height 21
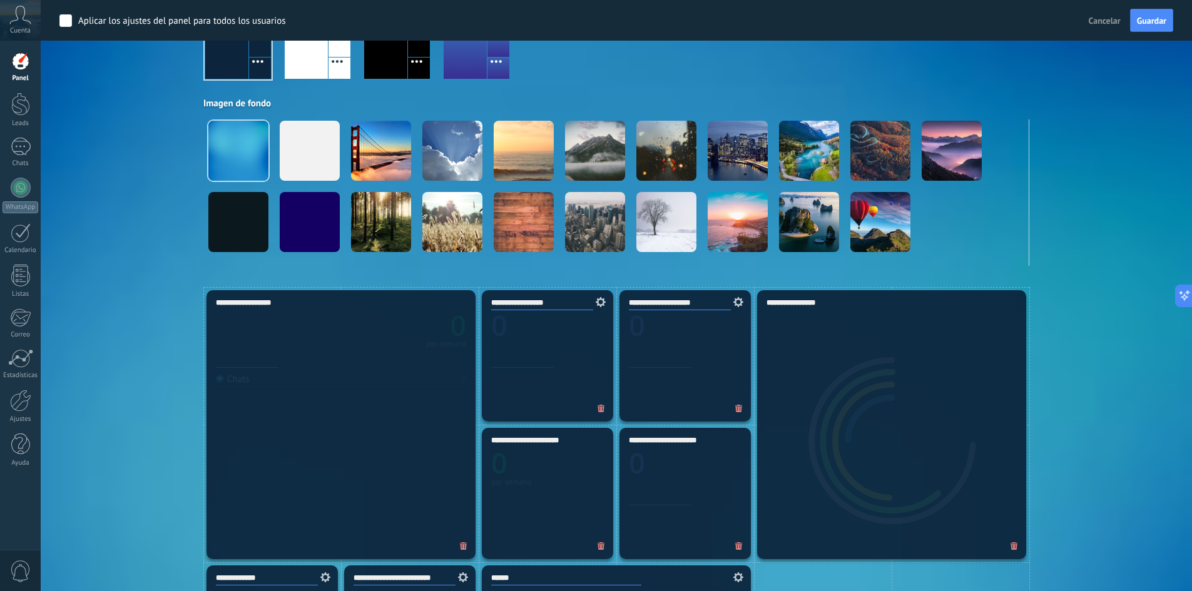
scroll to position [0, 0]
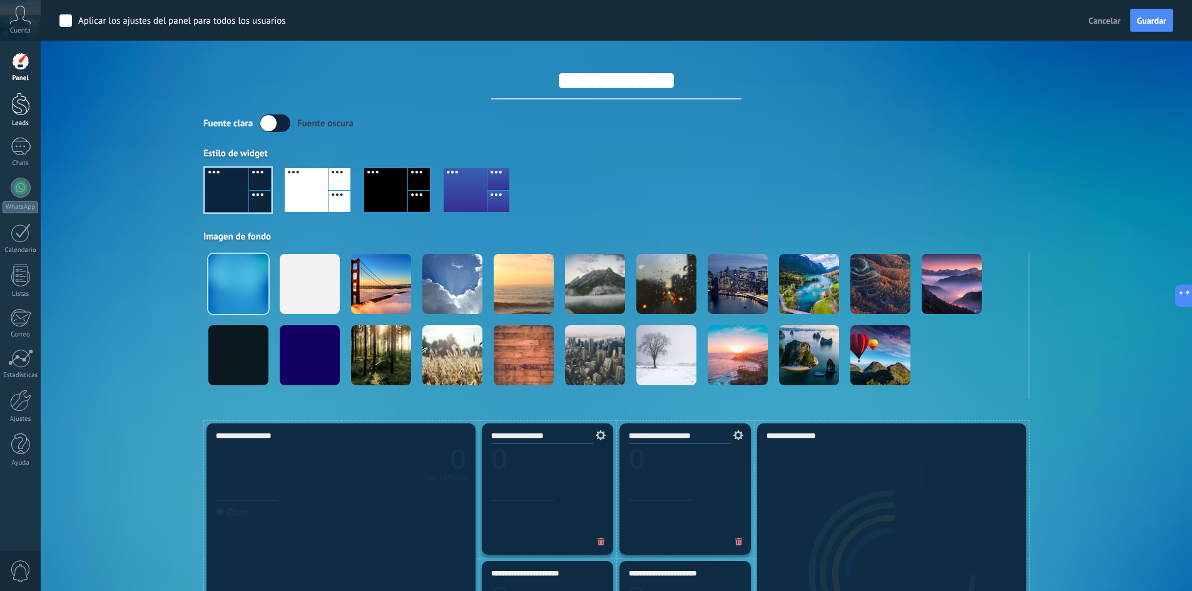
click at [16, 113] on div at bounding box center [20, 104] width 19 height 23
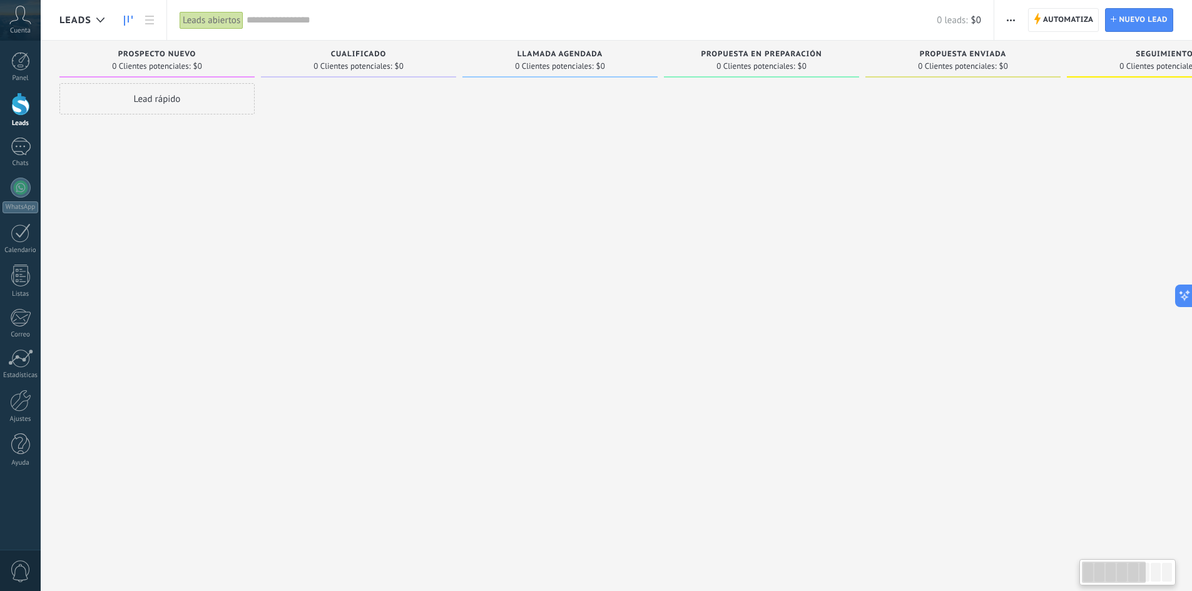
drag, startPoint x: 519, startPoint y: 167, endPoint x: 854, endPoint y: 216, distance: 337.7
click at [861, 217] on div "Propuesta en preparación 0 Clientes potenciales: $0" at bounding box center [765, 276] width 202 height 471
drag, startPoint x: 103, startPoint y: 98, endPoint x: 662, endPoint y: 175, distance: 564.1
click at [653, 175] on div "Leads Entrantes Solicitudes: 0 0 0 0 0 0 0 0 0 Prospecto nuevo 0 Clientes poten…" at bounding box center [871, 276] width 1625 height 471
click at [184, 95] on div "Lead rápido" at bounding box center [156, 98] width 195 height 31
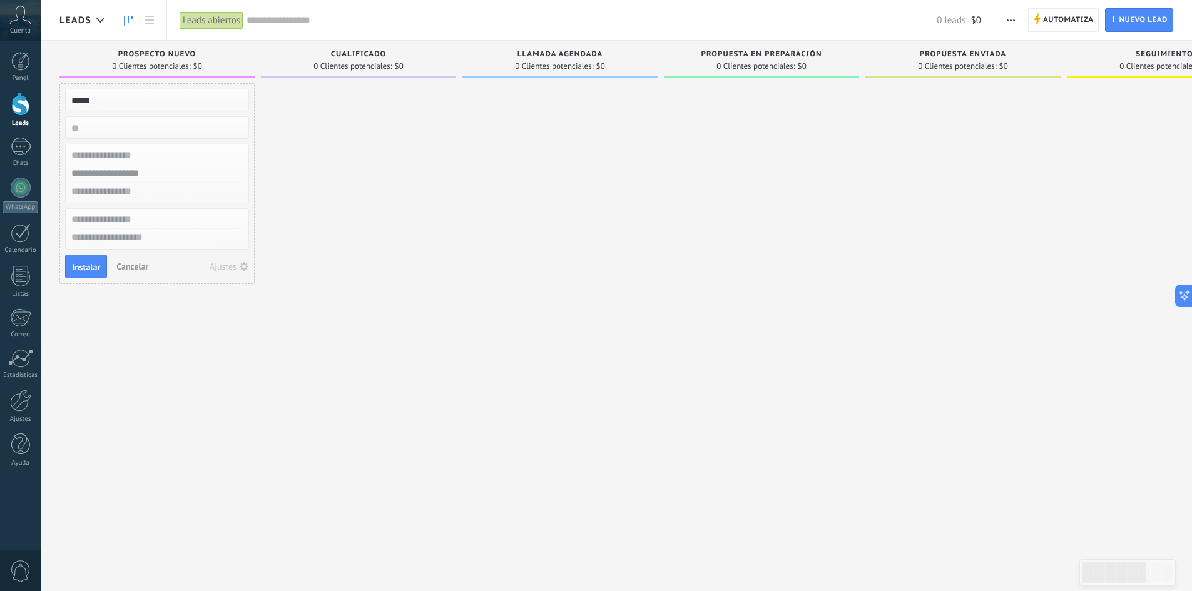
type input "*****"
click at [163, 179] on input "text" at bounding box center [155, 174] width 183 height 18
type input "**********"
click at [79, 264] on span "Instalar" at bounding box center [86, 267] width 28 height 9
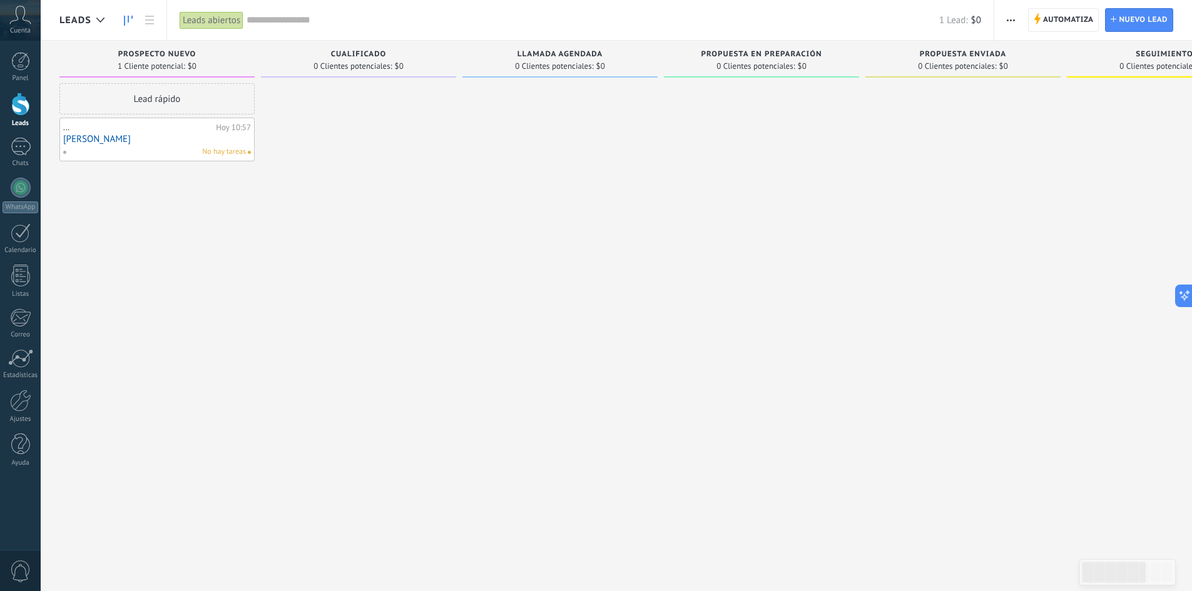
click at [118, 148] on div "No hay tareas" at bounding box center [154, 151] width 183 height 11
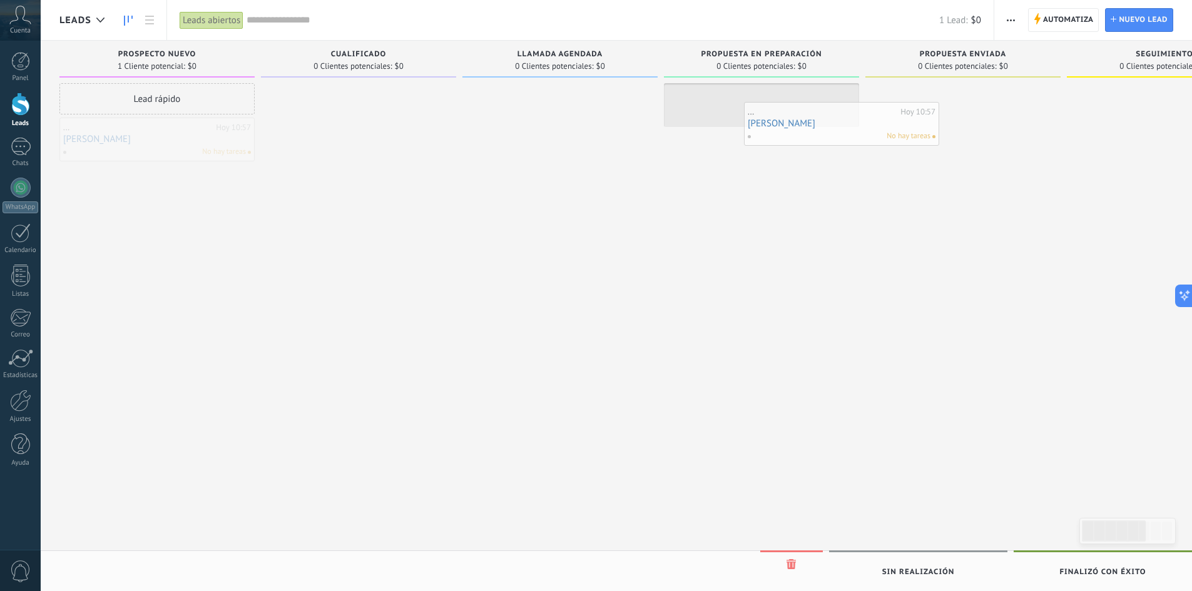
drag, startPoint x: 148, startPoint y: 137, endPoint x: 919, endPoint y: 124, distance: 771.8
drag, startPoint x: 945, startPoint y: 116, endPoint x: 130, endPoint y: 145, distance: 816.0
drag, startPoint x: 168, startPoint y: 145, endPoint x: 151, endPoint y: 149, distance: 17.9
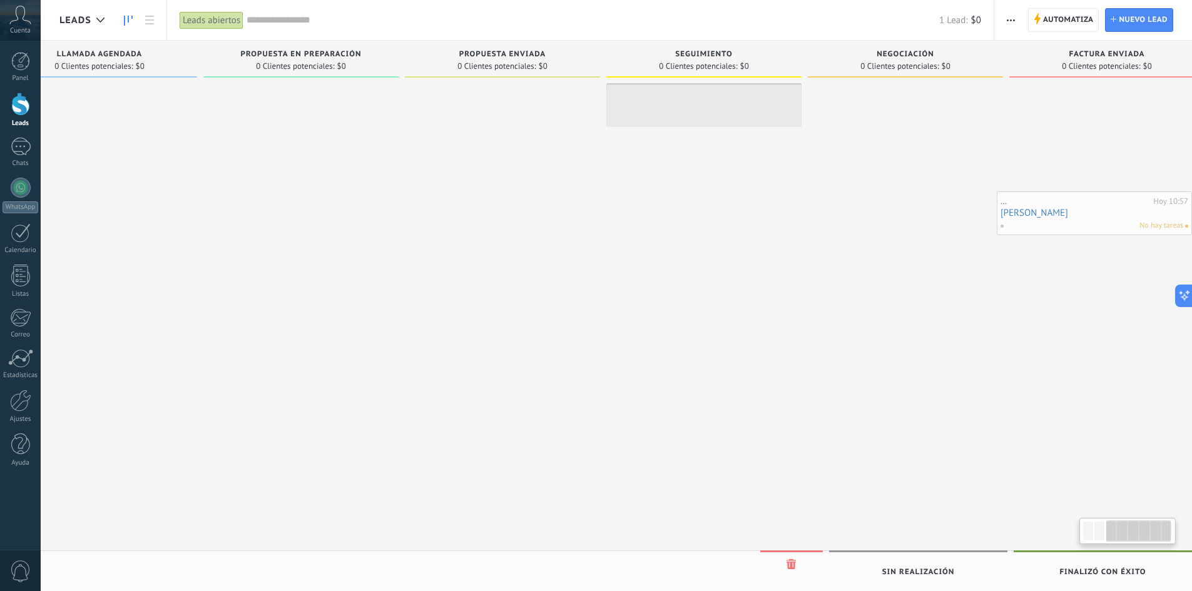
scroll to position [0, 492]
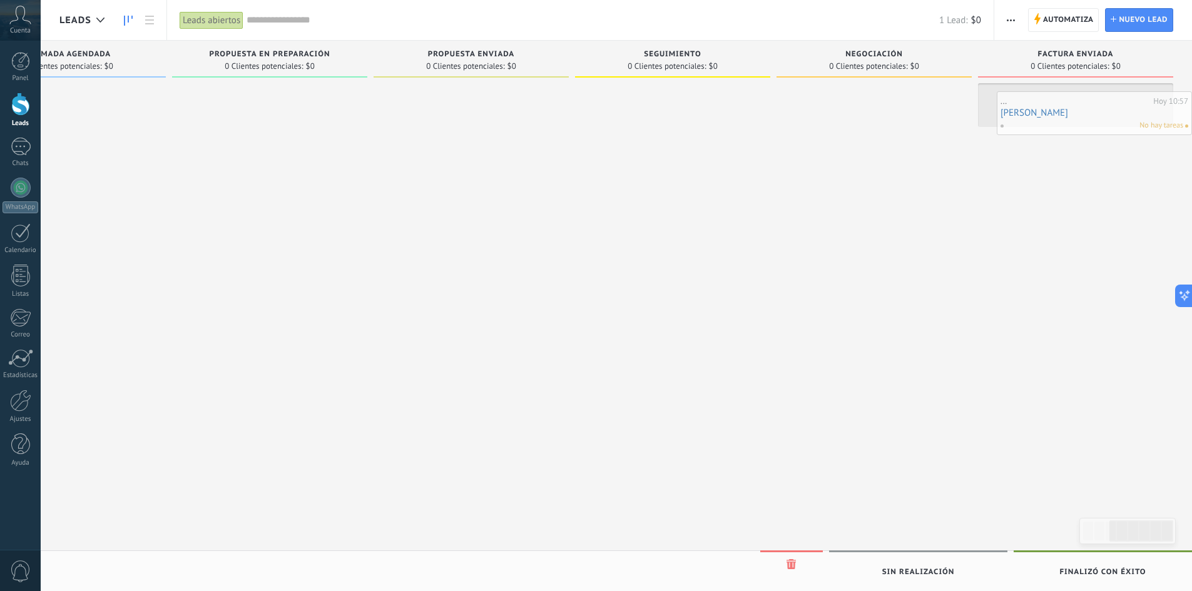
drag, startPoint x: 145, startPoint y: 145, endPoint x: 1090, endPoint y: 118, distance: 945.4
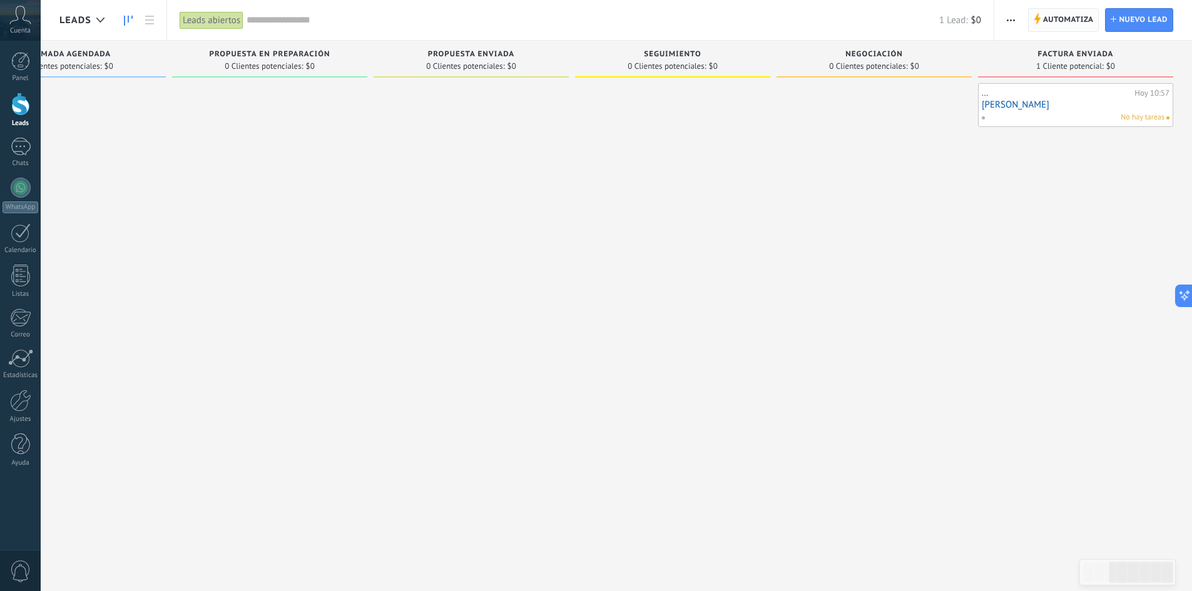
click at [1071, 24] on span "Automatiza" at bounding box center [1068, 20] width 51 height 23
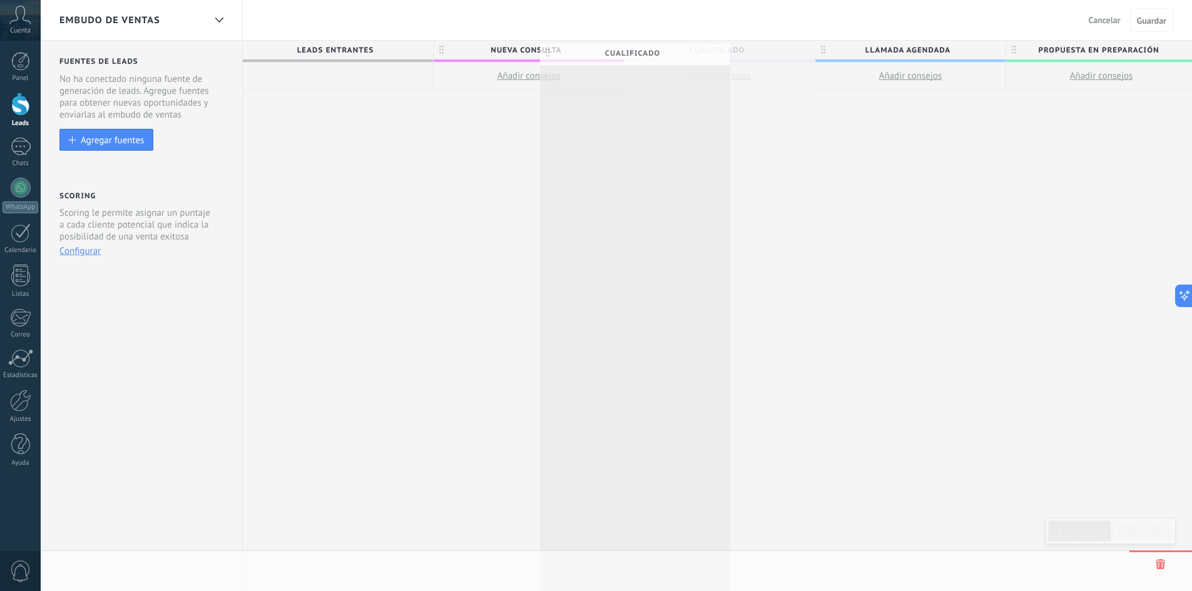
scroll to position [0, 1]
drag, startPoint x: 747, startPoint y: 48, endPoint x: 643, endPoint y: 50, distance: 104.5
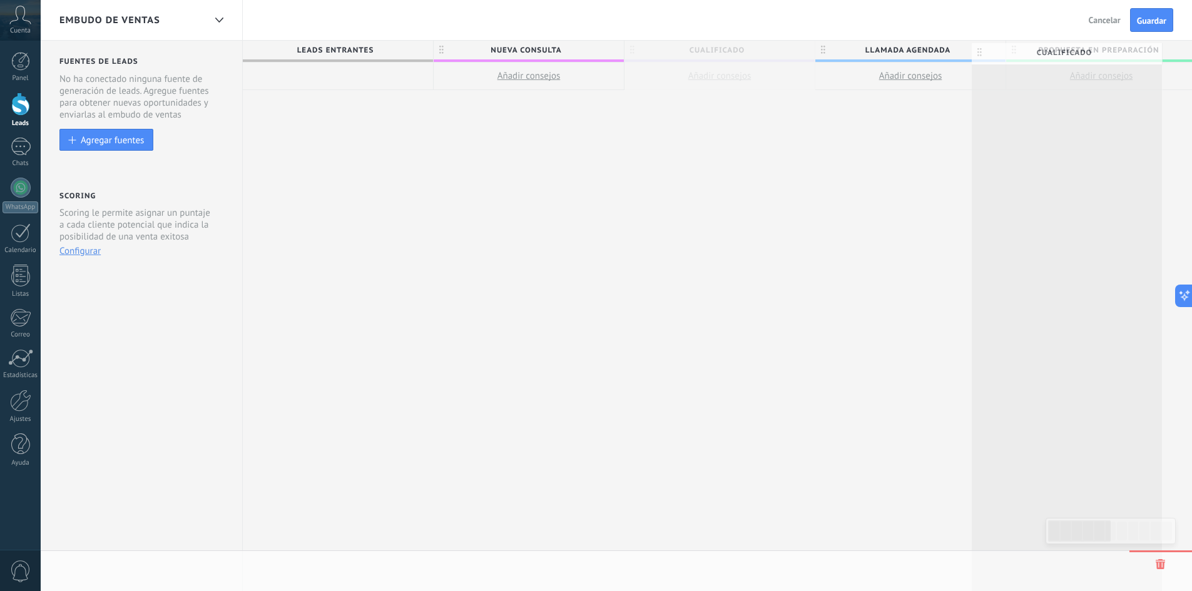
scroll to position [0, 30]
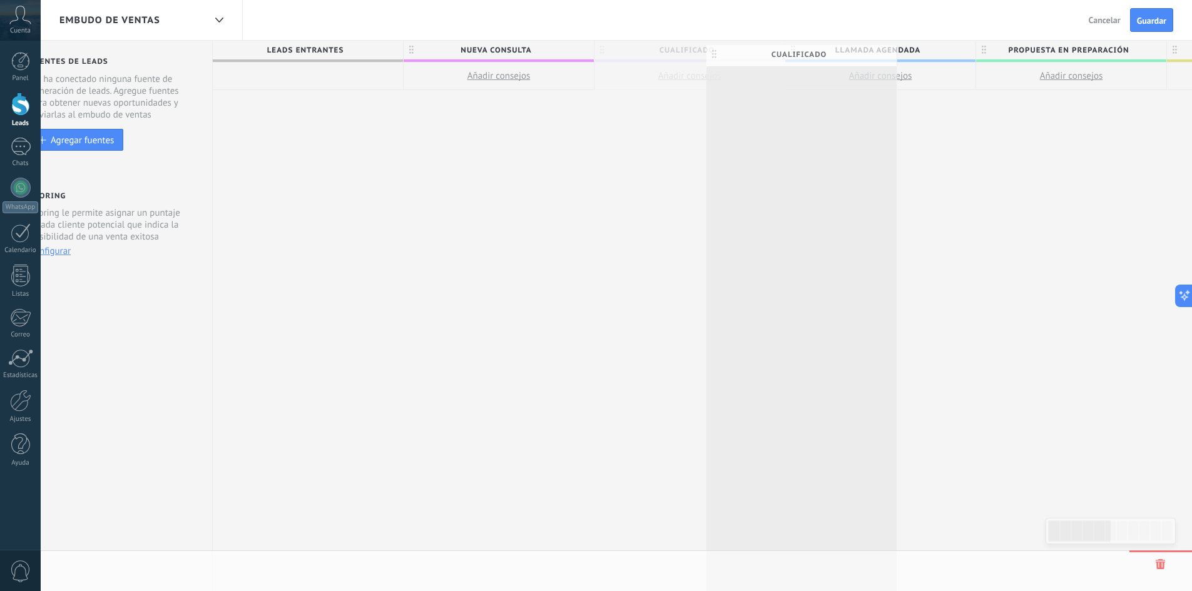
drag, startPoint x: 632, startPoint y: 48, endPoint x: 714, endPoint y: 53, distance: 82.1
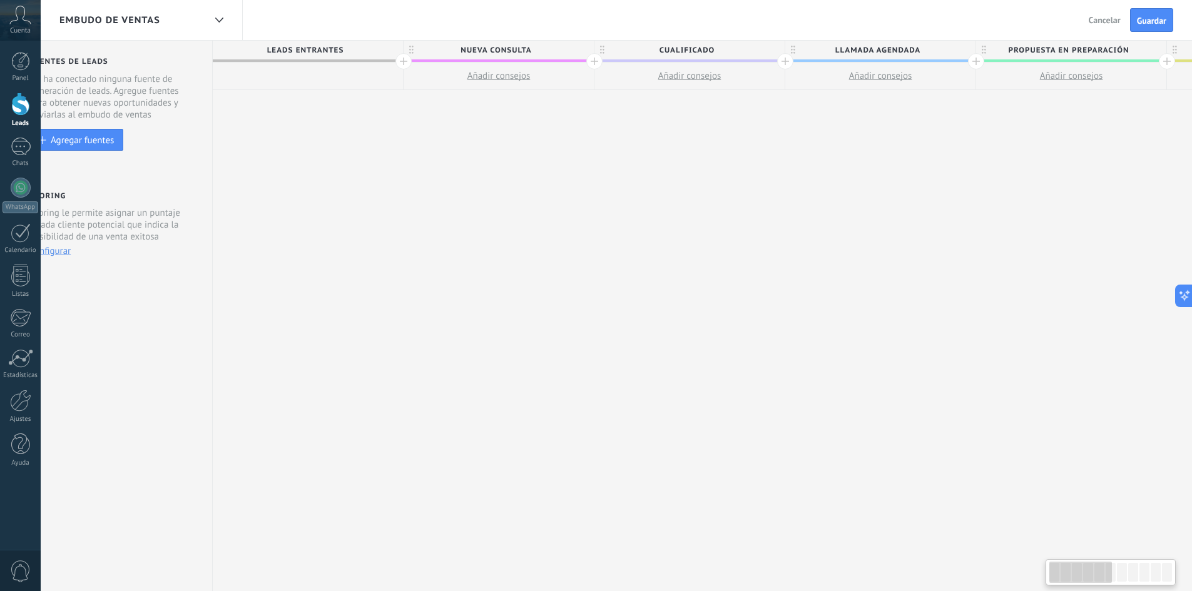
click at [655, 49] on span "Cualificado" at bounding box center [687, 50] width 184 height 19
type input "**********"
click at [1095, 14] on button "Cancelar" at bounding box center [1105, 20] width 42 height 19
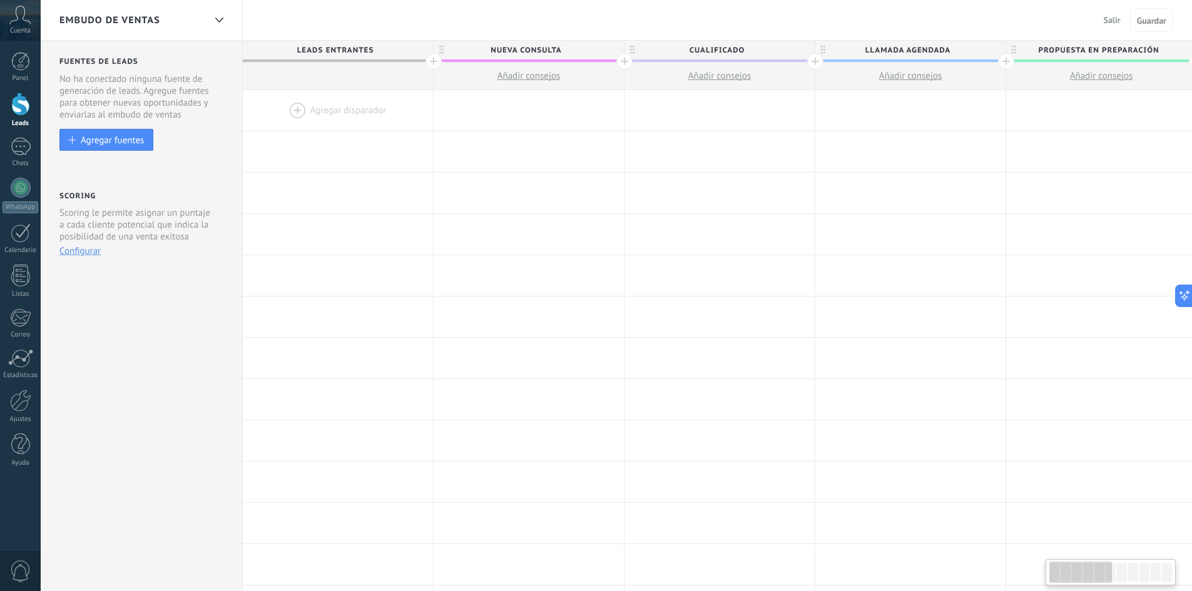
scroll to position [0, 30]
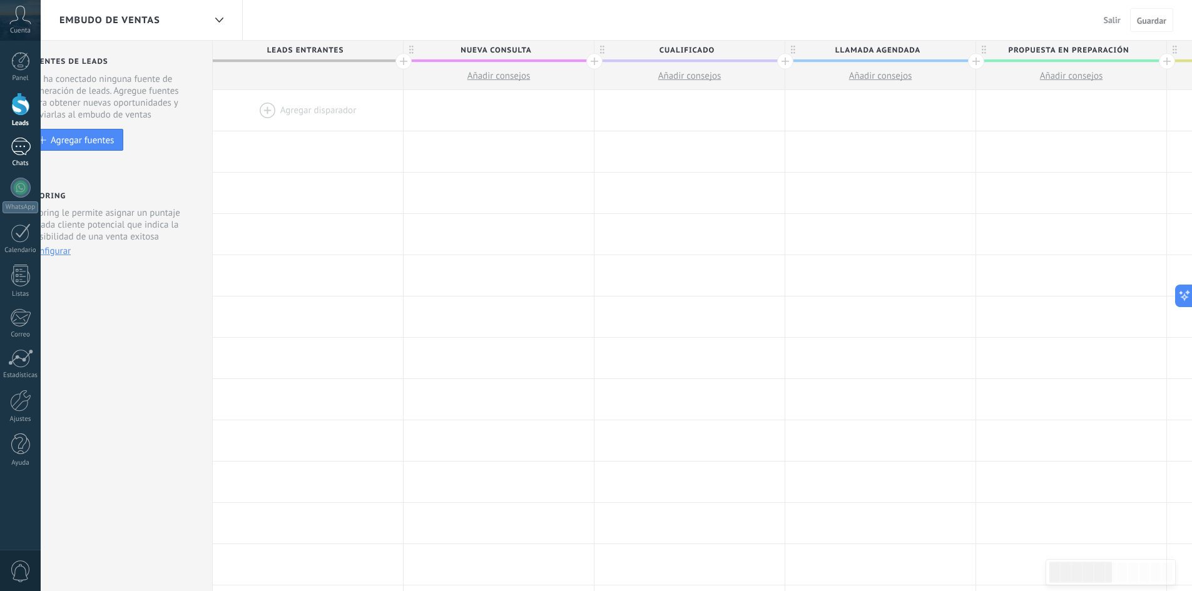
click at [16, 151] on div at bounding box center [21, 147] width 20 height 18
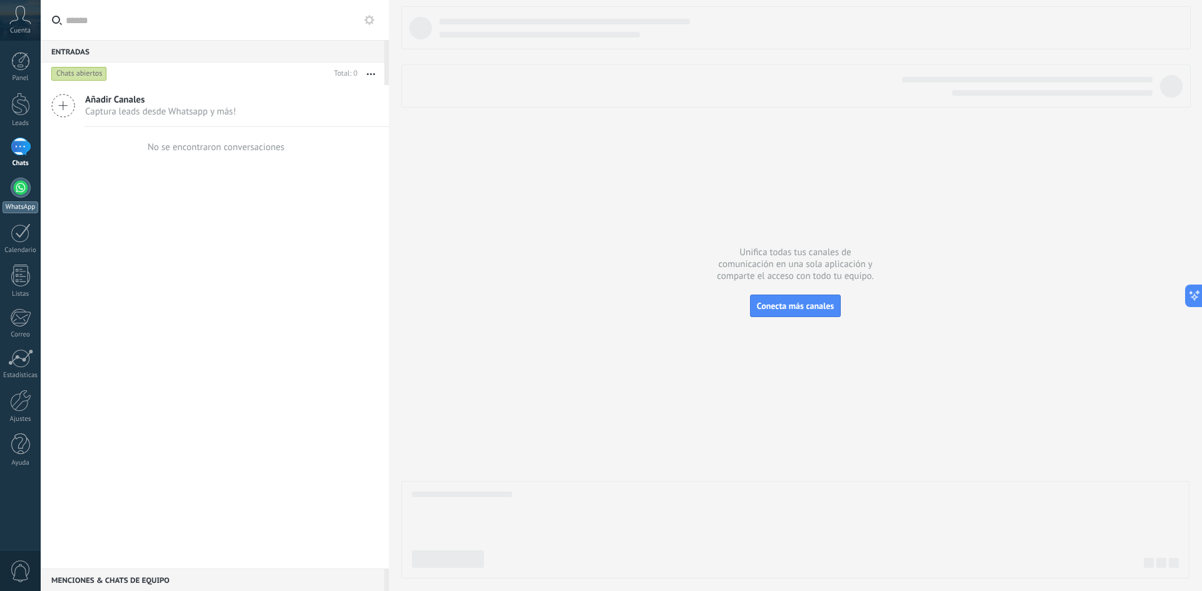
click at [19, 193] on div at bounding box center [21, 188] width 20 height 20
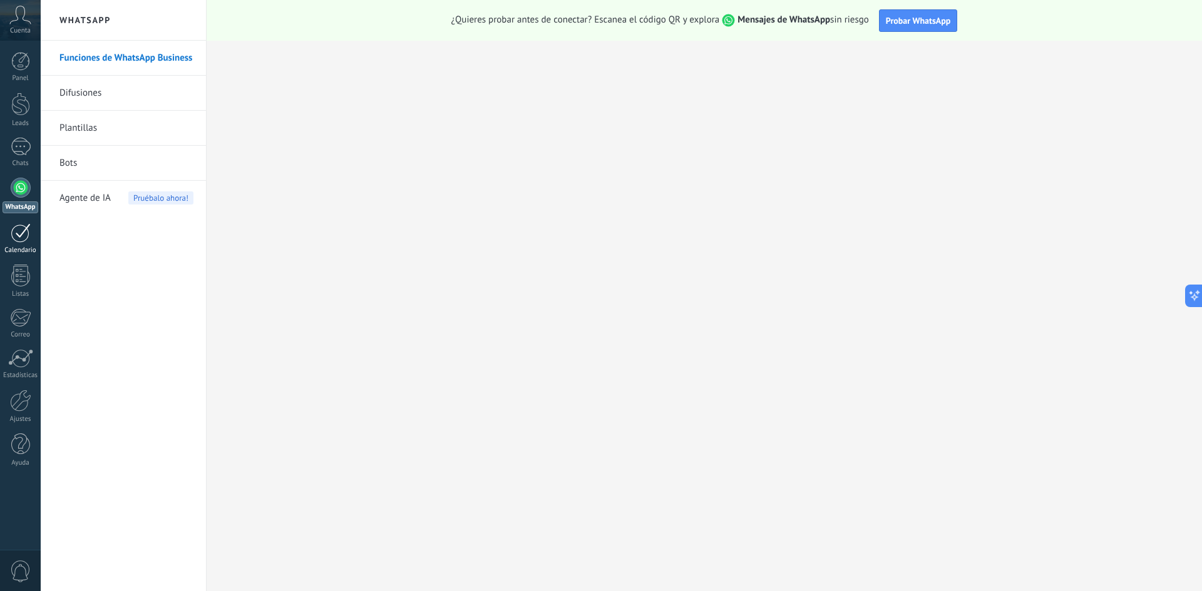
click at [18, 237] on div at bounding box center [21, 232] width 20 height 19
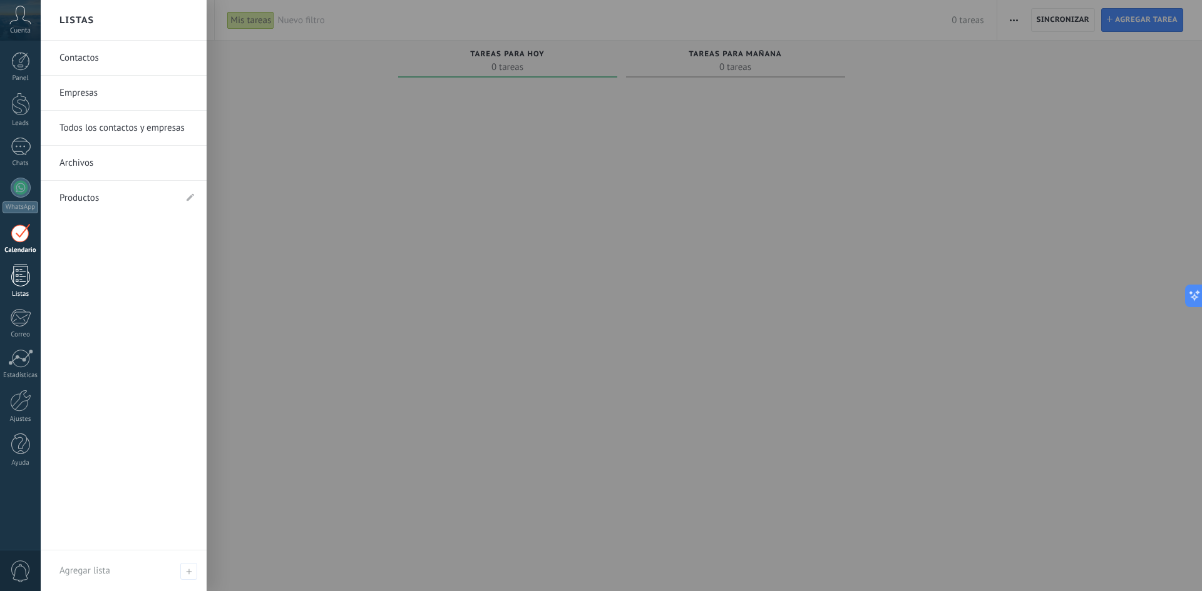
click at [18, 282] on div at bounding box center [20, 276] width 19 height 22
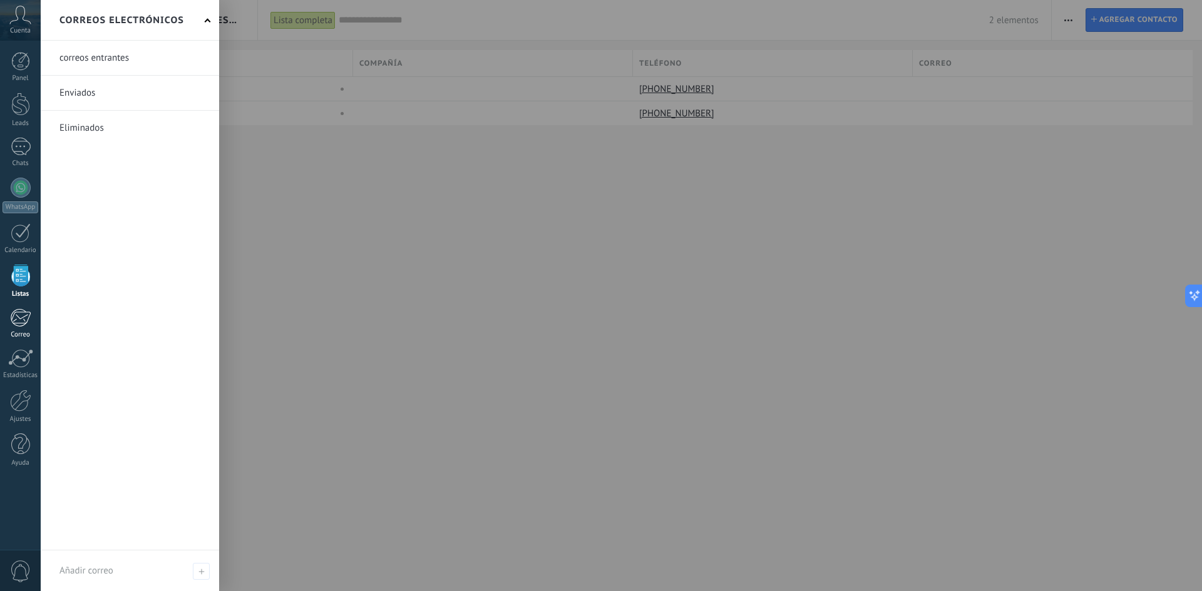
click at [23, 315] on div at bounding box center [20, 318] width 21 height 19
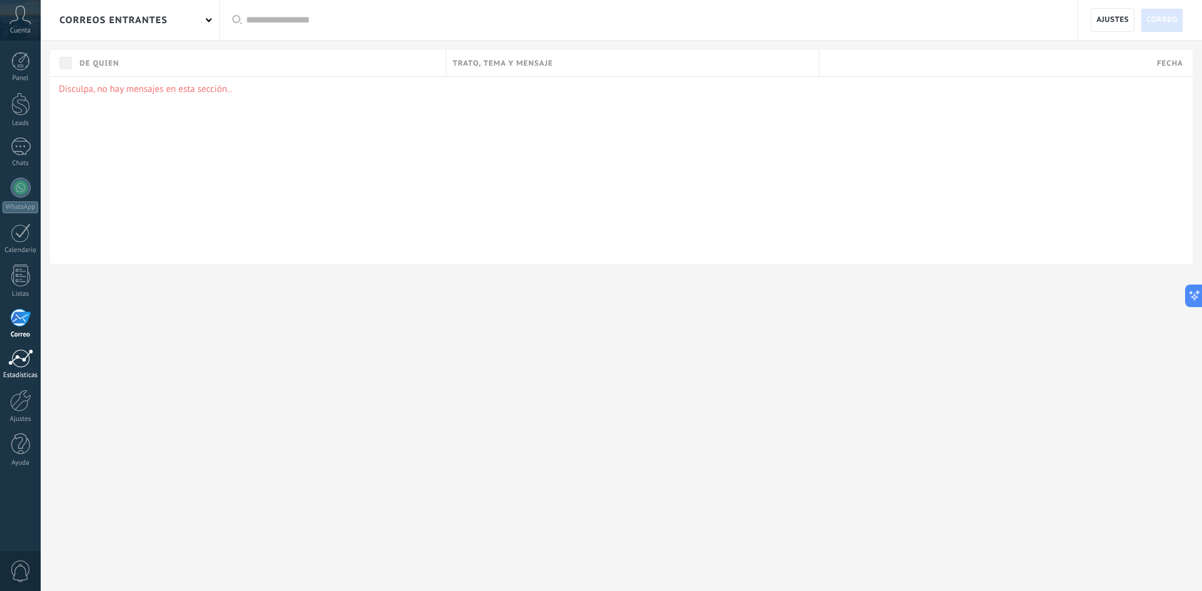
click at [21, 361] on div at bounding box center [20, 358] width 25 height 19
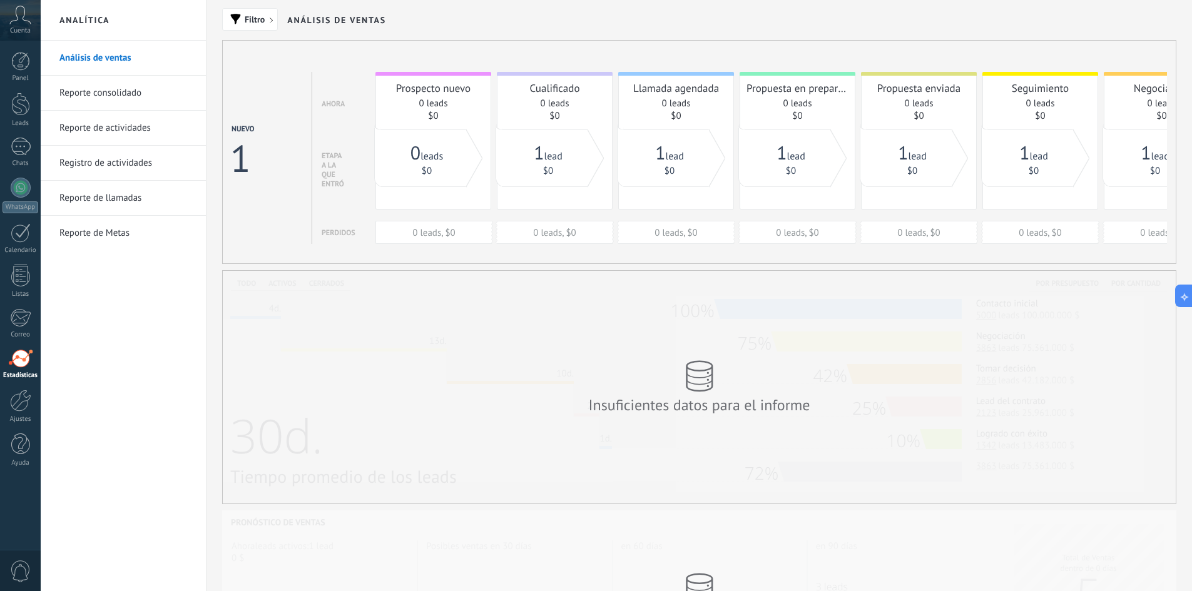
click at [120, 93] on link "Reporte consolidado" at bounding box center [126, 93] width 134 height 35
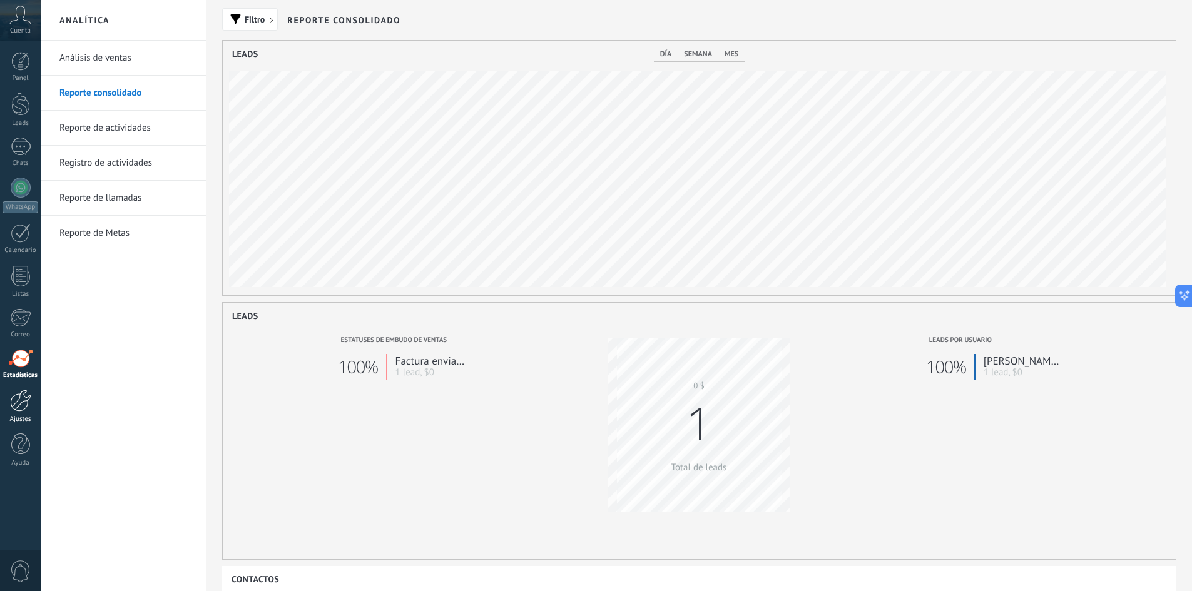
click at [13, 402] on div at bounding box center [20, 401] width 21 height 22
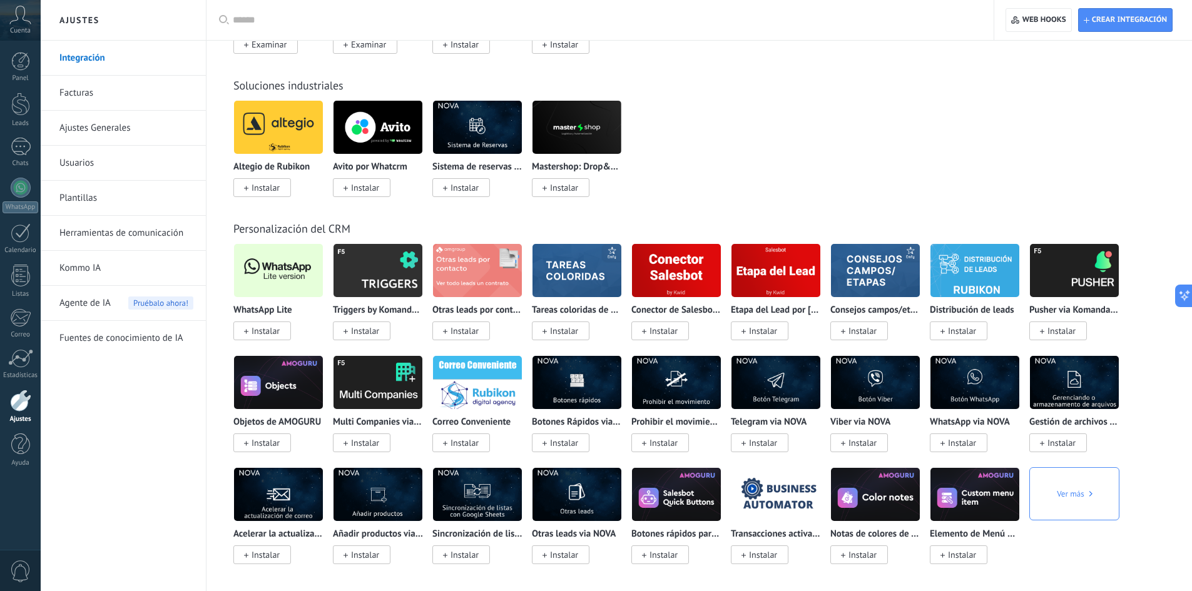
scroll to position [2190, 0]
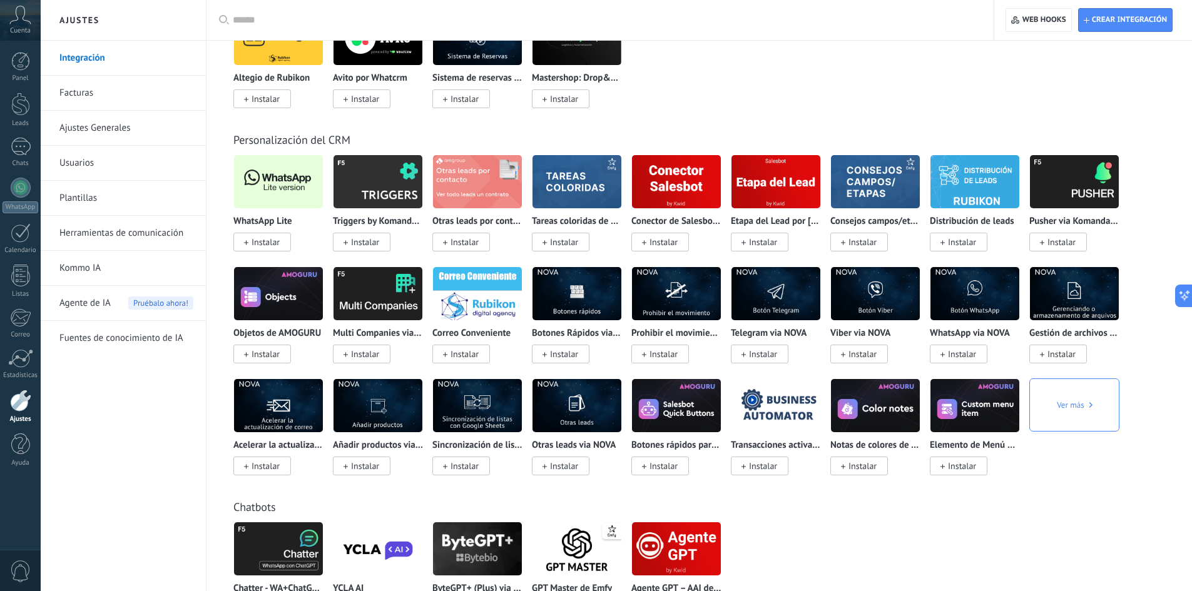
click at [280, 243] on span "Instalar" at bounding box center [262, 242] width 58 height 19
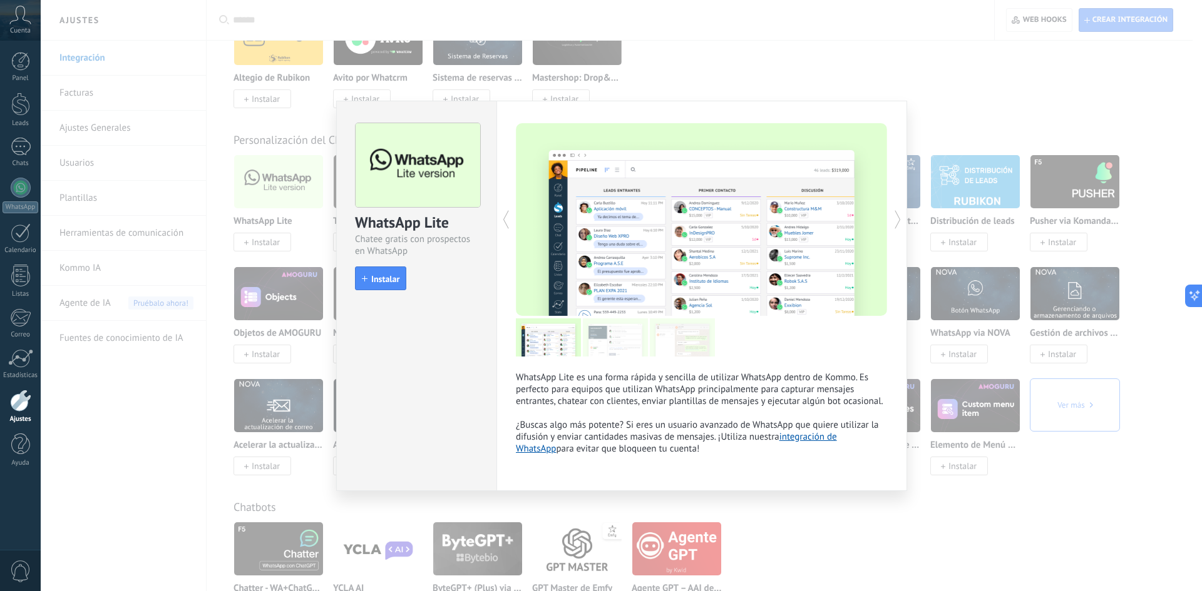
click at [1085, 110] on div "WhatsApp Lite Chatee gratis con prospectos en WhatsApp install Instalar WhatsAp…" at bounding box center [621, 295] width 1161 height 591
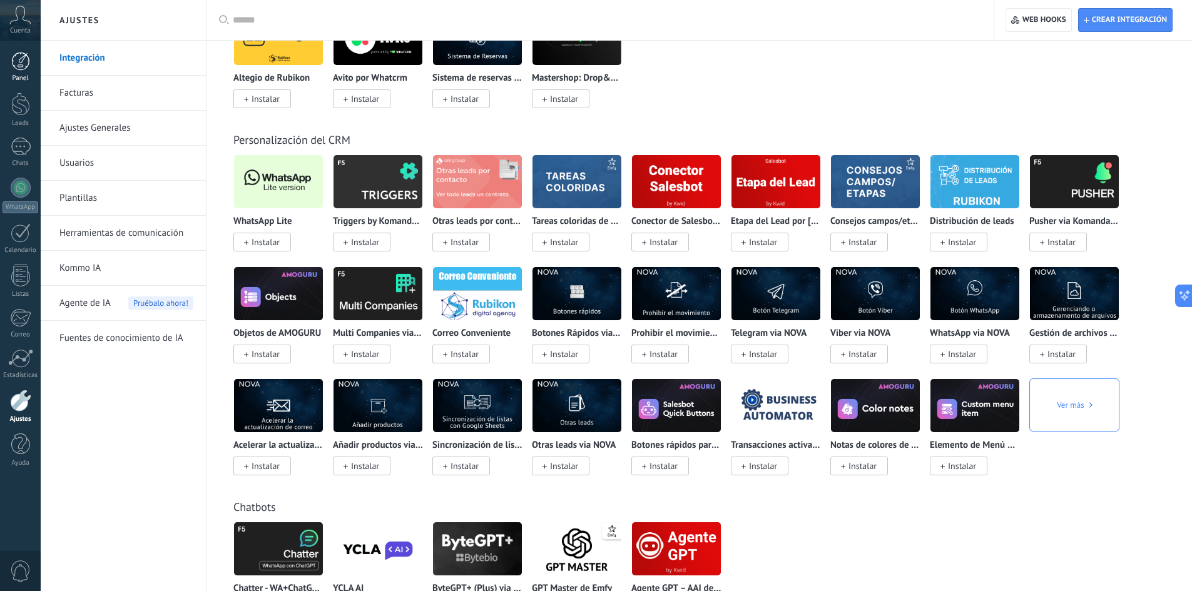
click at [13, 61] on div at bounding box center [20, 61] width 19 height 19
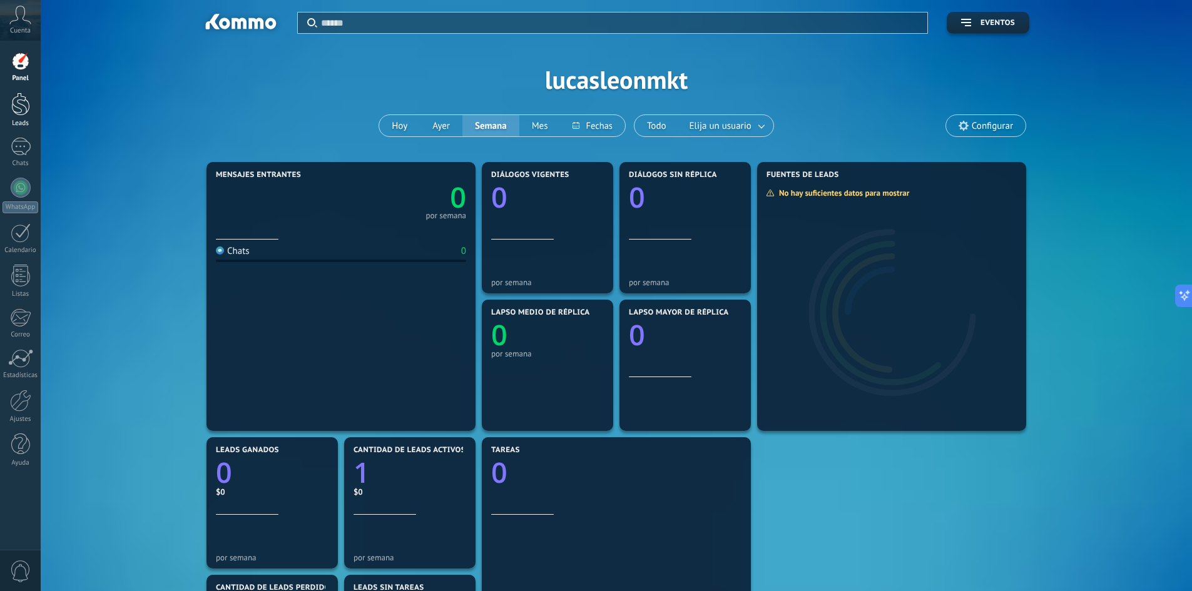
click at [21, 110] on div at bounding box center [20, 104] width 19 height 23
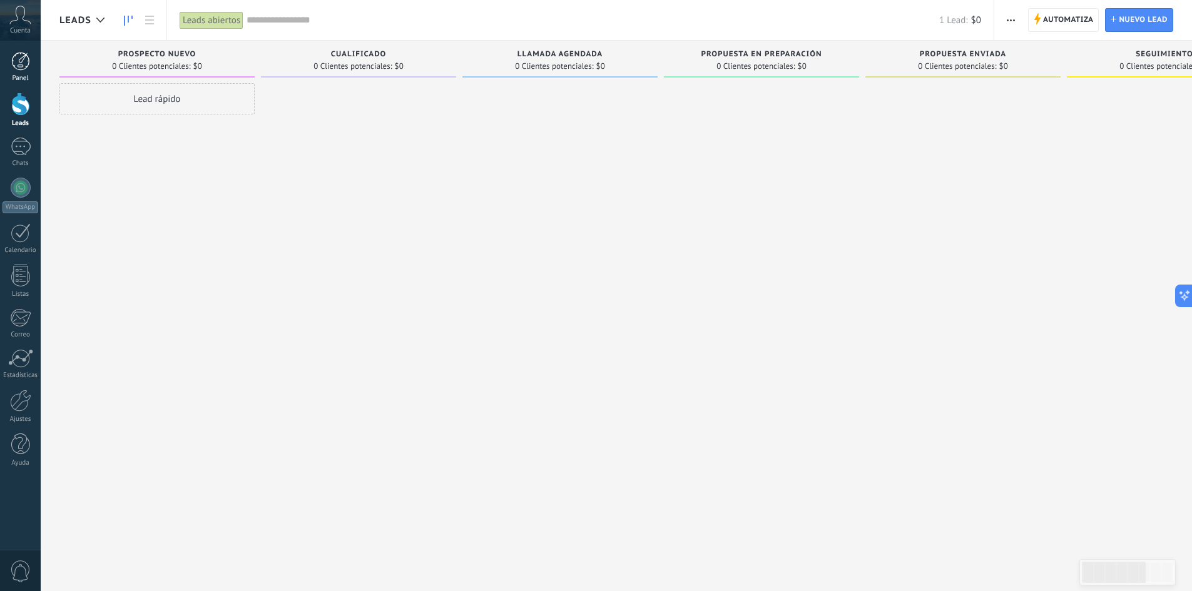
click at [26, 58] on div at bounding box center [20, 61] width 19 height 19
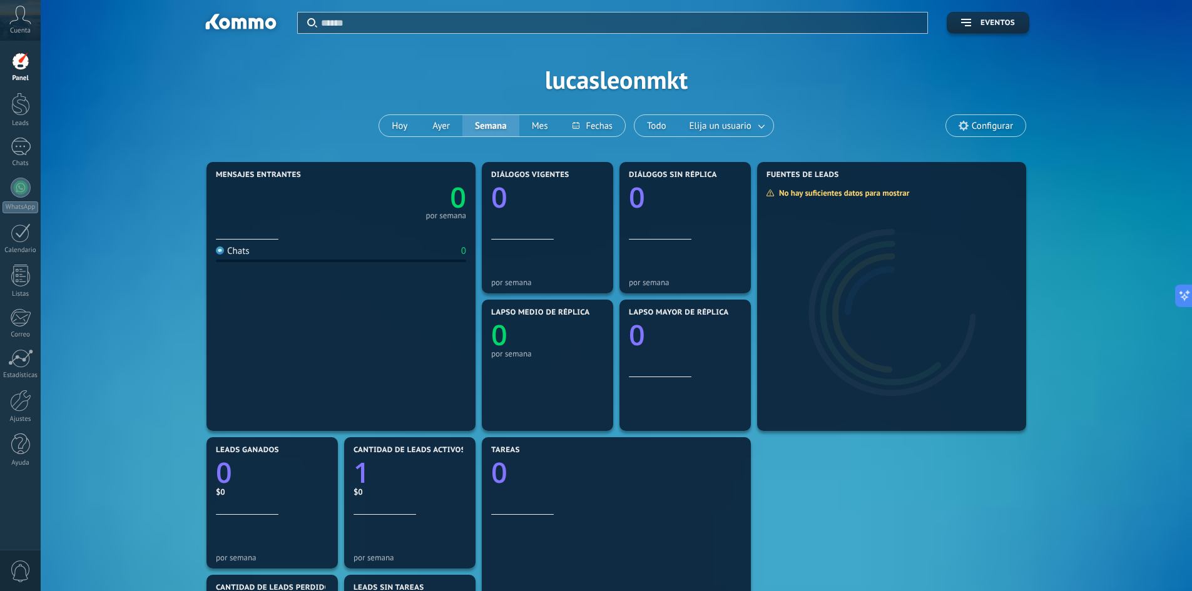
click at [1000, 116] on span "Configurar" at bounding box center [985, 125] width 79 height 21
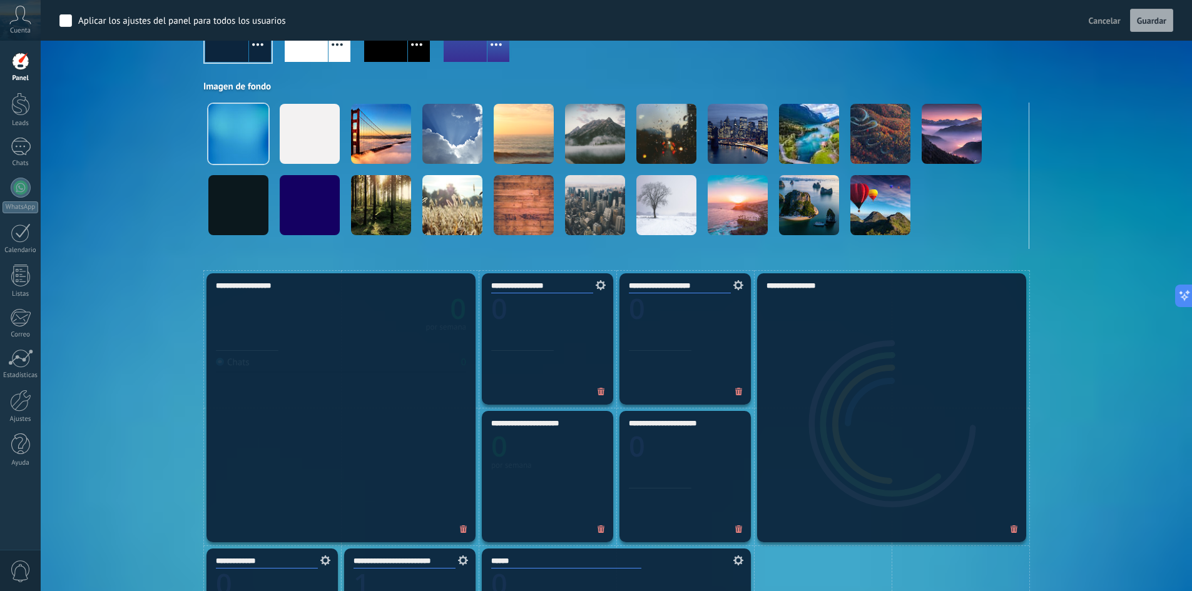
scroll to position [375, 0]
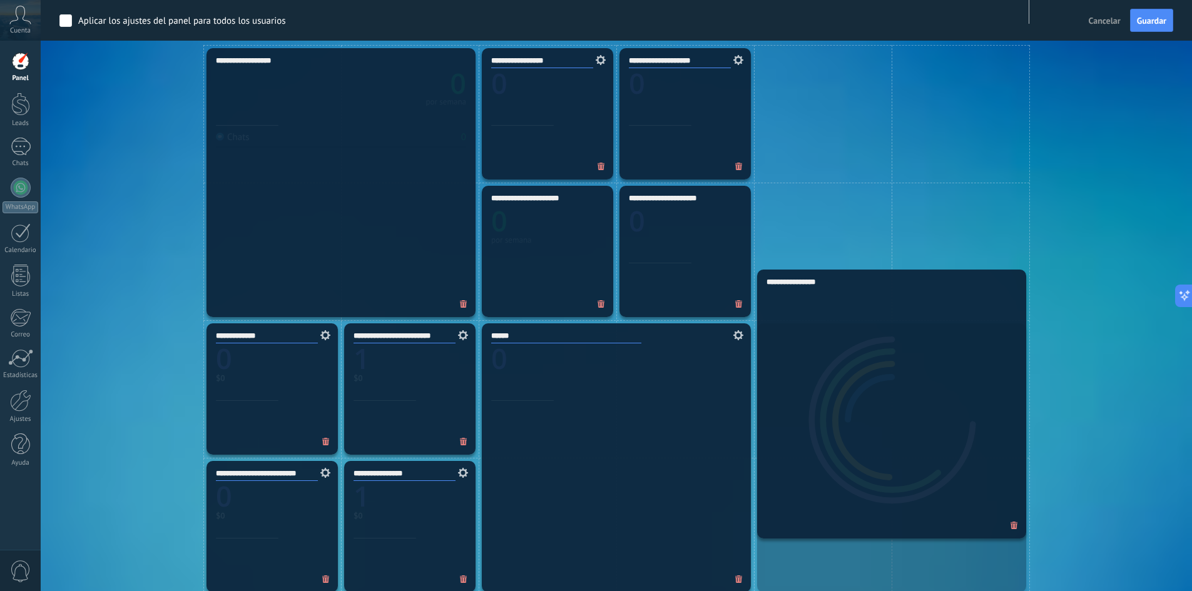
drag, startPoint x: 901, startPoint y: 252, endPoint x: 910, endPoint y: 543, distance: 291.1
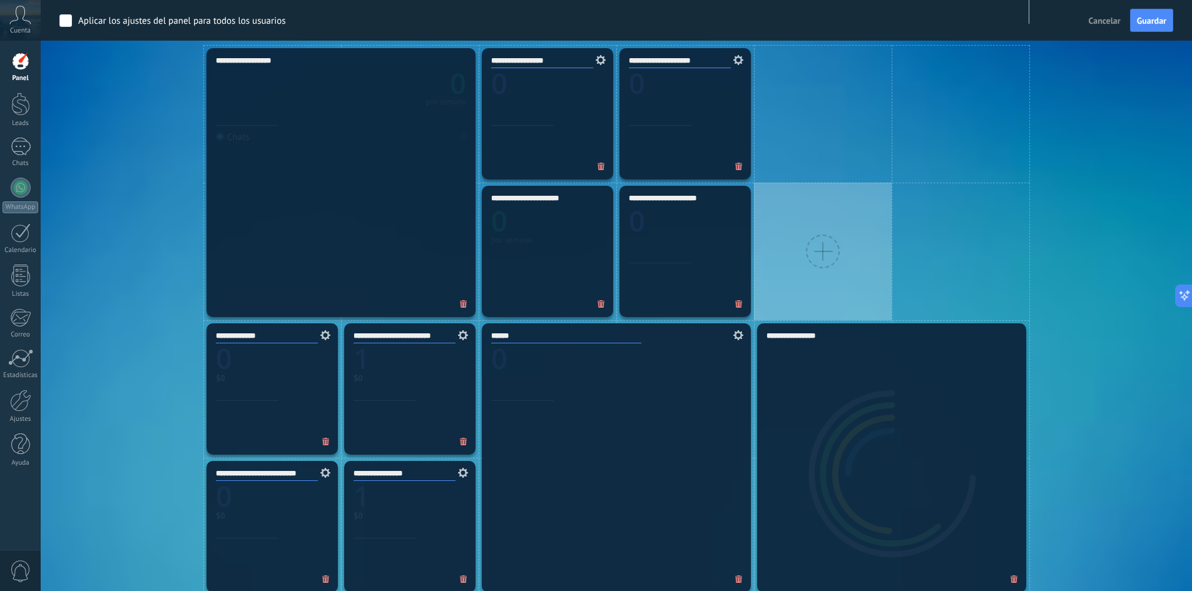
scroll to position [125, 0]
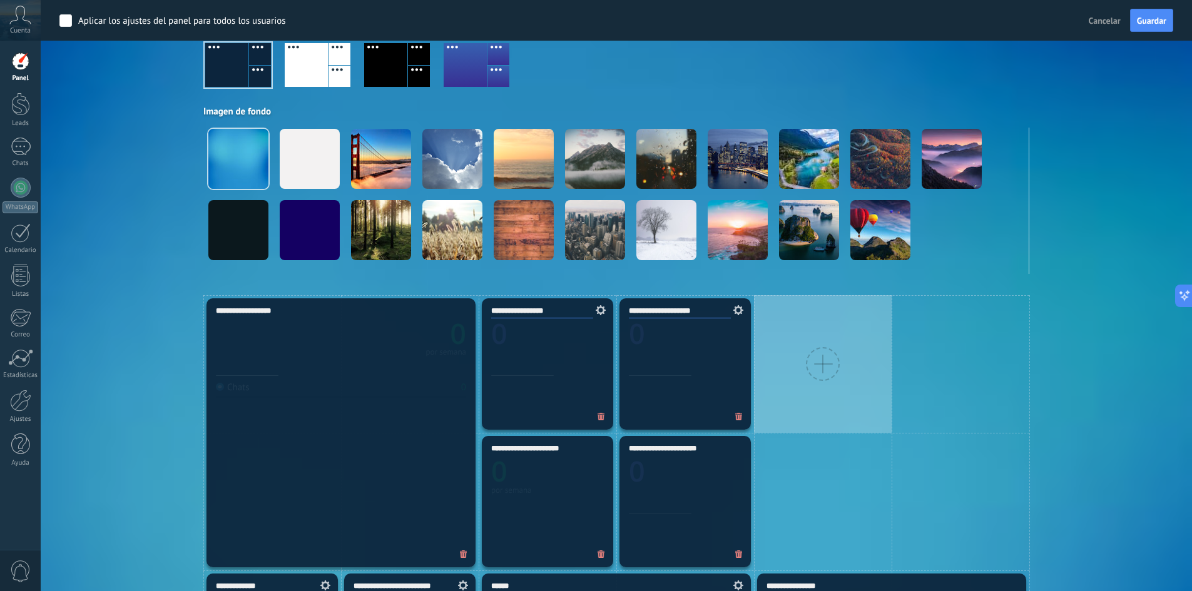
click at [824, 368] on div at bounding box center [823, 364] width 34 height 34
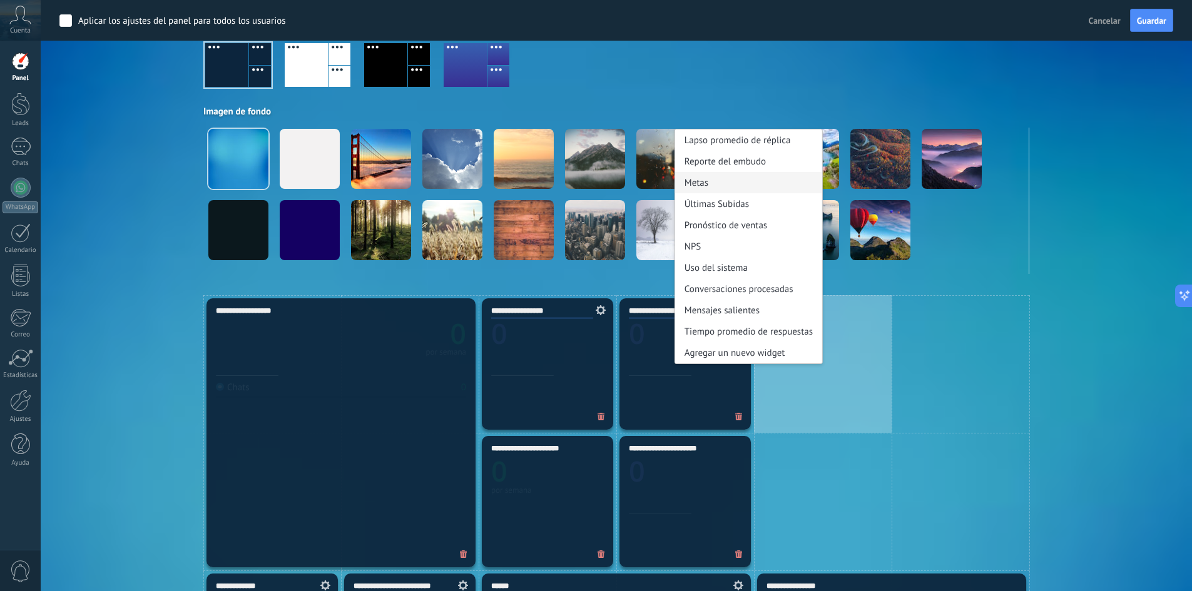
click at [712, 183] on div "Metas" at bounding box center [748, 182] width 147 height 21
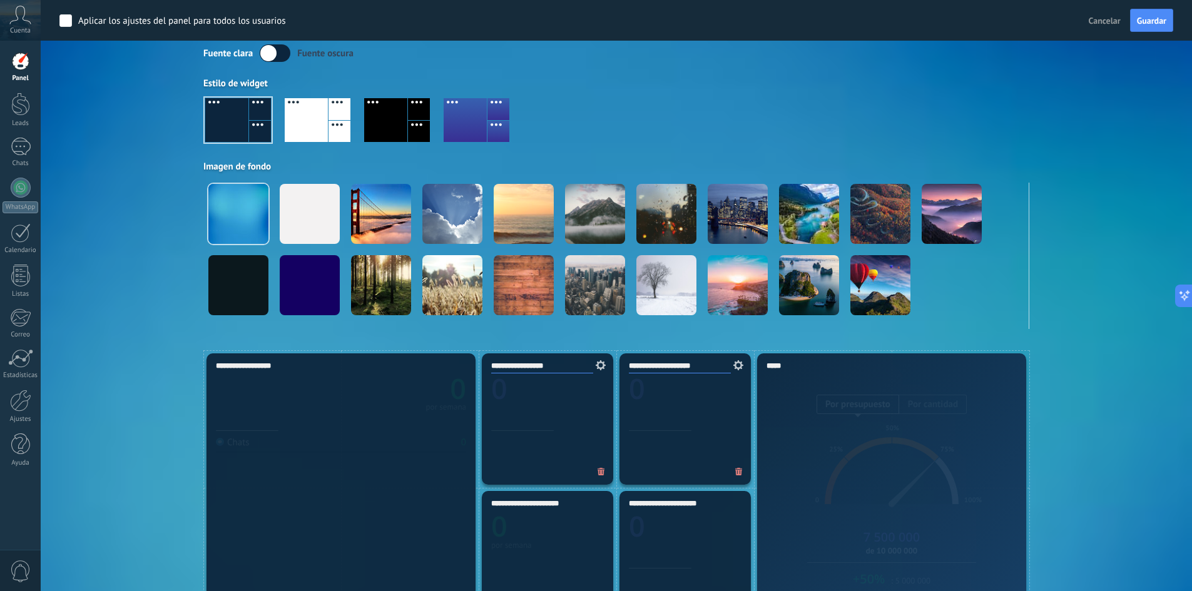
scroll to position [63, 0]
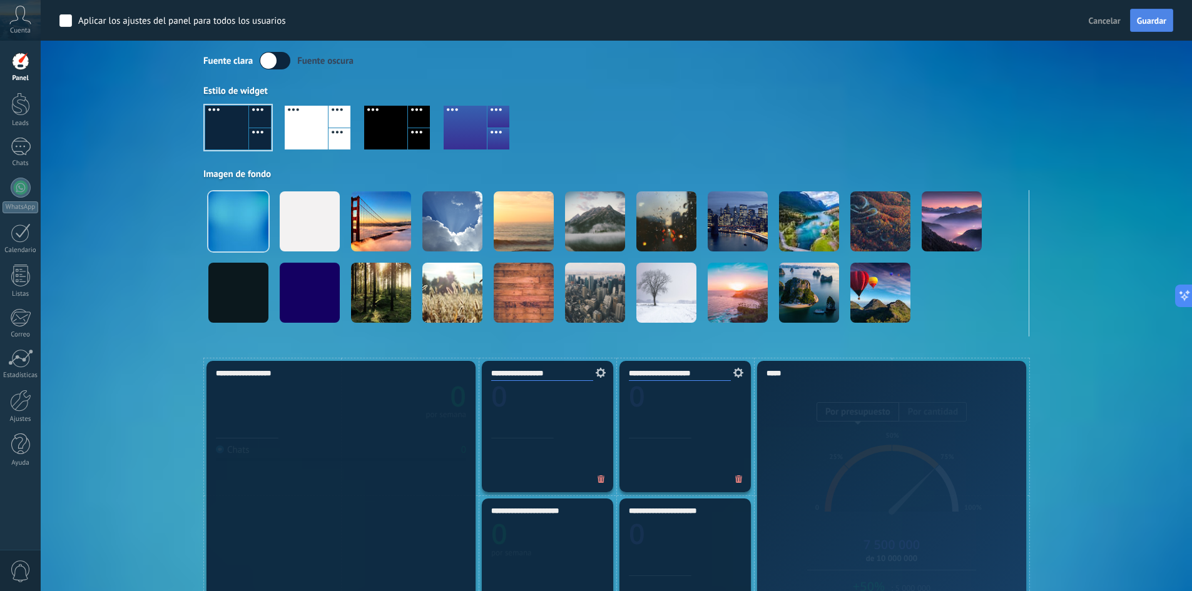
click at [1152, 20] on span "Guardar" at bounding box center [1151, 20] width 29 height 9
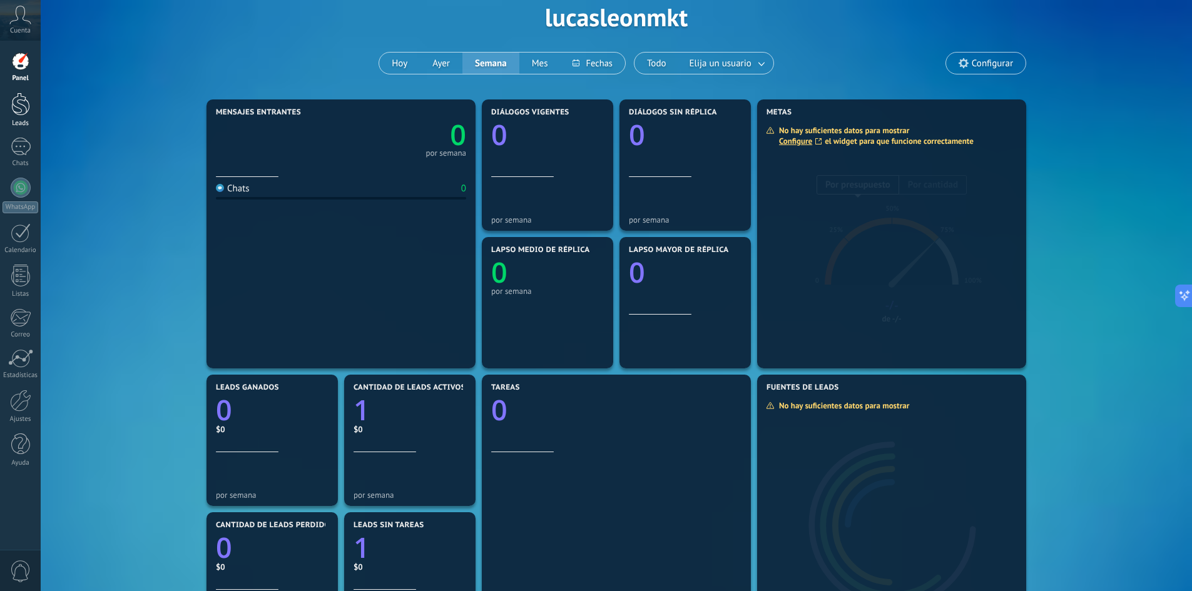
click at [17, 109] on div at bounding box center [20, 104] width 19 height 23
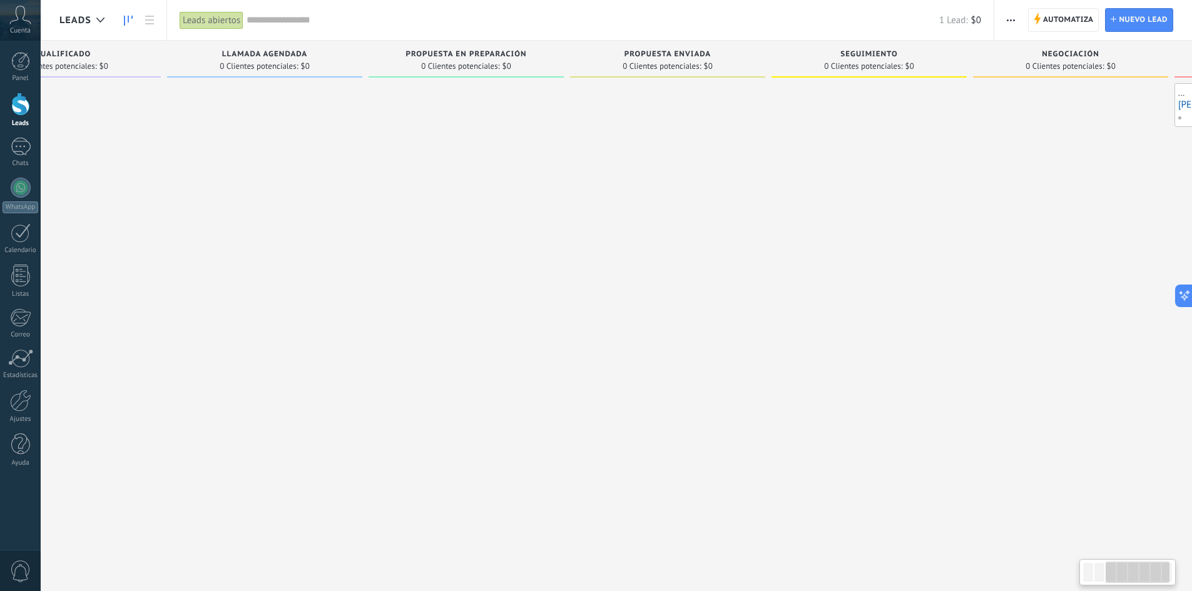
scroll to position [0, 492]
drag, startPoint x: 958, startPoint y: 255, endPoint x: 270, endPoint y: 309, distance: 689.3
click at [270, 309] on div "Leads Entrantes Solicitudes: 0 0 0 0 0 0 0 0 0 Prospecto nuevo 0 Clientes poten…" at bounding box center [380, 276] width 1625 height 471
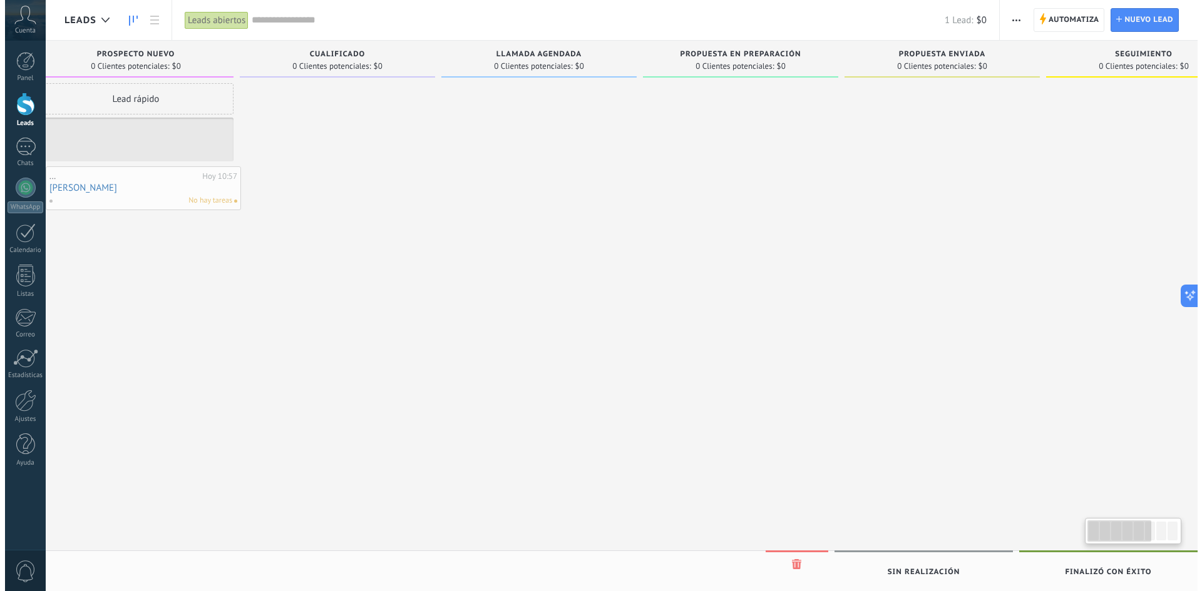
scroll to position [0, 0]
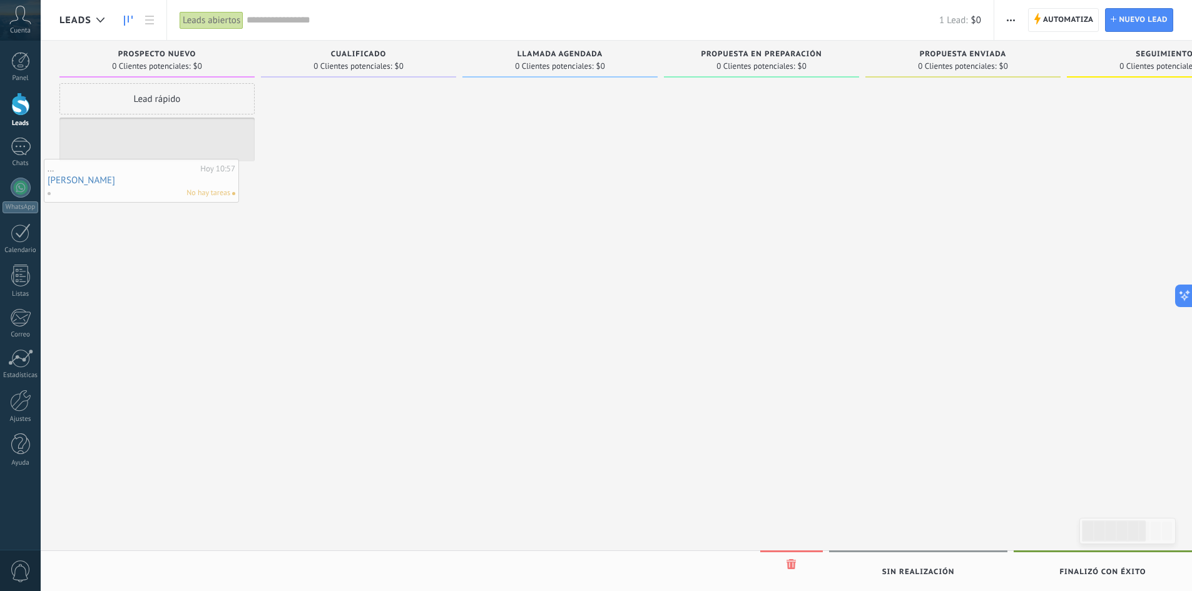
drag, startPoint x: 981, startPoint y: 153, endPoint x: 153, endPoint y: 190, distance: 828.8
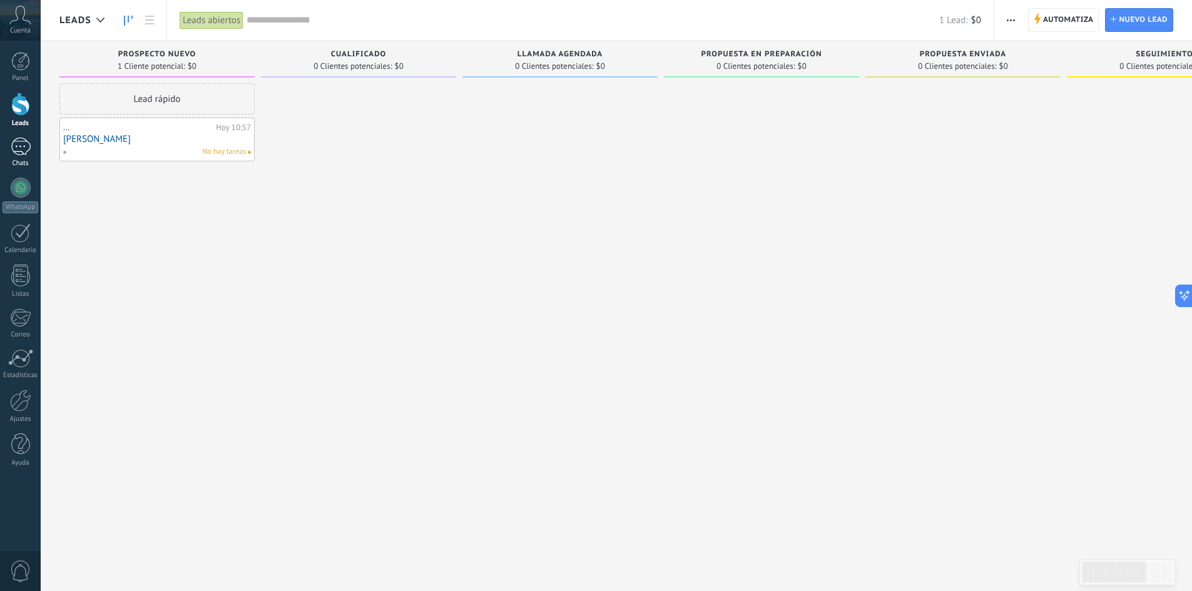
click at [18, 147] on div at bounding box center [21, 147] width 20 height 18
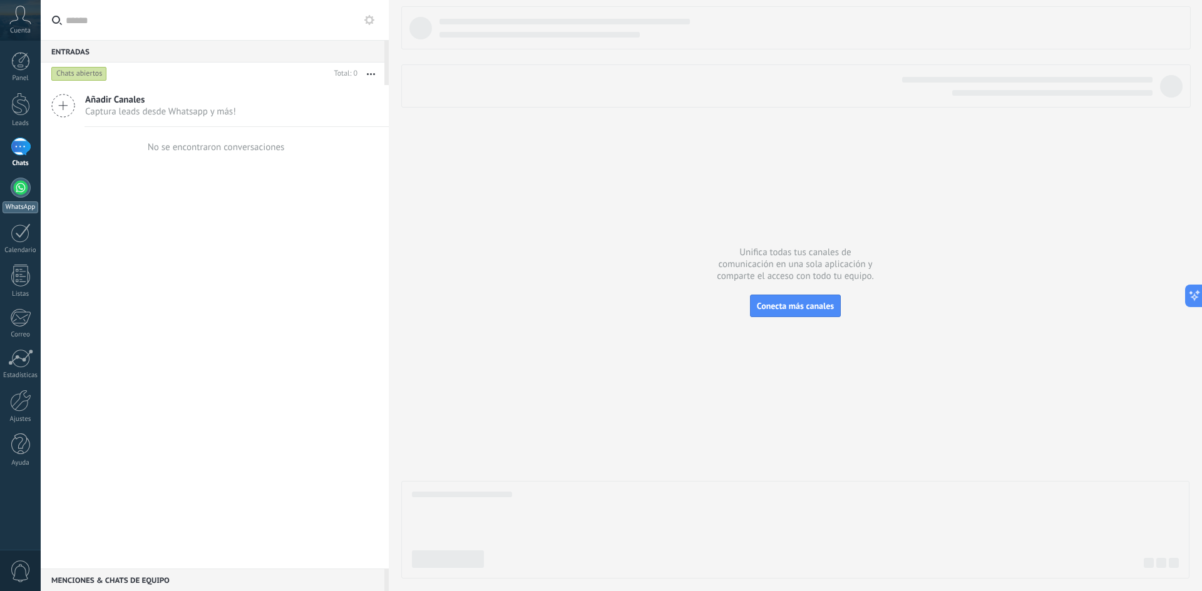
click at [14, 190] on div at bounding box center [21, 188] width 20 height 20
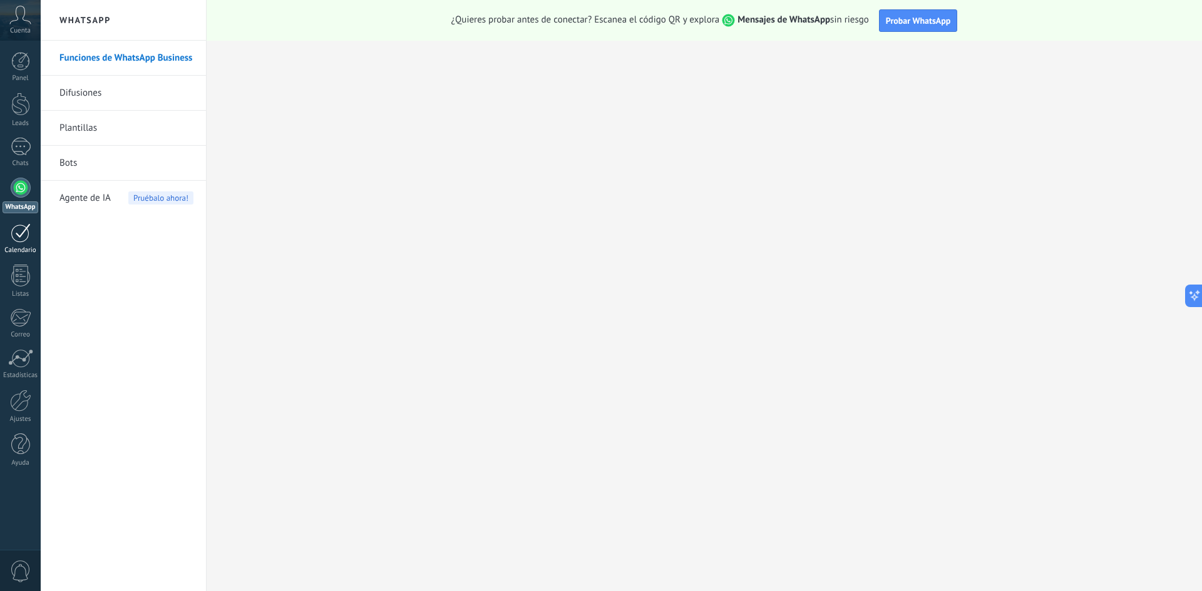
click at [22, 242] on div at bounding box center [21, 232] width 20 height 19
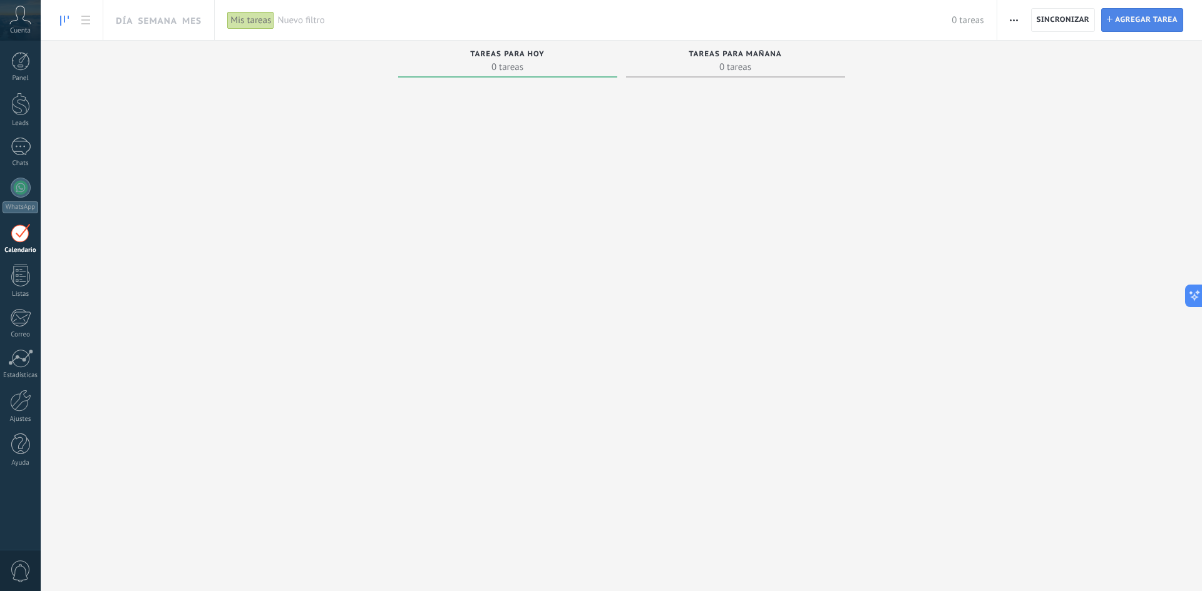
click at [1167, 24] on span "Agregar tarea" at bounding box center [1146, 20] width 63 height 23
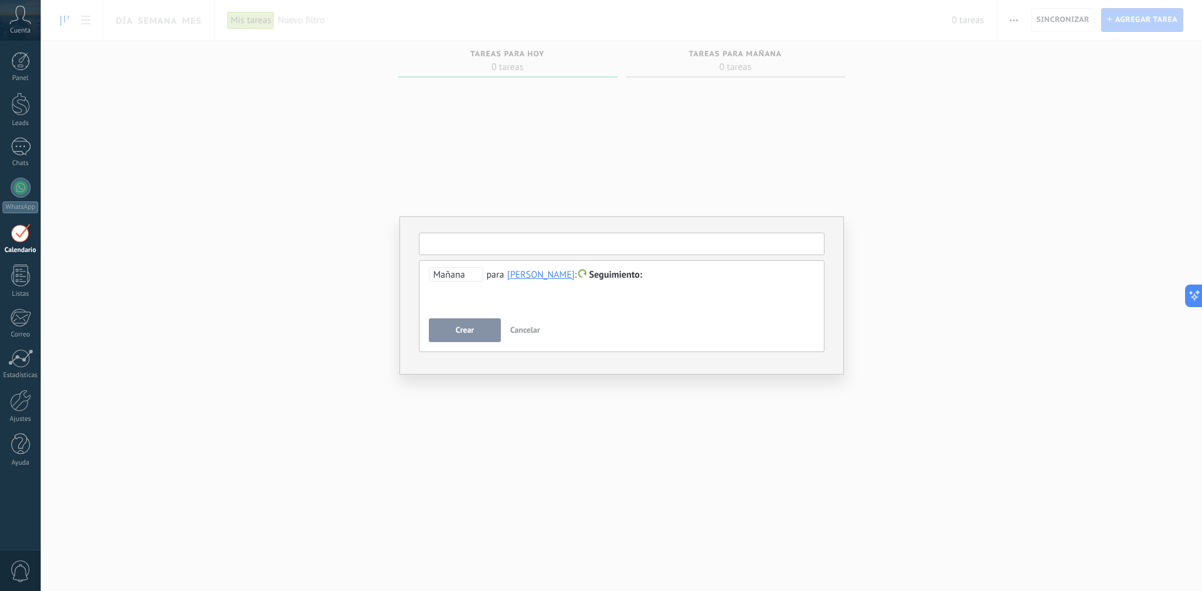
click at [498, 238] on input "text" at bounding box center [622, 244] width 406 height 23
click at [337, 248] on div "**********" at bounding box center [621, 295] width 1161 height 591
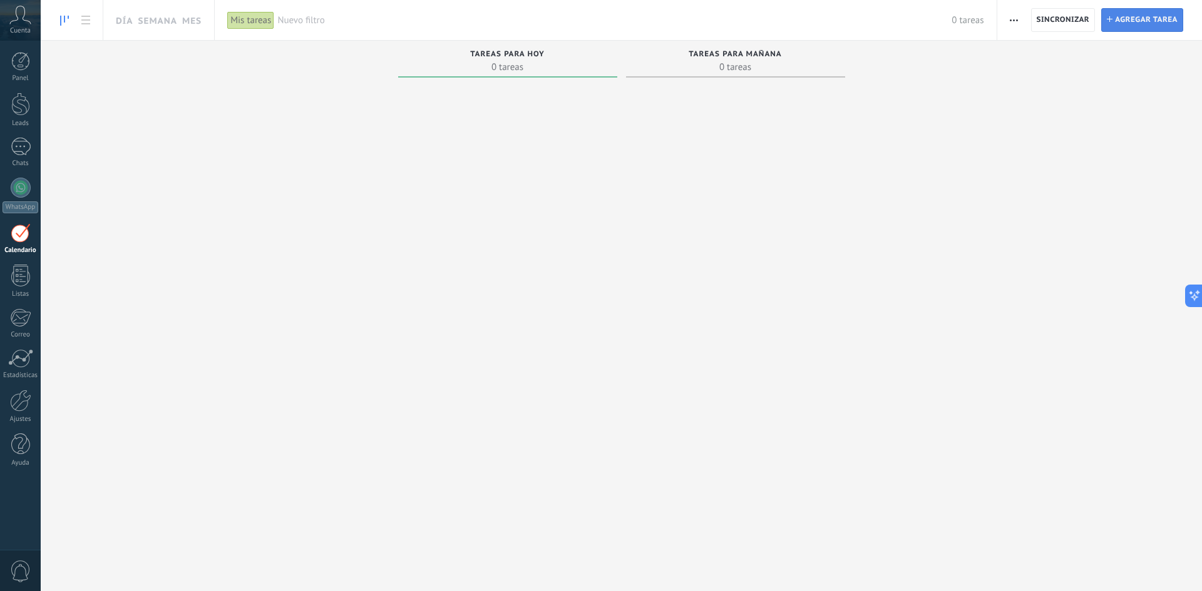
click at [1120, 23] on span "Agregar tarea" at bounding box center [1146, 20] width 63 height 23
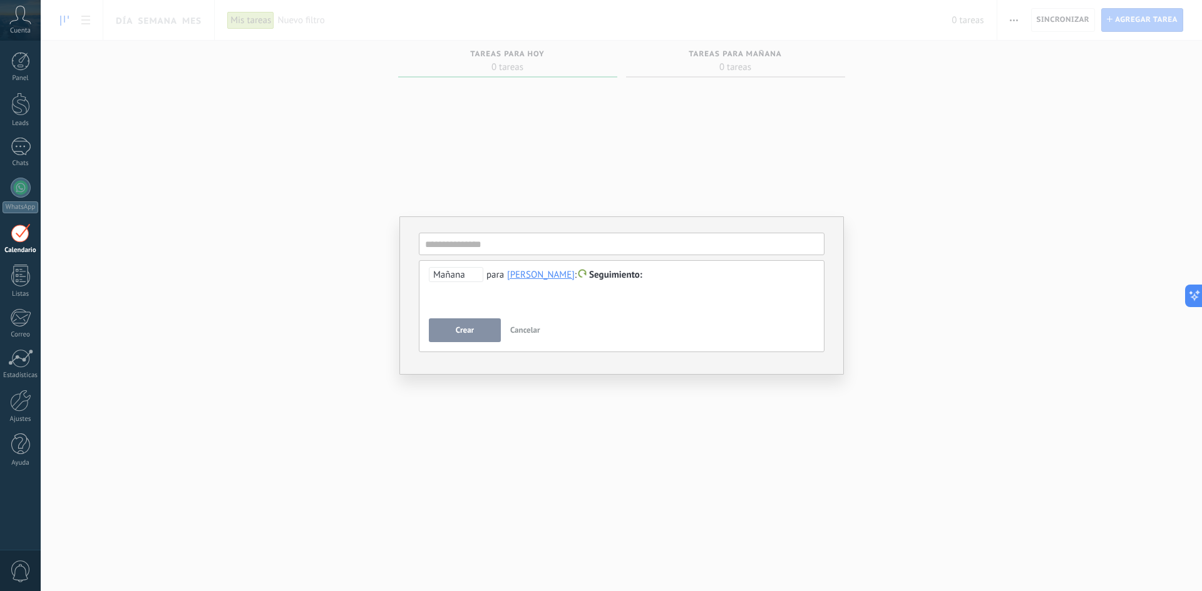
click at [475, 282] on div at bounding box center [622, 275] width 386 height 15
click at [469, 274] on span "Mañana" at bounding box center [456, 274] width 54 height 15
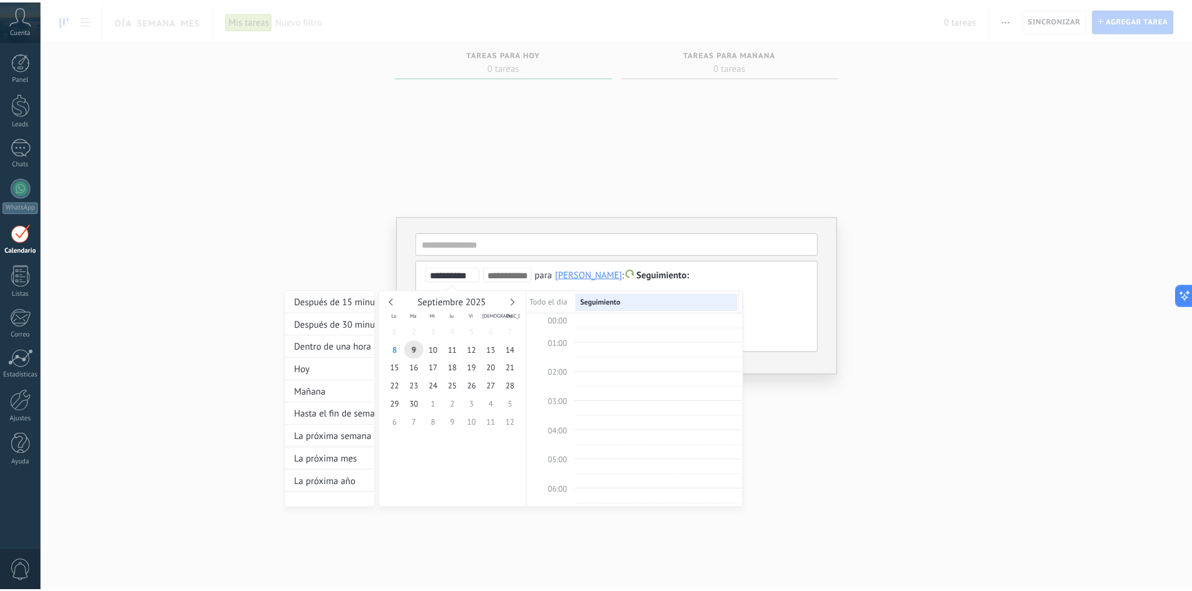
scroll to position [236, 0]
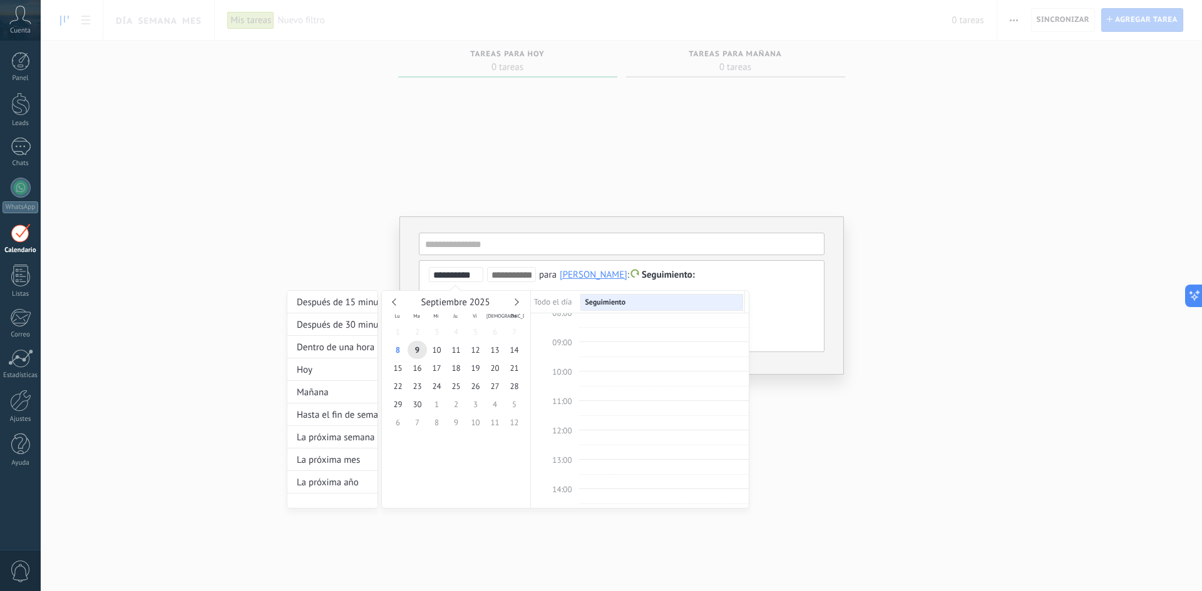
click at [872, 111] on div at bounding box center [601, 295] width 1202 height 591
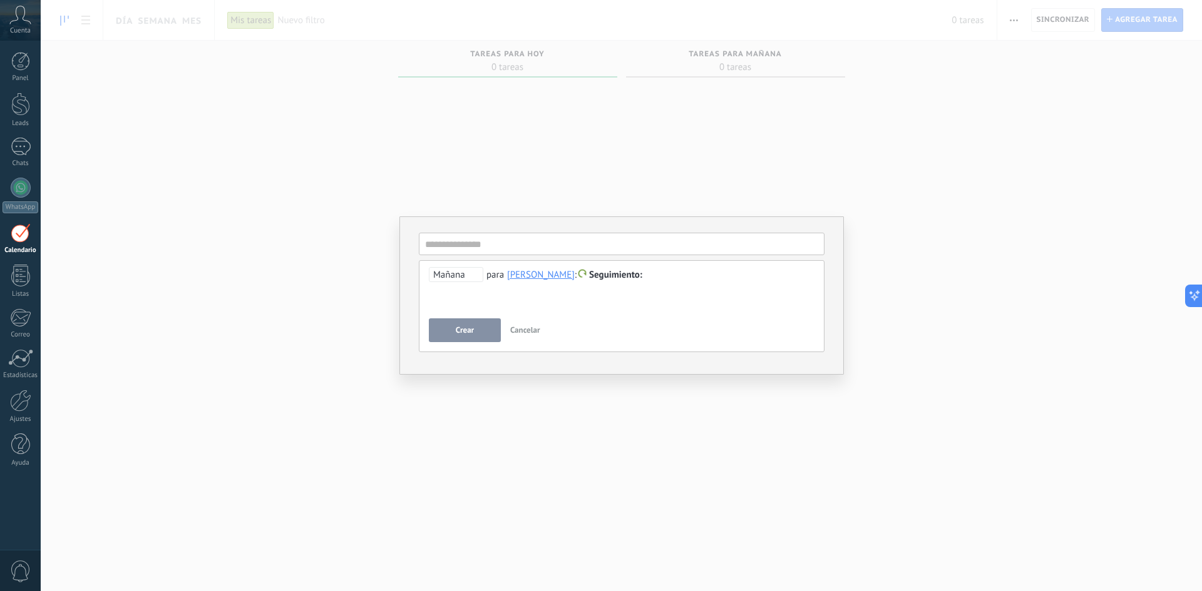
click at [732, 151] on div "**********" at bounding box center [621, 295] width 1161 height 591
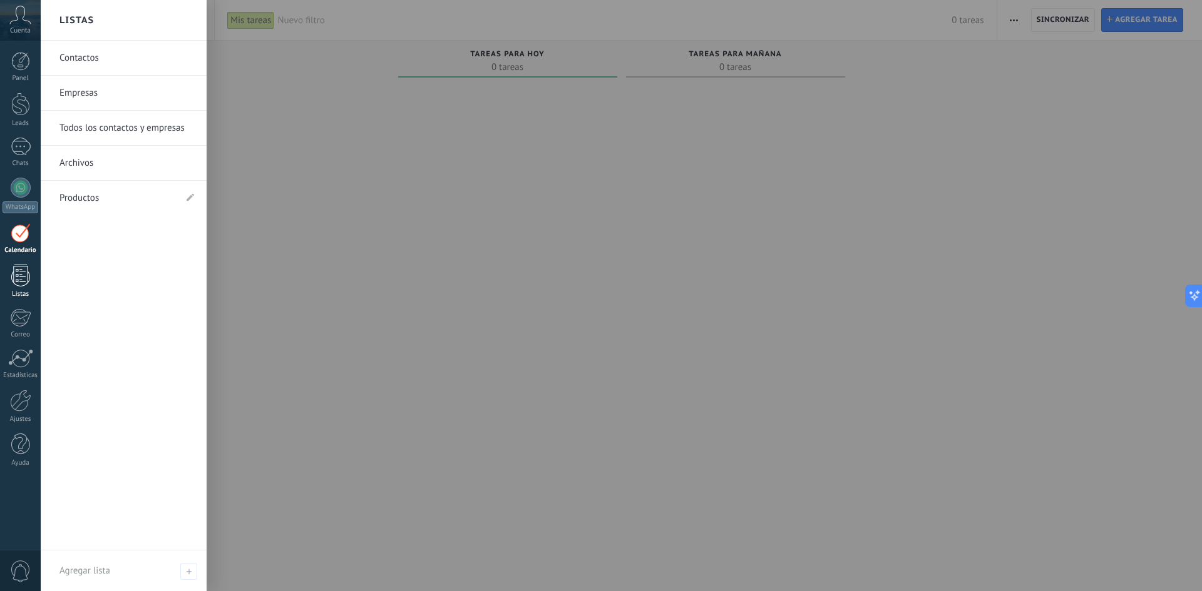
click at [21, 285] on div at bounding box center [20, 276] width 19 height 22
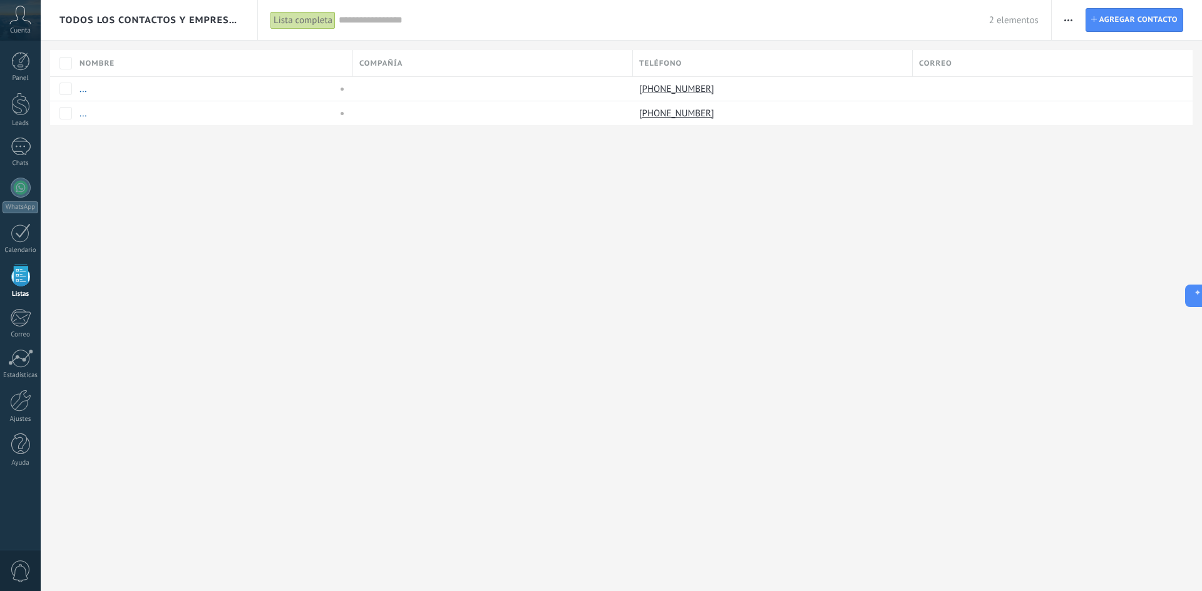
click at [1068, 15] on span "button" at bounding box center [1068, 20] width 8 height 24
click at [449, 389] on div "Todos los contactos y empresas Lista completa Aplicar 2 elementos Lista complet…" at bounding box center [621, 295] width 1161 height 591
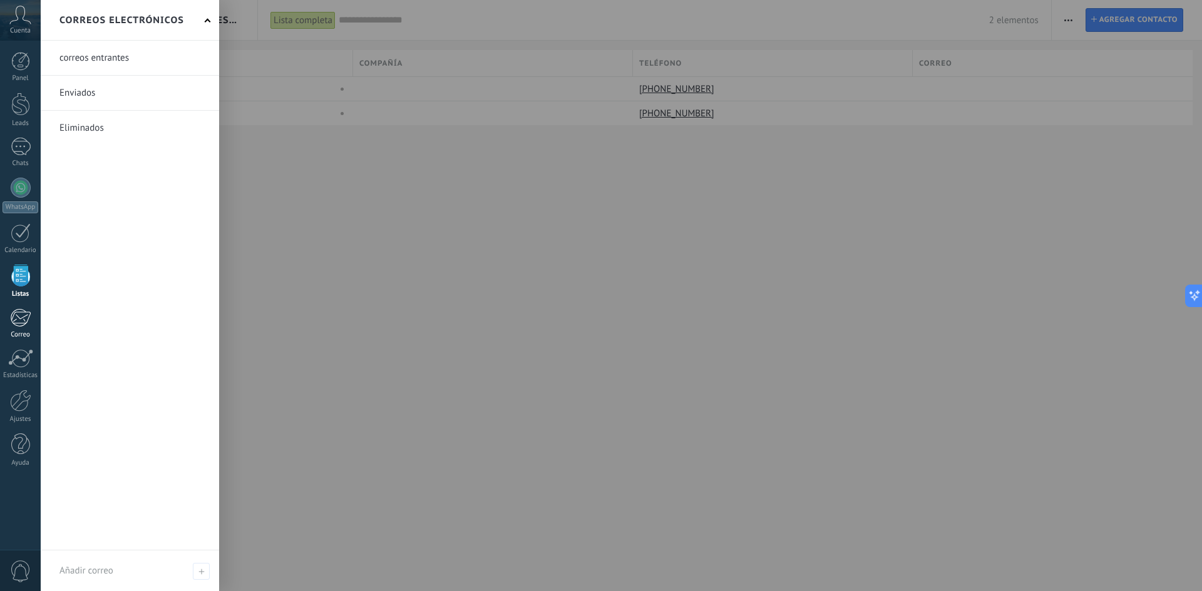
click at [16, 317] on div at bounding box center [20, 318] width 21 height 19
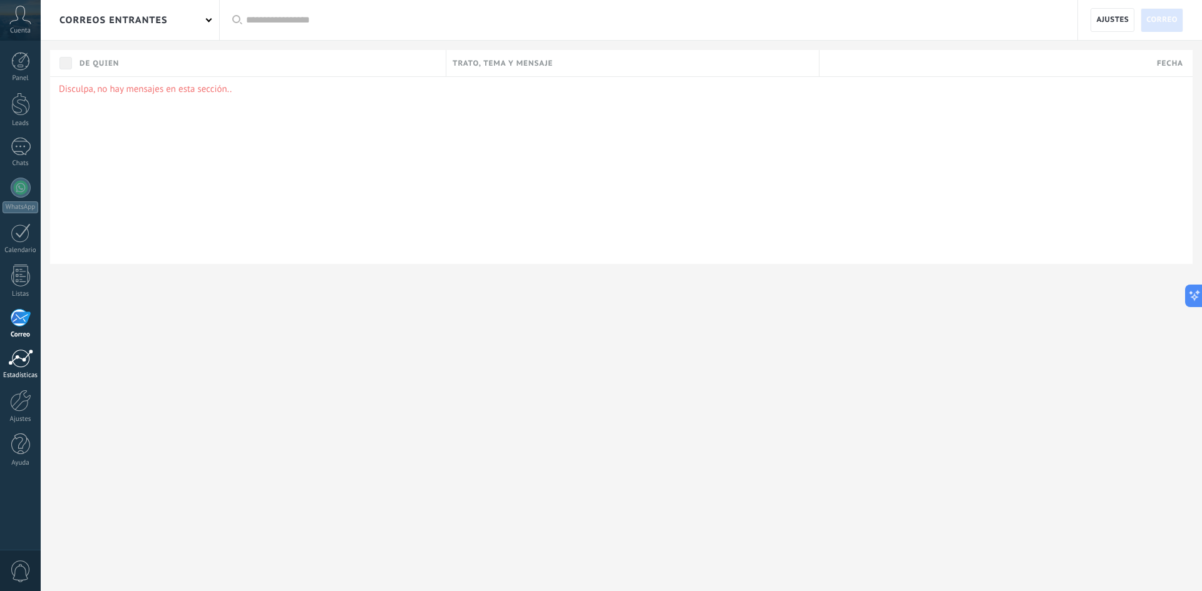
click at [20, 361] on div at bounding box center [20, 358] width 25 height 19
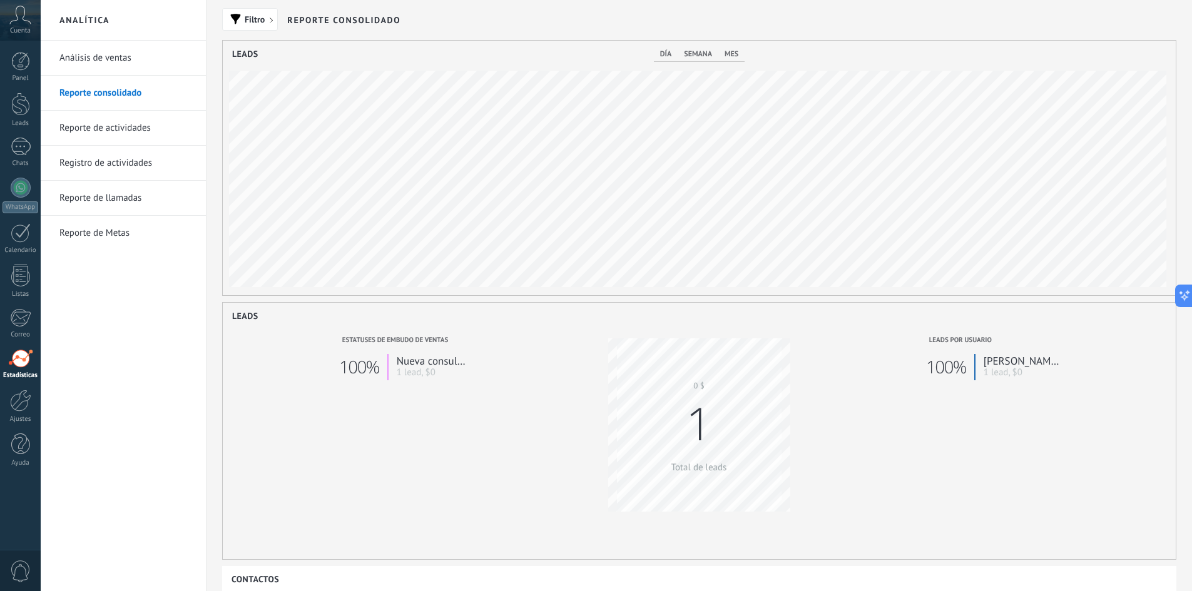
scroll to position [255, 953]
click at [130, 126] on link "Reporte de actividades" at bounding box center [126, 128] width 134 height 35
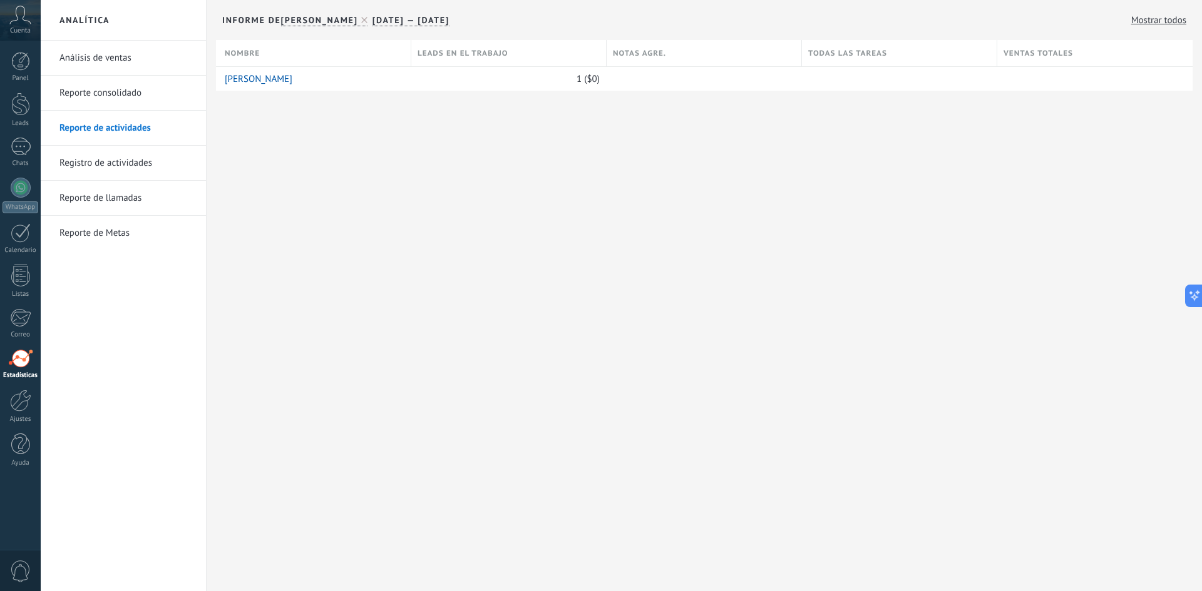
click at [116, 165] on link "Registro de actividades" at bounding box center [126, 163] width 134 height 35
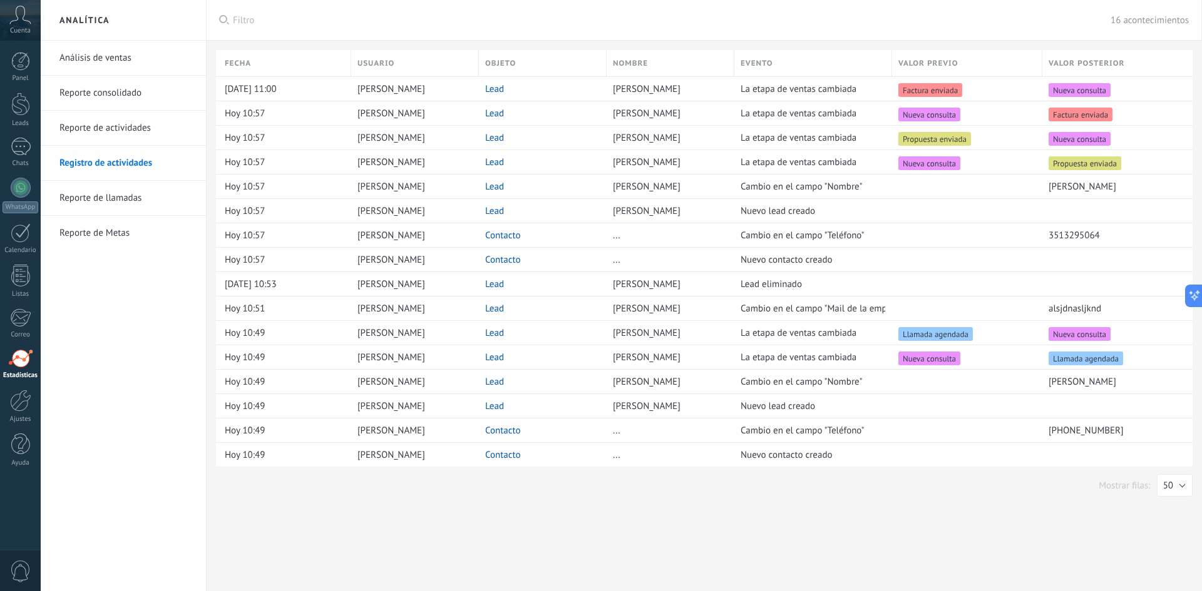
click at [113, 45] on link "Análisis de ventas" at bounding box center [126, 58] width 134 height 35
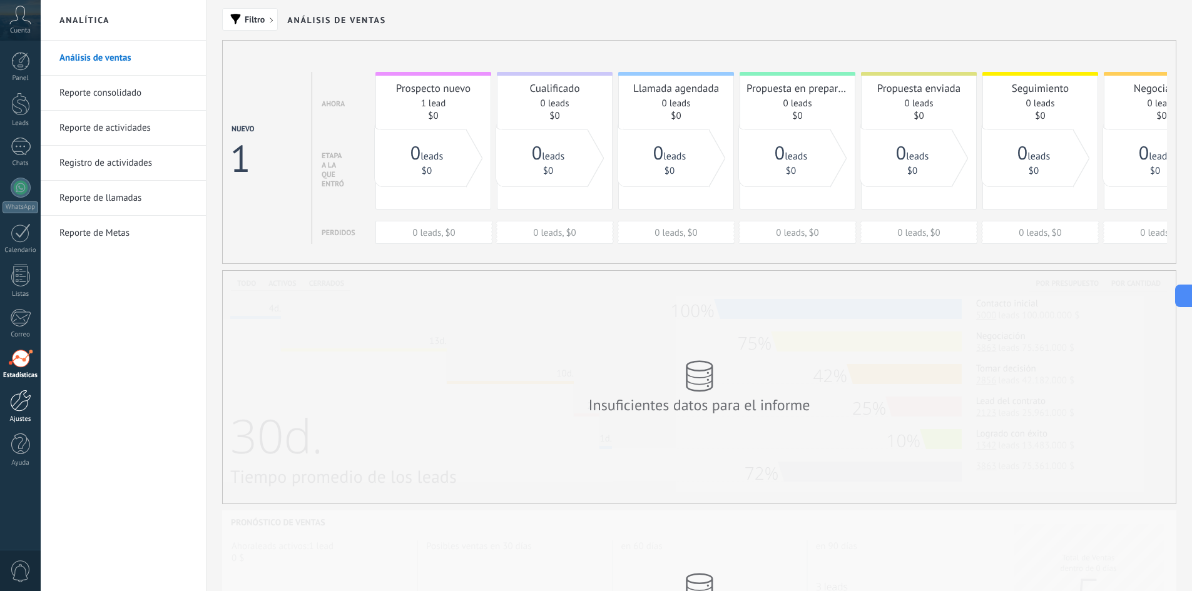
click at [9, 410] on link "Ajustes" at bounding box center [20, 407] width 41 height 34
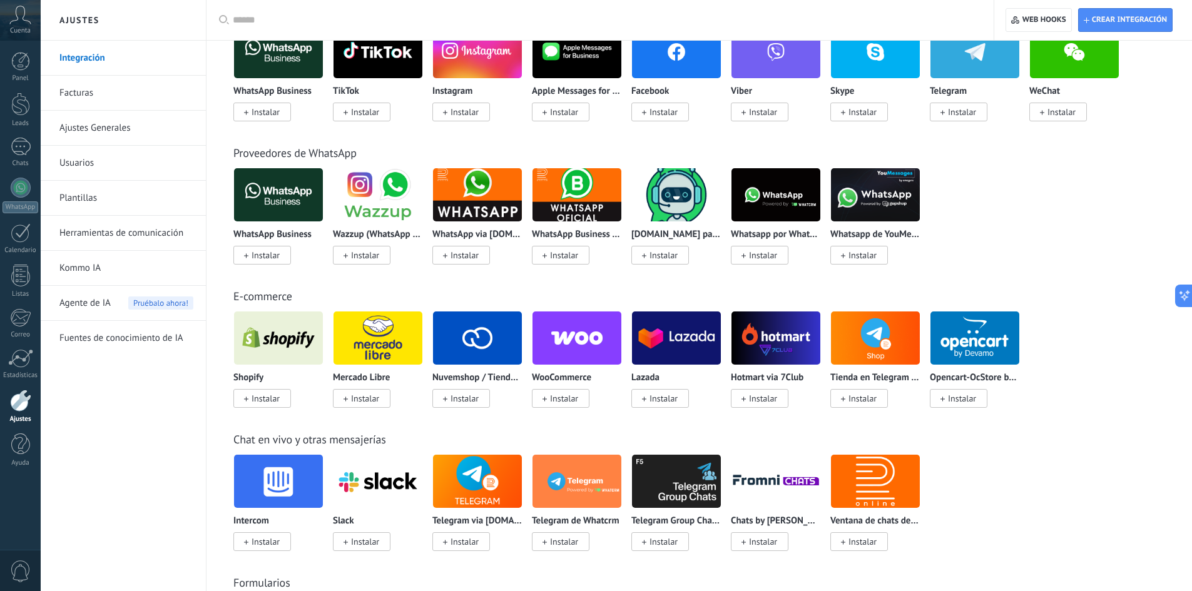
scroll to position [188, 0]
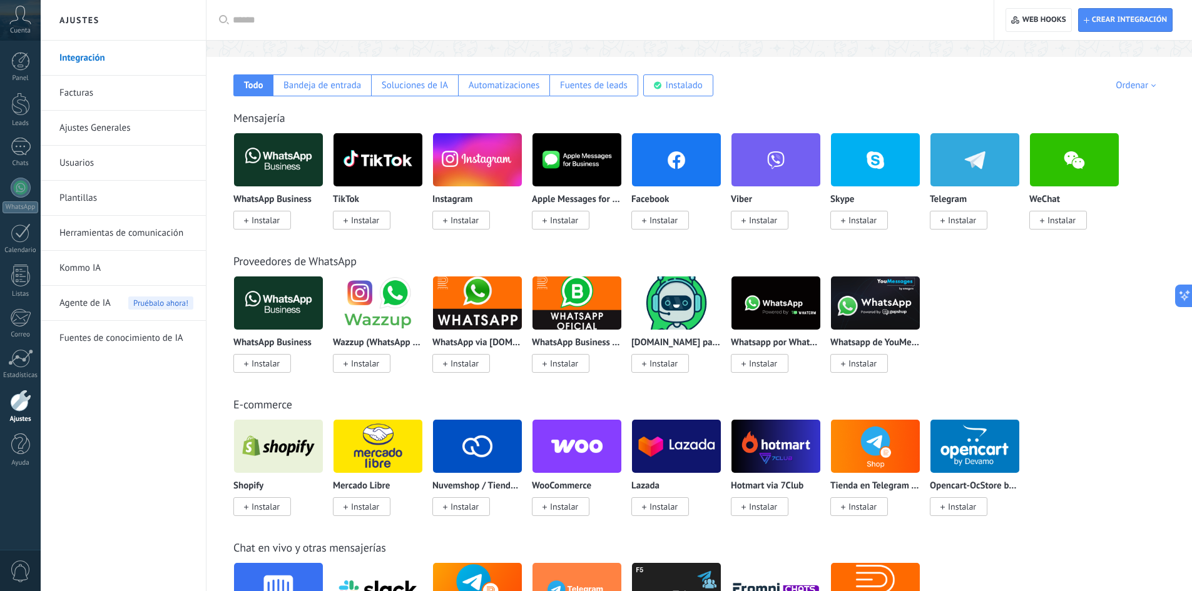
click at [86, 95] on link "Facturas" at bounding box center [126, 93] width 134 height 35
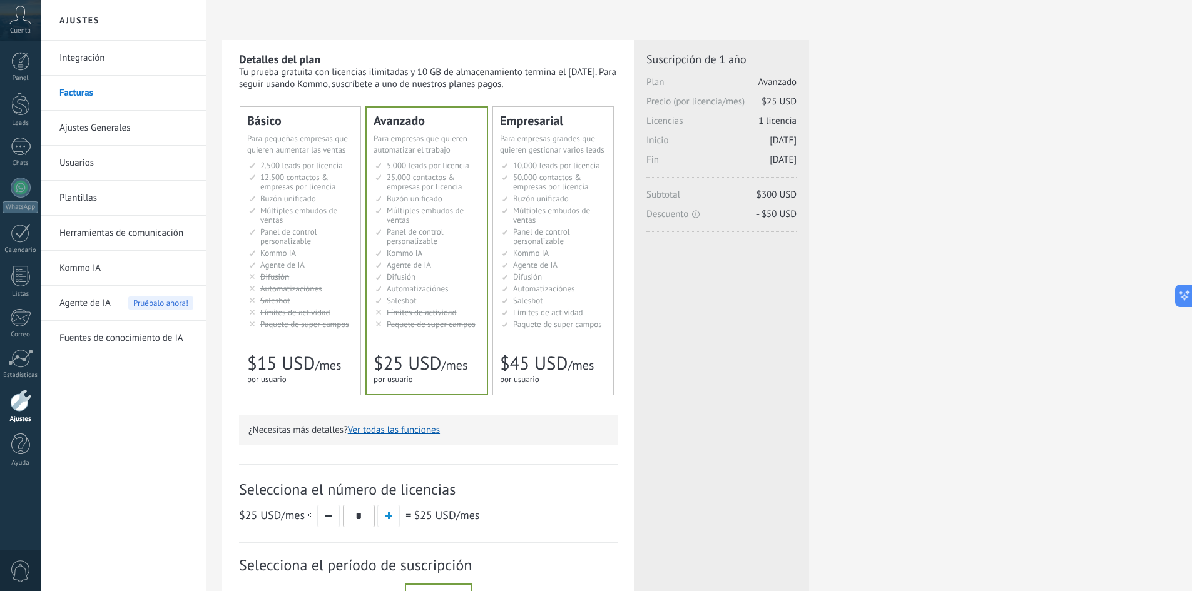
click at [314, 165] on span "2.500 leads por licencia" at bounding box center [301, 165] width 83 height 11
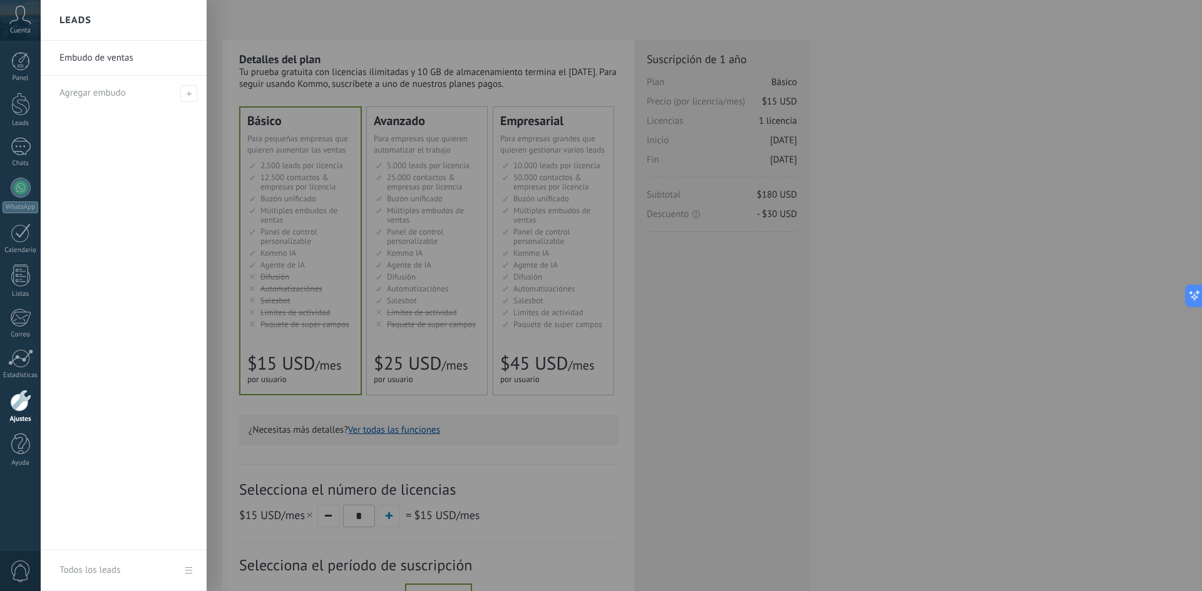
click at [445, 158] on div at bounding box center [642, 295] width 1202 height 591
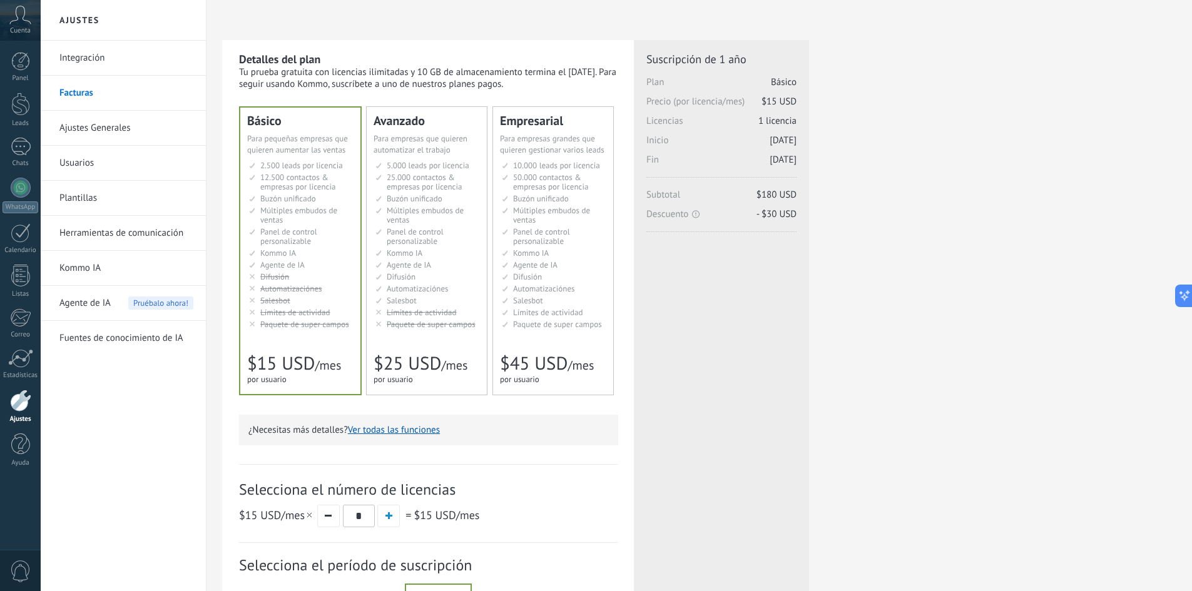
click at [448, 156] on div "Avanzado Для автоматизации сделок в растущей компании For growing businesses th…" at bounding box center [427, 251] width 120 height 288
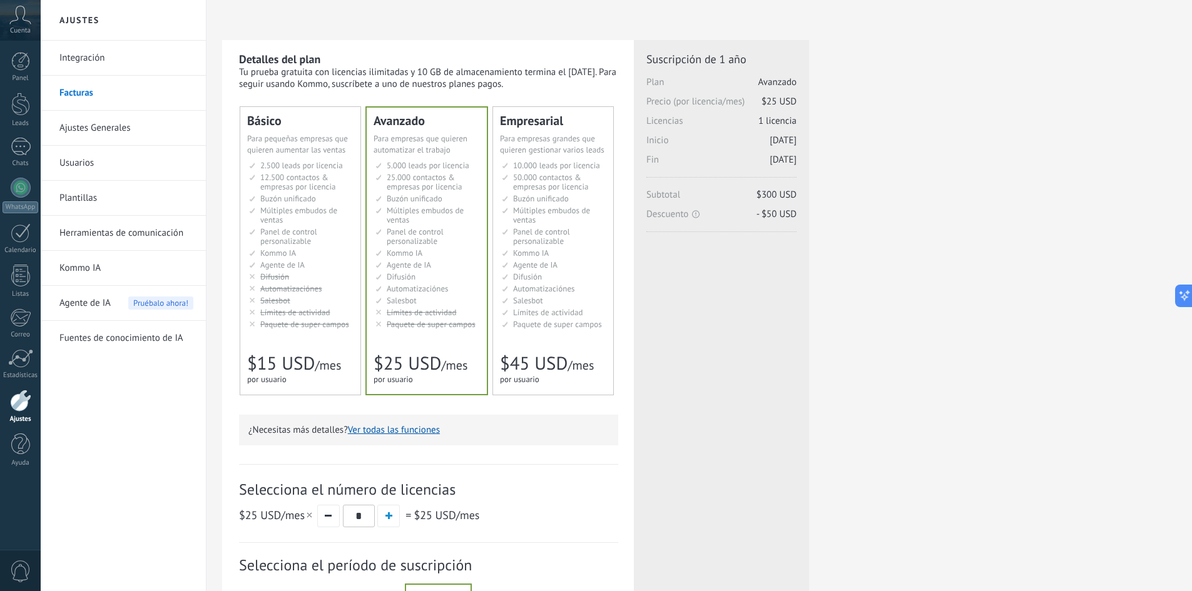
click at [563, 166] on span "10.000 leads por licencia" at bounding box center [556, 165] width 87 height 11
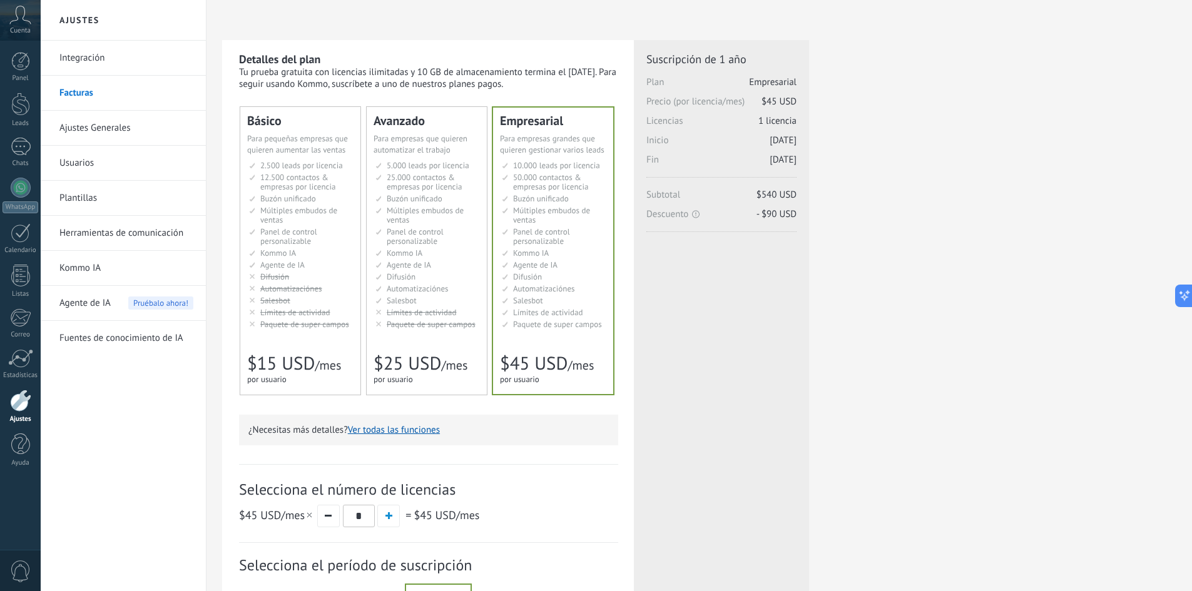
click at [421, 186] on span "25.000 contactos & empresas por licencia" at bounding box center [424, 182] width 75 height 20
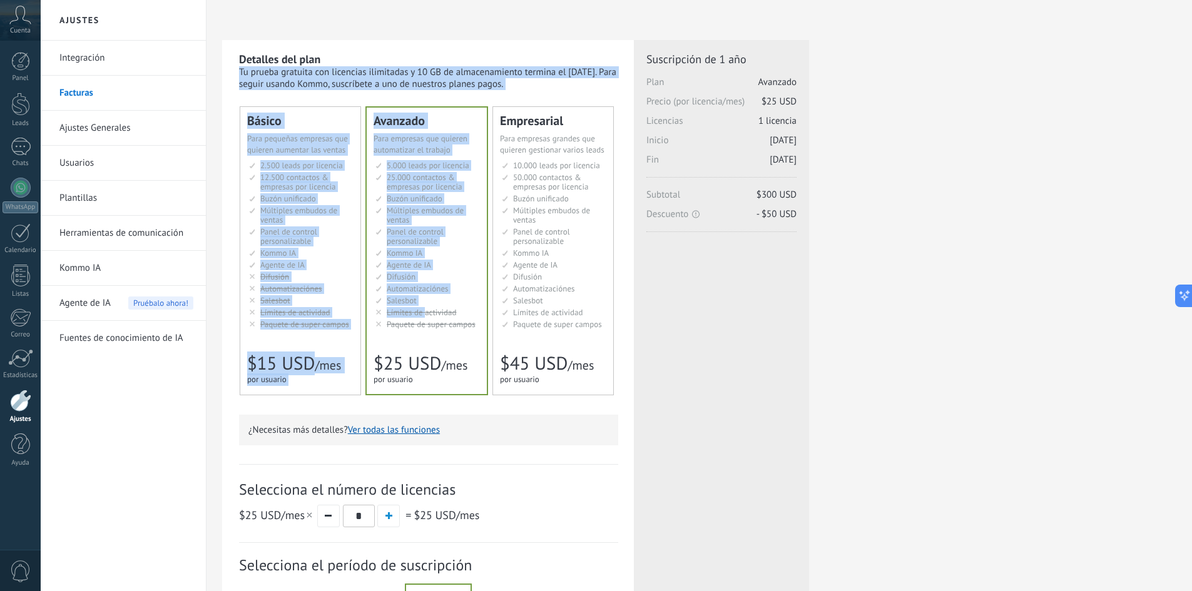
drag, startPoint x: 439, startPoint y: 61, endPoint x: 424, endPoint y: 307, distance: 245.8
click at [424, 307] on div "Detalles del plan Tu prueba gratuita con licencias ilimitadas y 10 GB de almace…" at bounding box center [428, 381] width 379 height 659
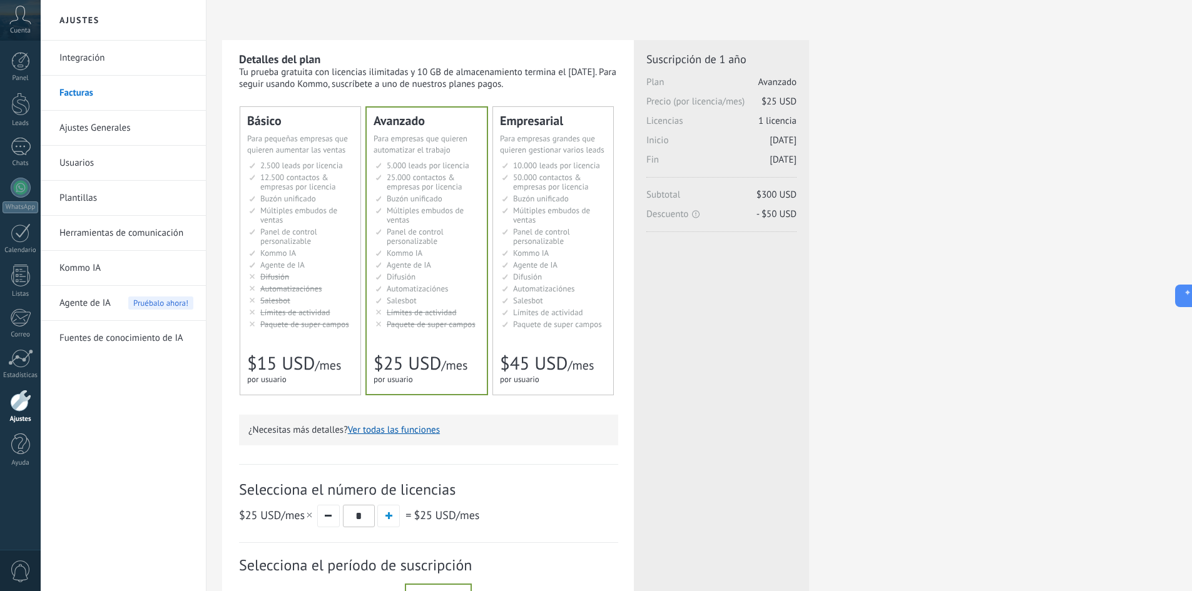
click at [709, 334] on div "Licencias adicionales Plan Avanzado Precio (por licencia/mes) $25 USD Nuevas li…" at bounding box center [721, 196] width 150 height 288
click at [548, 198] on span "Buzón unificado" at bounding box center [541, 198] width 56 height 11
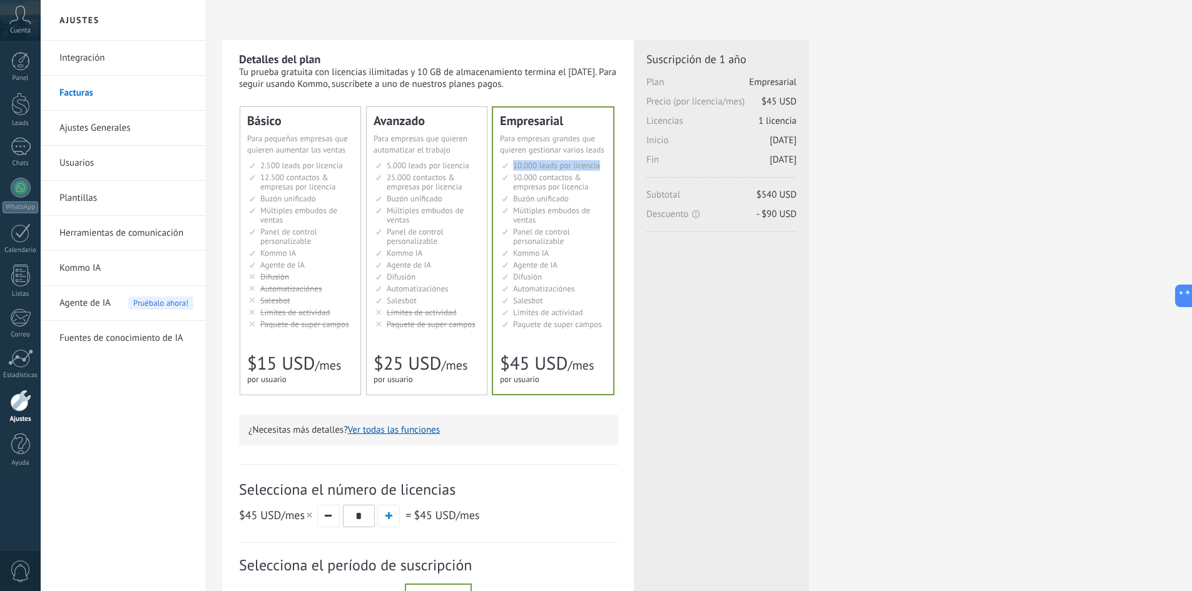
drag, startPoint x: 594, startPoint y: 163, endPoint x: 503, endPoint y: 165, distance: 91.4
click at [503, 165] on li "10.000 сделок на место 10.000 leads per seat 10.000 leads por licencia 添加线索和联系人…" at bounding box center [554, 165] width 105 height 9
click at [445, 201] on li "Общий inbox Unified inbox Buzón unificado Inbox unificado Inbox terpadu Birleşi…" at bounding box center [427, 198] width 105 height 9
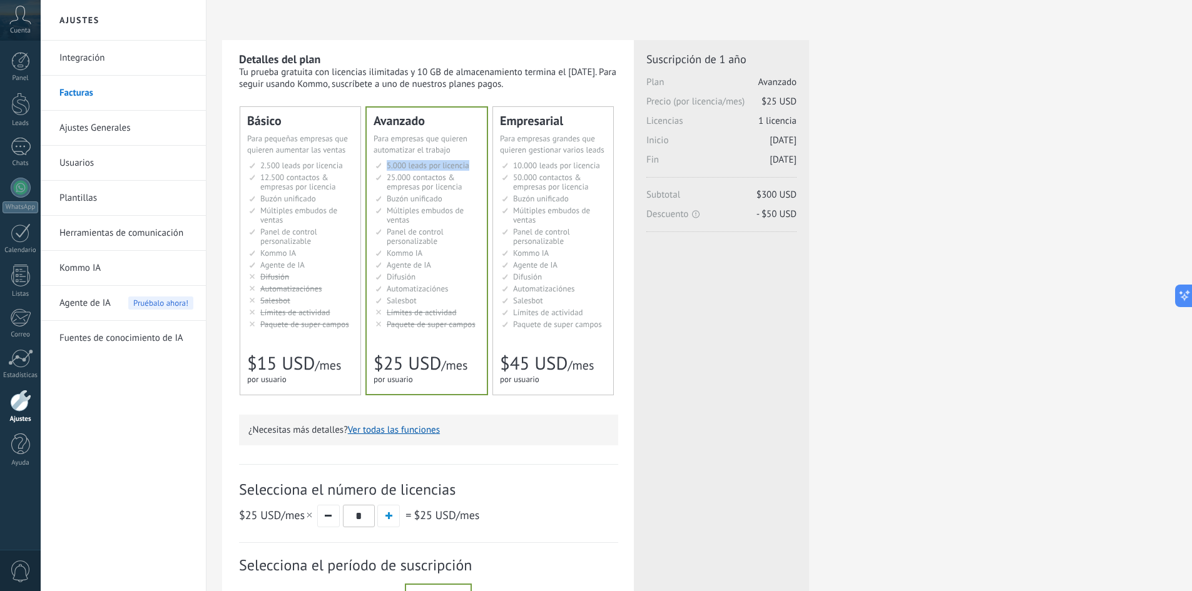
drag, startPoint x: 383, startPoint y: 169, endPoint x: 475, endPoint y: 166, distance: 92.0
click at [475, 166] on li "5.000 сделок на место 5.000 leads per seat 5.000 leads por licencia 添加线索和联系人 5.…" at bounding box center [427, 165] width 105 height 9
click at [106, 131] on link "Ajustes Generales" at bounding box center [126, 128] width 134 height 35
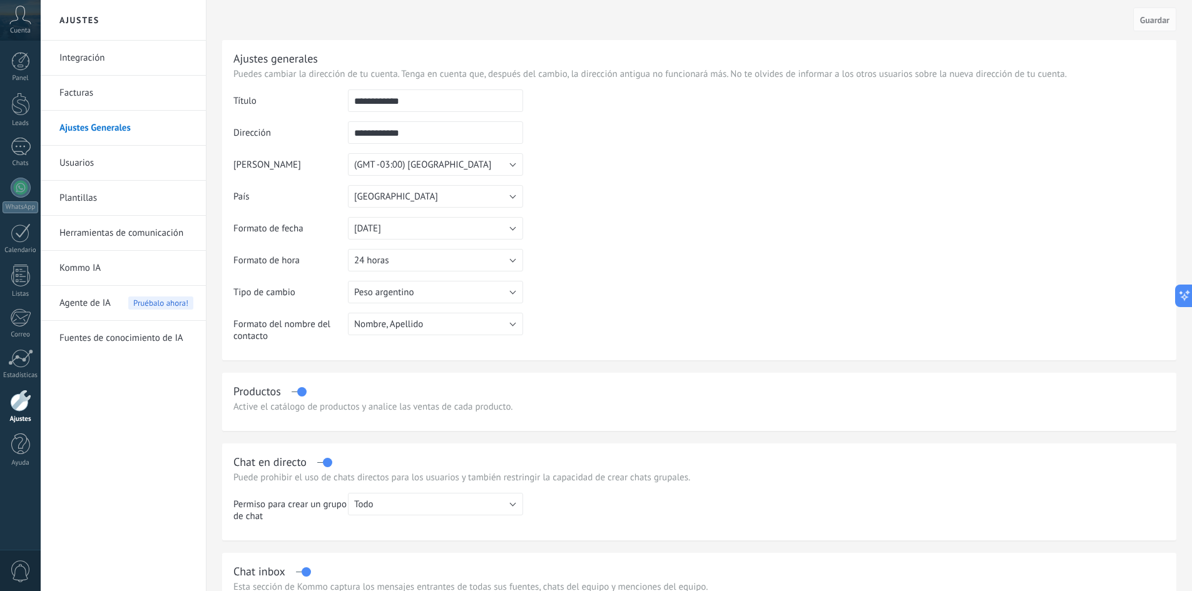
click at [88, 168] on link "Usuarios" at bounding box center [126, 163] width 134 height 35
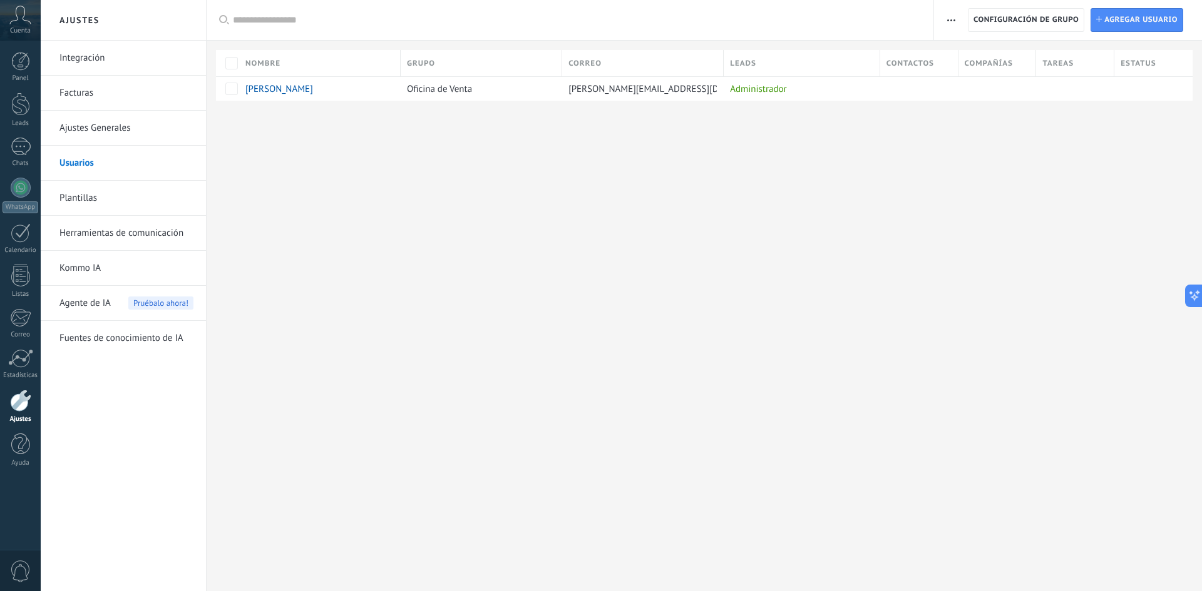
click at [81, 90] on link "Facturas" at bounding box center [126, 93] width 134 height 35
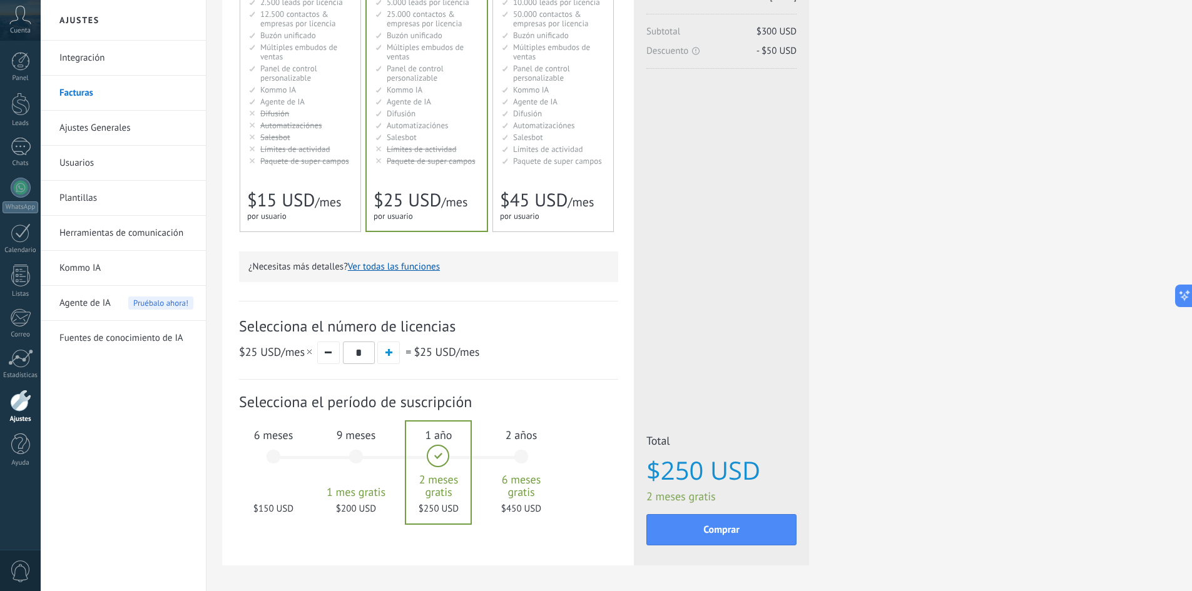
scroll to position [125, 0]
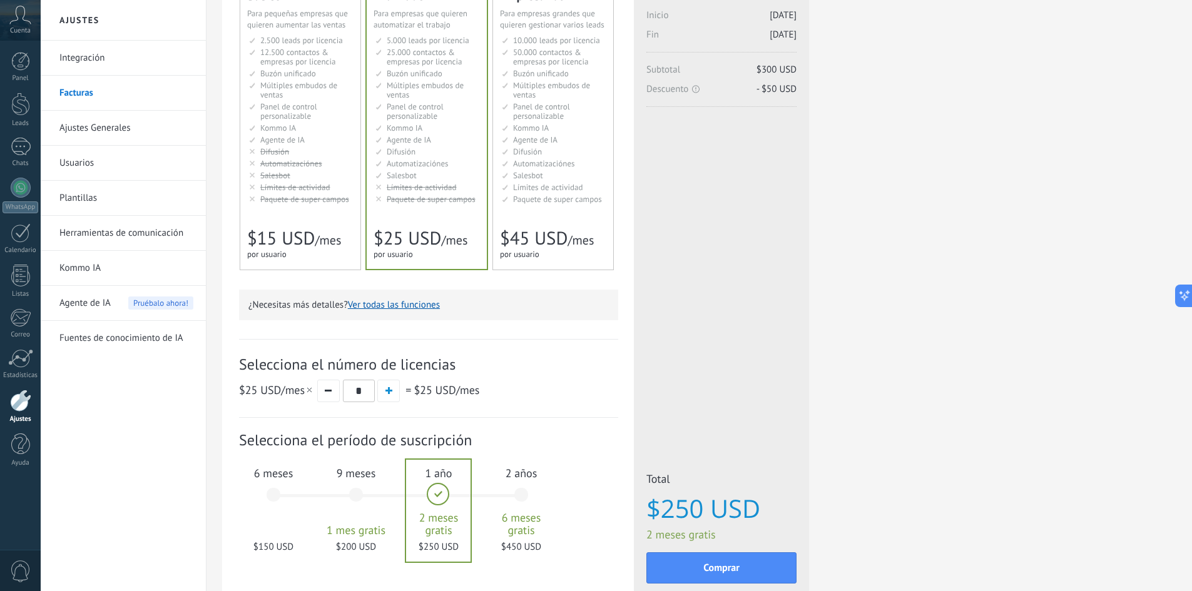
click at [278, 500] on div "6 meses $150 USD" at bounding box center [274, 501] width 68 height 88
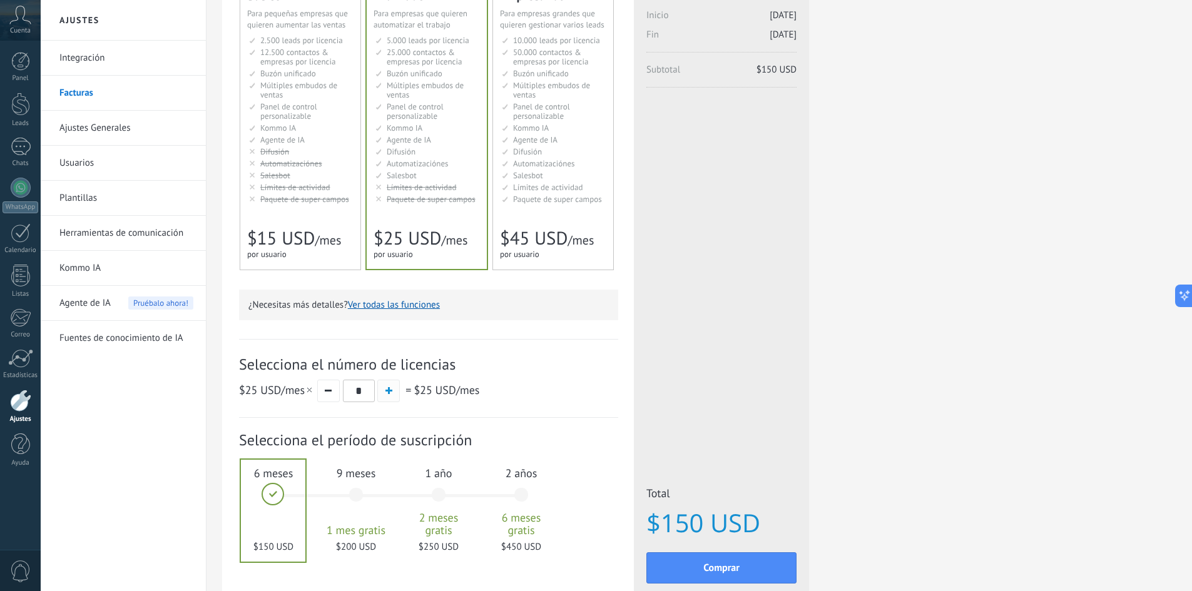
click at [397, 387] on button "button" at bounding box center [388, 391] width 23 height 23
drag, startPoint x: 429, startPoint y: 392, endPoint x: 416, endPoint y: 389, distance: 14.1
click at [416, 389] on span "$50 USD" at bounding box center [435, 390] width 42 height 14
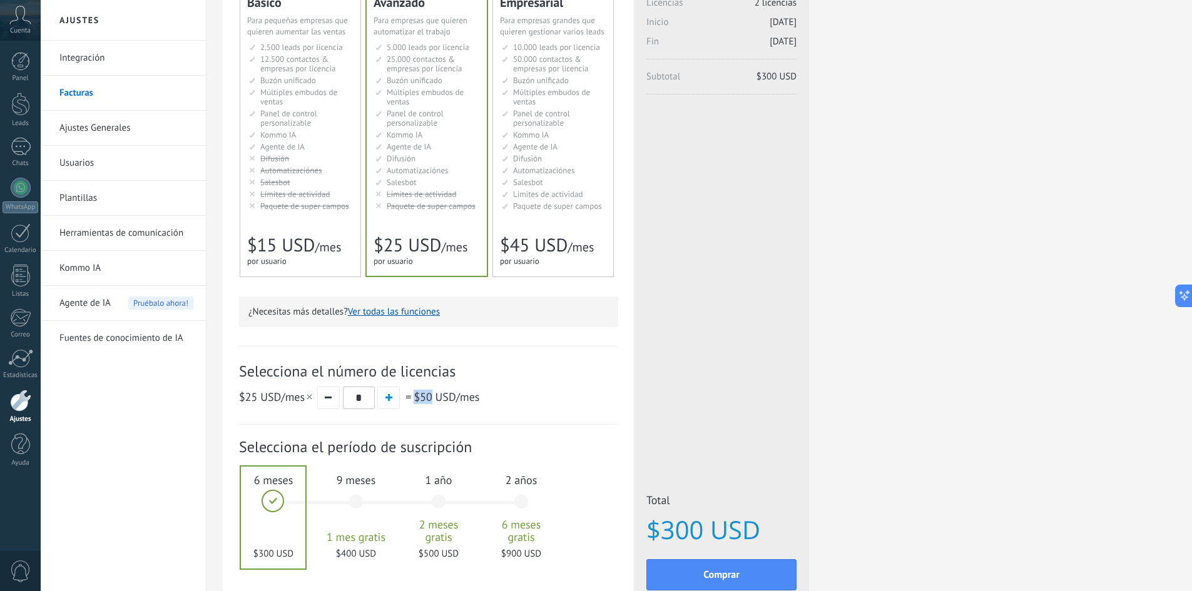
scroll to position [210, 0]
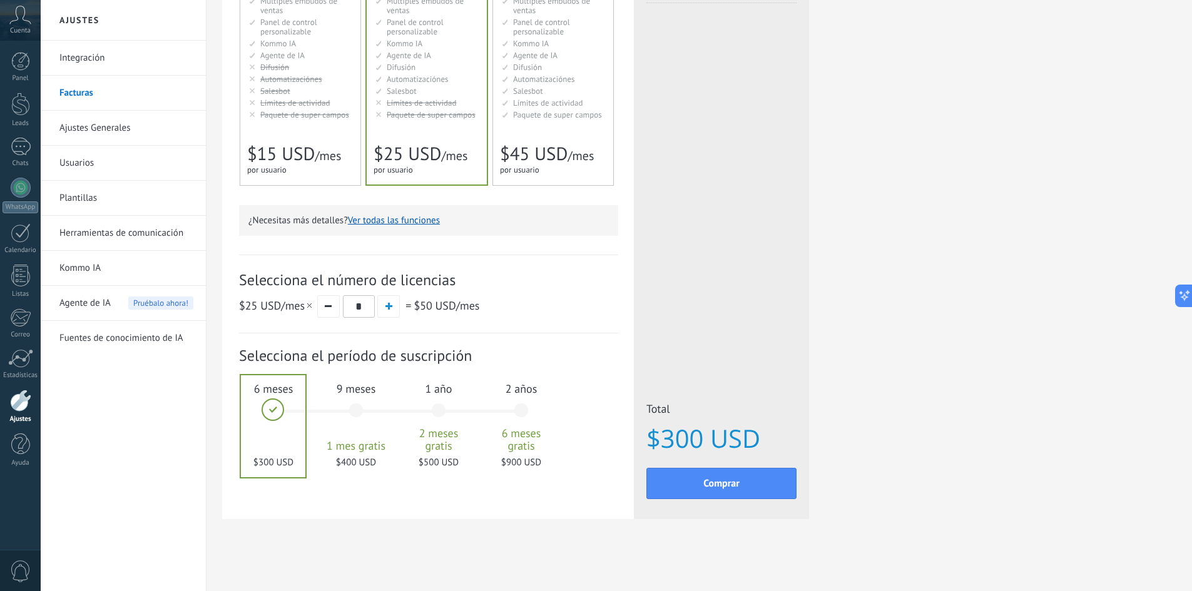
drag, startPoint x: 262, startPoint y: 385, endPoint x: 292, endPoint y: 387, distance: 30.1
click at [292, 387] on div at bounding box center [273, 426] width 64 height 102
click at [329, 308] on button "button" at bounding box center [328, 306] width 23 height 23
type input "*"
drag, startPoint x: 647, startPoint y: 436, endPoint x: 780, endPoint y: 434, distance: 132.7
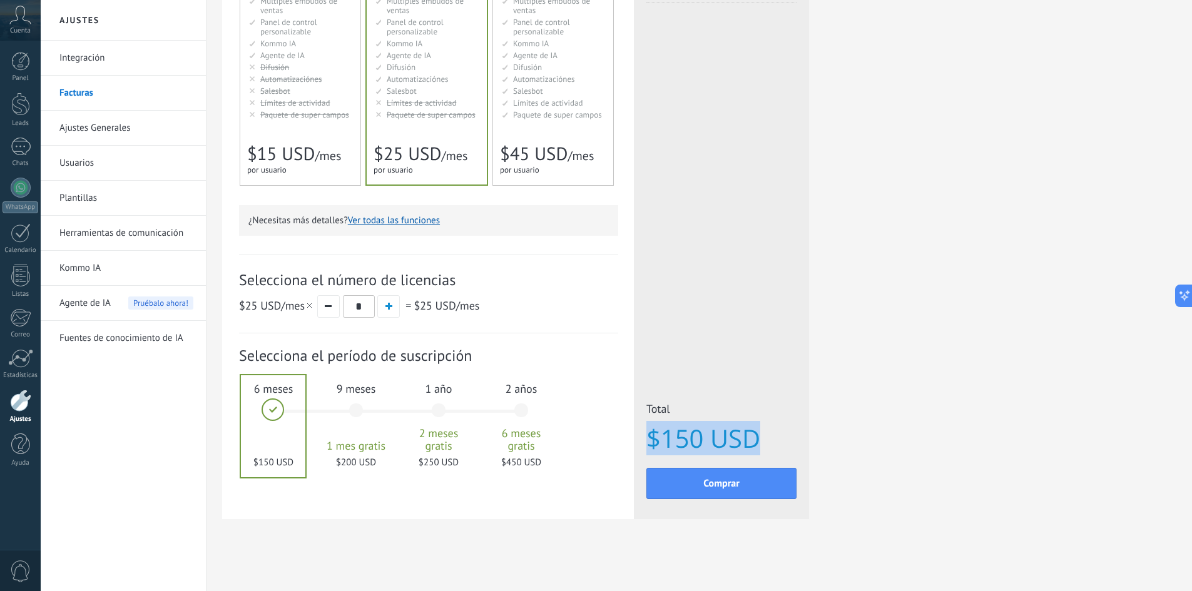
click at [780, 434] on span "$150 USD" at bounding box center [721, 439] width 150 height 28
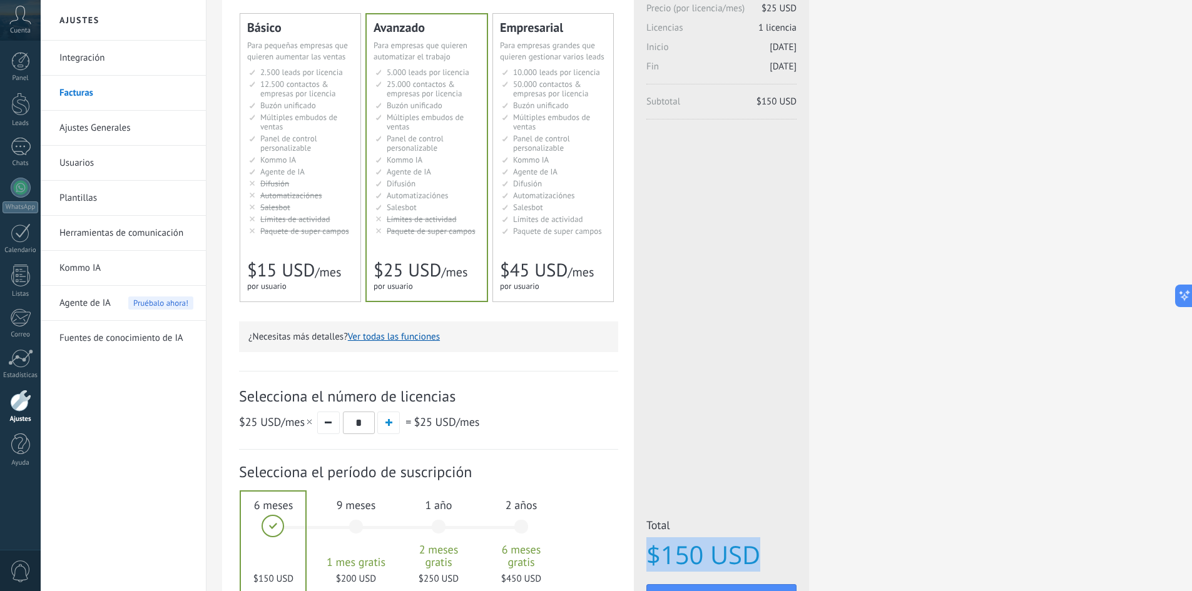
scroll to position [85, 0]
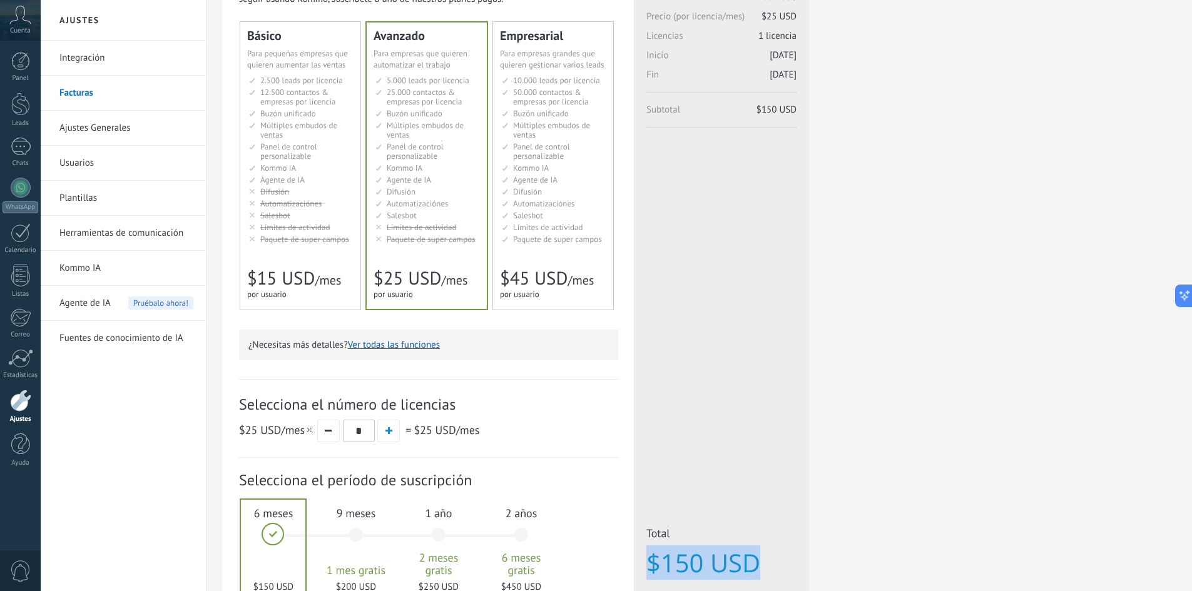
click at [92, 201] on link "Plantillas" at bounding box center [126, 198] width 134 height 35
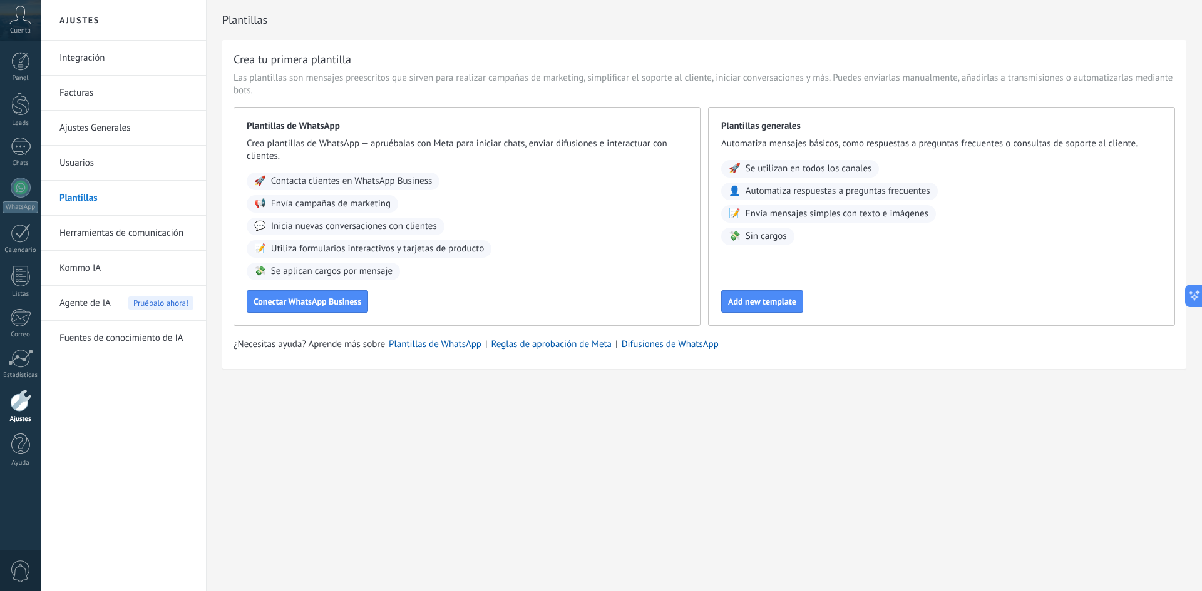
click at [138, 232] on link "Herramientas de comunicación" at bounding box center [126, 233] width 134 height 35
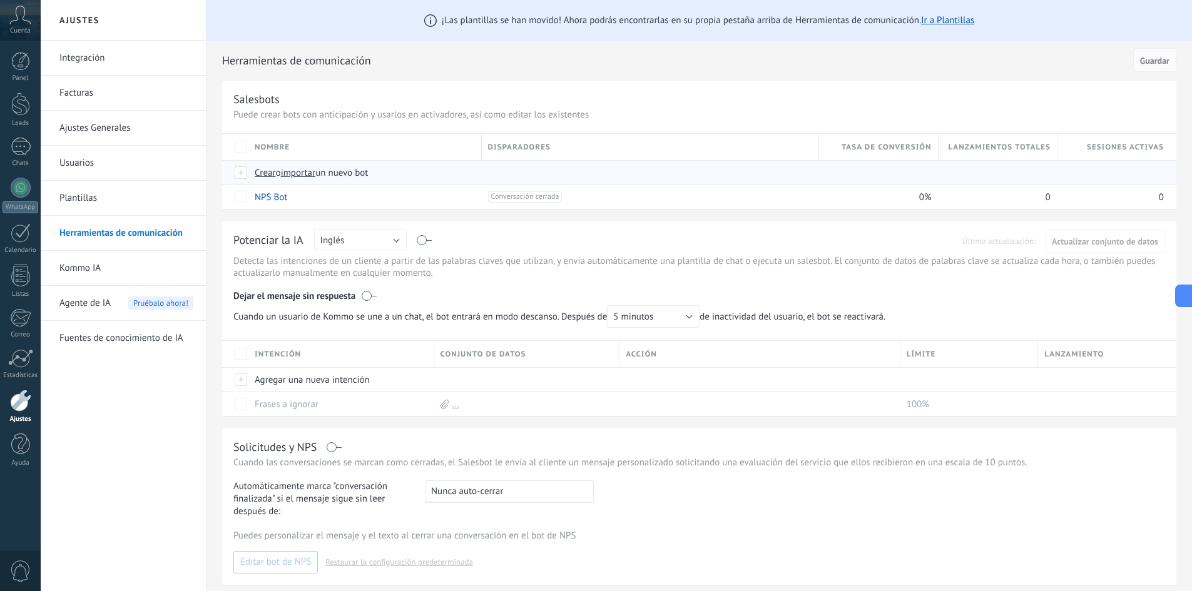
click at [265, 176] on span "Crear" at bounding box center [265, 173] width 21 height 12
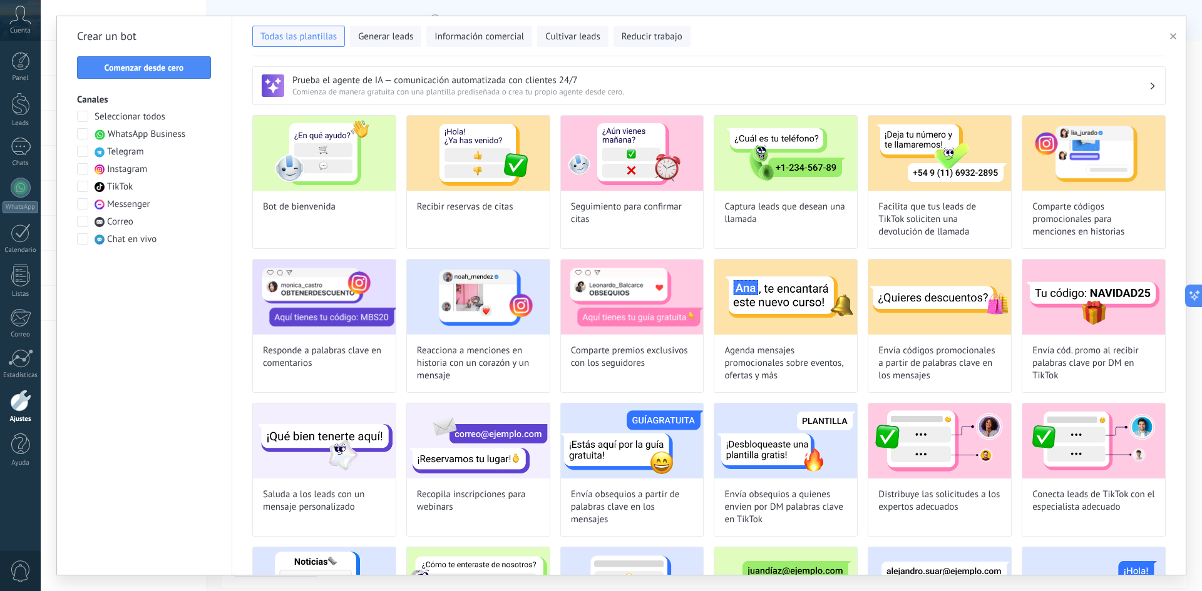
type input "**********"
click at [123, 66] on span "Comenzar desde cero" at bounding box center [144, 67] width 79 height 9
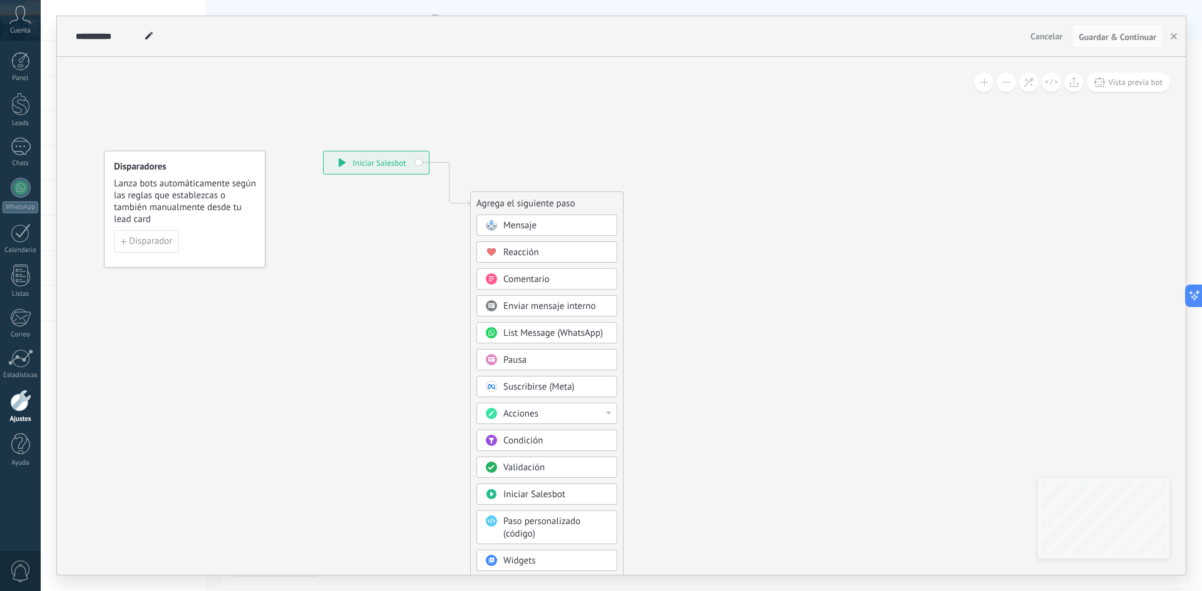
click at [554, 225] on div "Mensaje" at bounding box center [555, 226] width 105 height 13
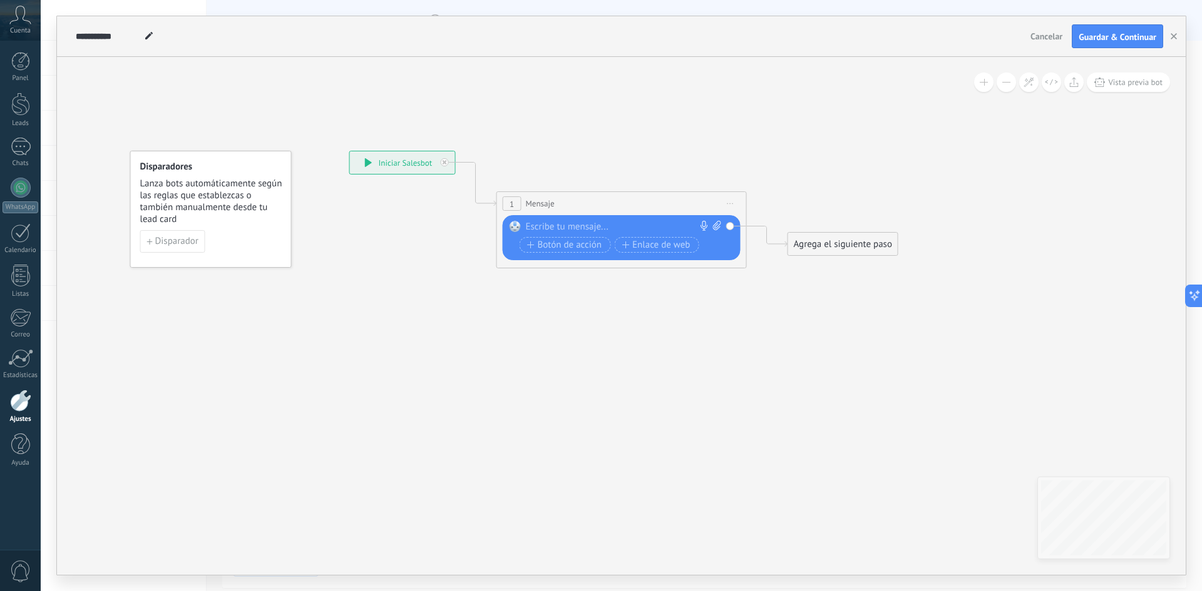
click at [617, 219] on div "Reemplazar Quitar Convertir a mensaje de voz Arrastre la imagen aquí para adjun…" at bounding box center [622, 237] width 238 height 45
click at [564, 228] on div at bounding box center [619, 227] width 186 height 13
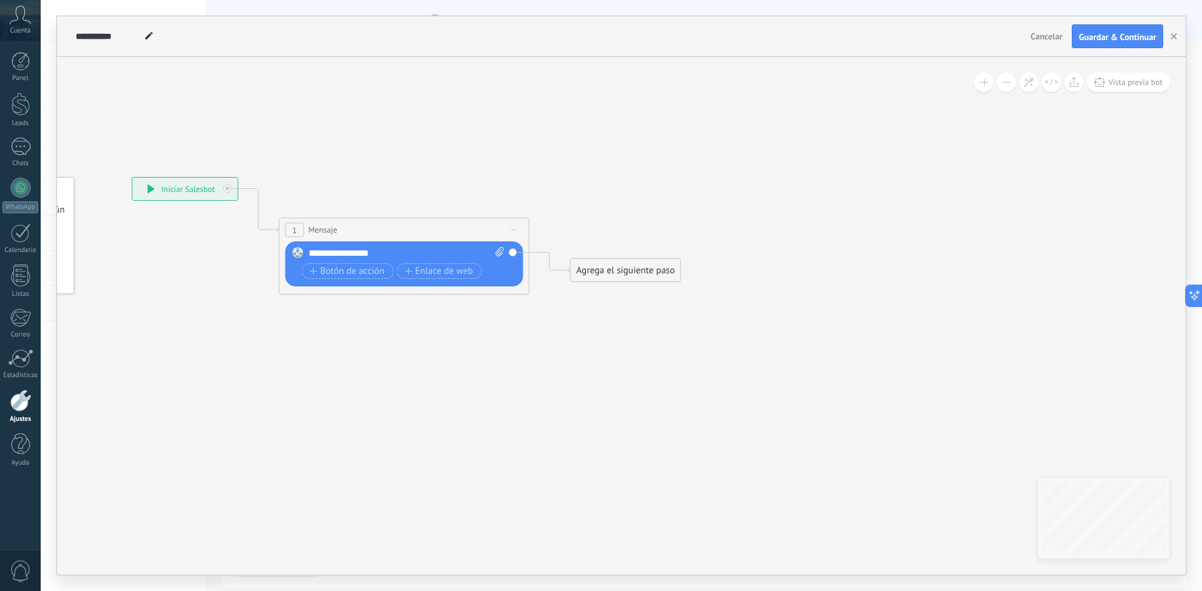
drag, startPoint x: 862, startPoint y: 292, endPoint x: 663, endPoint y: 273, distance: 199.3
click at [685, 307] on icon at bounding box center [385, 235] width 1132 height 743
click at [636, 258] on div "Agrega el siguiente paso Mensaje Mensaje Mensaje Reacción Comentario Enviar men…" at bounding box center [619, 270] width 111 height 24
click at [633, 271] on div "Agrega el siguiente paso" at bounding box center [620, 270] width 110 height 21
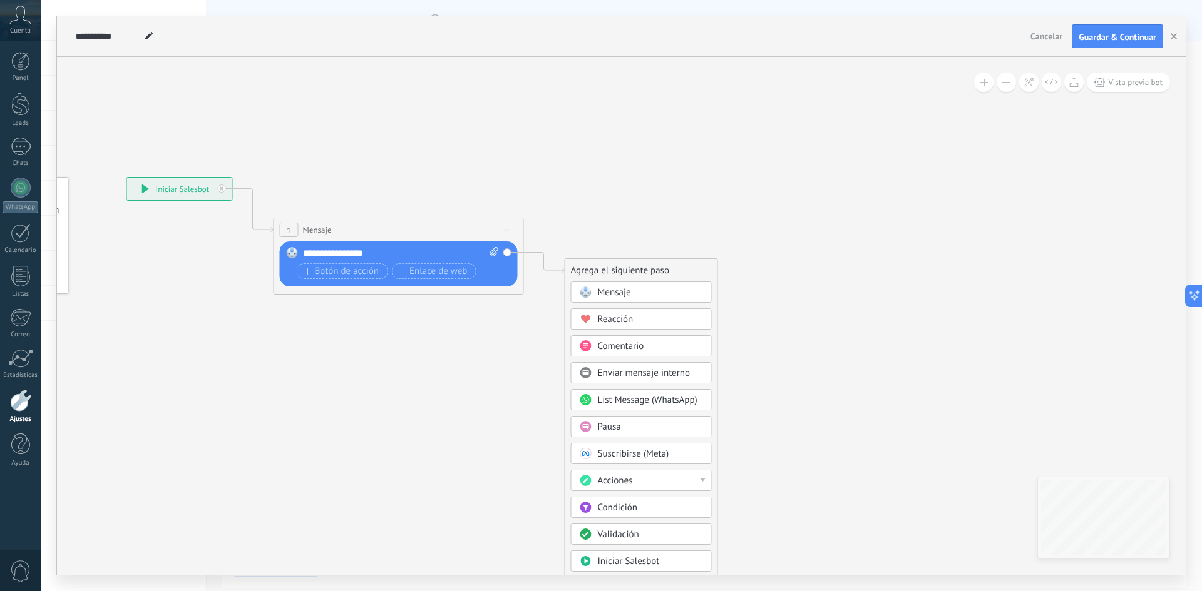
click at [636, 510] on span "Condición" at bounding box center [617, 508] width 39 height 12
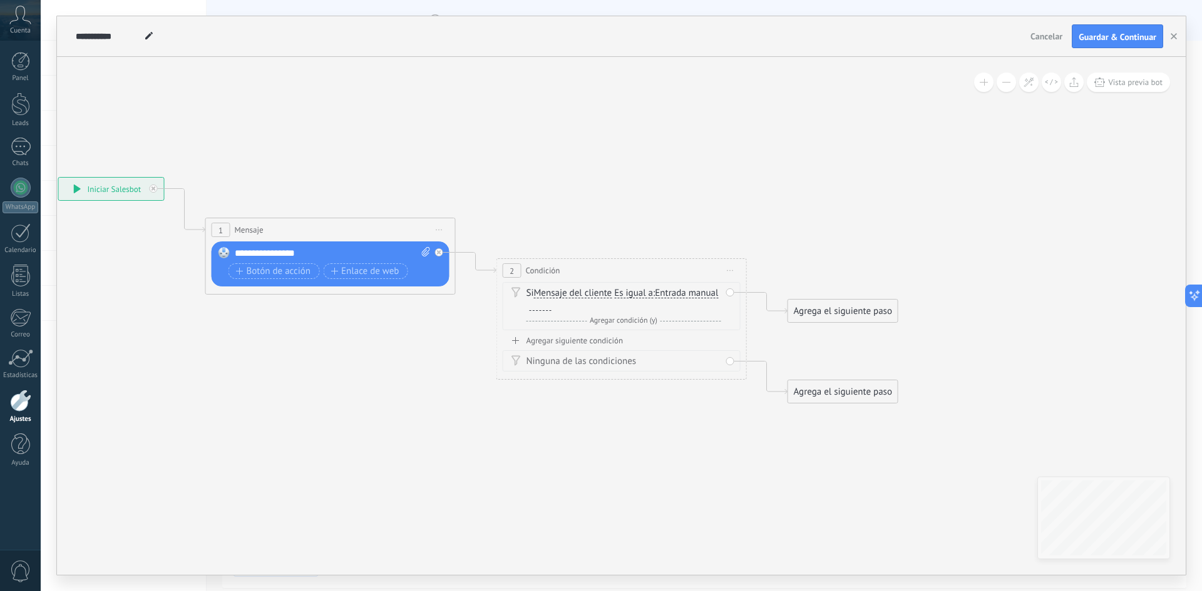
click at [551, 304] on div at bounding box center [540, 306] width 22 height 10
click at [588, 344] on div "Agregar siguiente condición" at bounding box center [622, 340] width 238 height 11
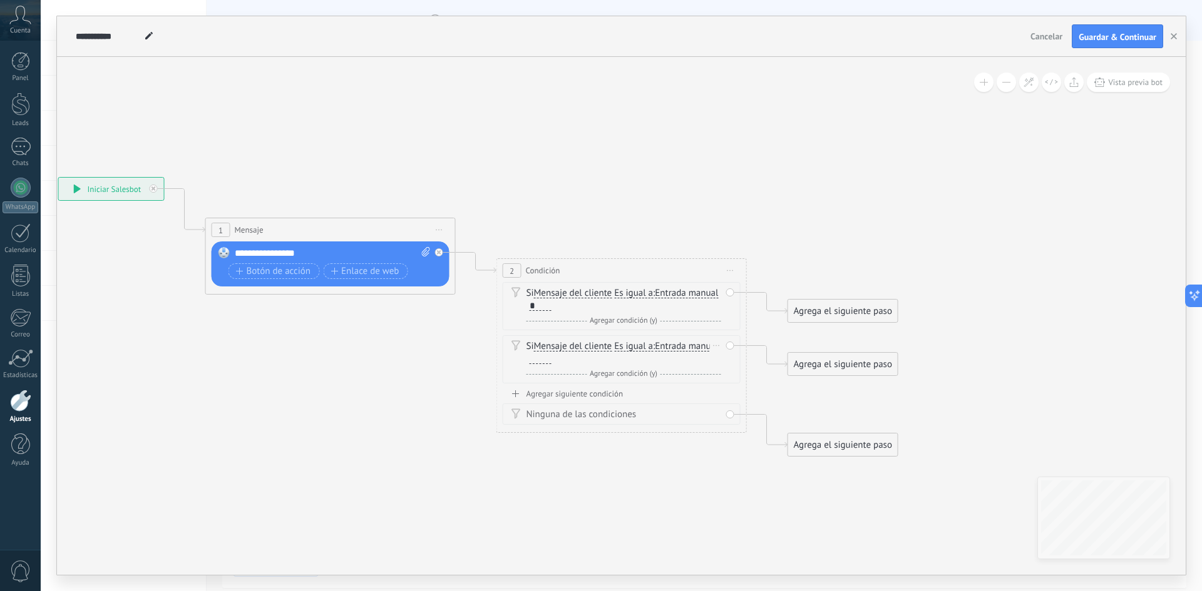
click at [605, 353] on div "Si Mensaje del cliente Mensaje del cliente Emoción de la conversación Comentari…" at bounding box center [623, 352] width 195 height 25
click at [551, 359] on div at bounding box center [540, 359] width 22 height 10
click at [593, 394] on div "Agregar siguiente condición" at bounding box center [622, 394] width 238 height 11
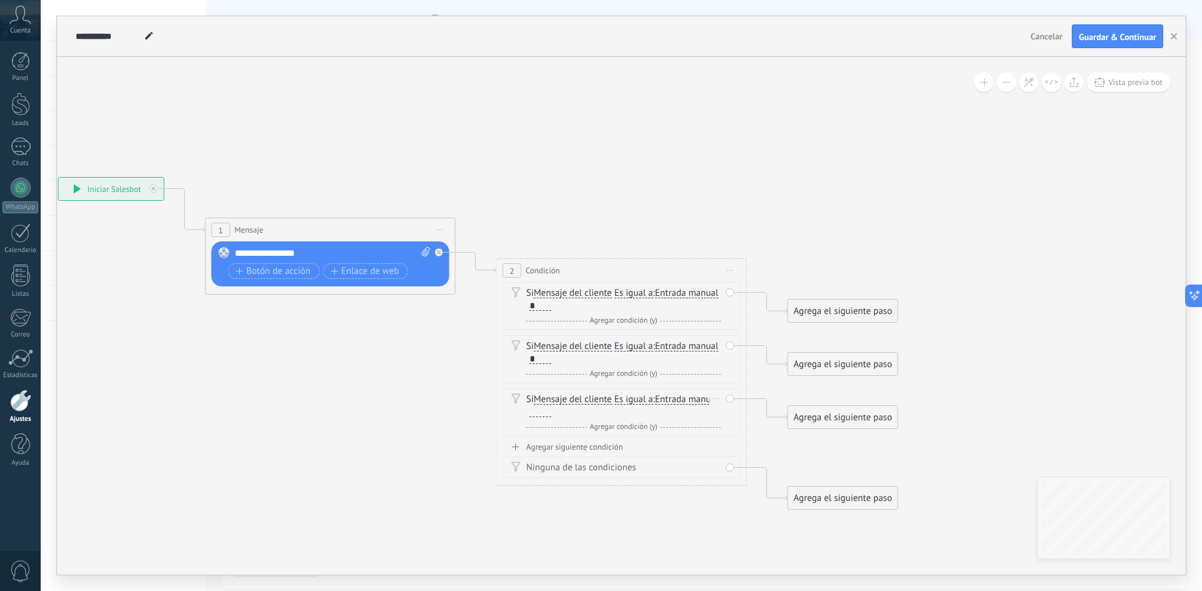
click at [606, 405] on div "Si Mensaje del cliente Mensaje del cliente Emoción de la conversación Comentari…" at bounding box center [623, 406] width 195 height 25
click at [551, 412] on div at bounding box center [540, 412] width 22 height 10
drag, startPoint x: 852, startPoint y: 310, endPoint x: 907, endPoint y: 182, distance: 139.3
click at [907, 179] on div "Agrega el siguiente paso" at bounding box center [872, 189] width 110 height 21
drag, startPoint x: 852, startPoint y: 369, endPoint x: 1021, endPoint y: 290, distance: 186.7
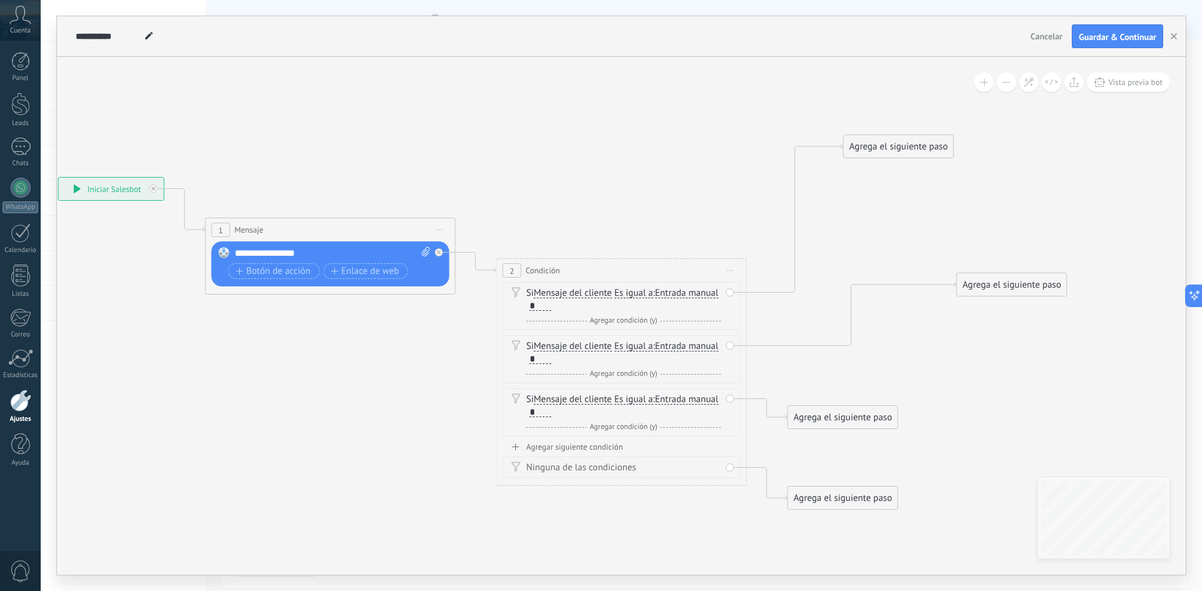
click at [1021, 290] on div "Agrega el siguiente paso" at bounding box center [1012, 285] width 110 height 21
drag, startPoint x: 890, startPoint y: 417, endPoint x: 1050, endPoint y: 426, distance: 159.8
click at [993, 426] on div "Agrega el siguiente paso" at bounding box center [939, 427] width 110 height 21
drag, startPoint x: 841, startPoint y: 507, endPoint x: 782, endPoint y: 546, distance: 71.0
click at [788, 509] on div "Agrega el siguiente paso" at bounding box center [843, 498] width 110 height 21
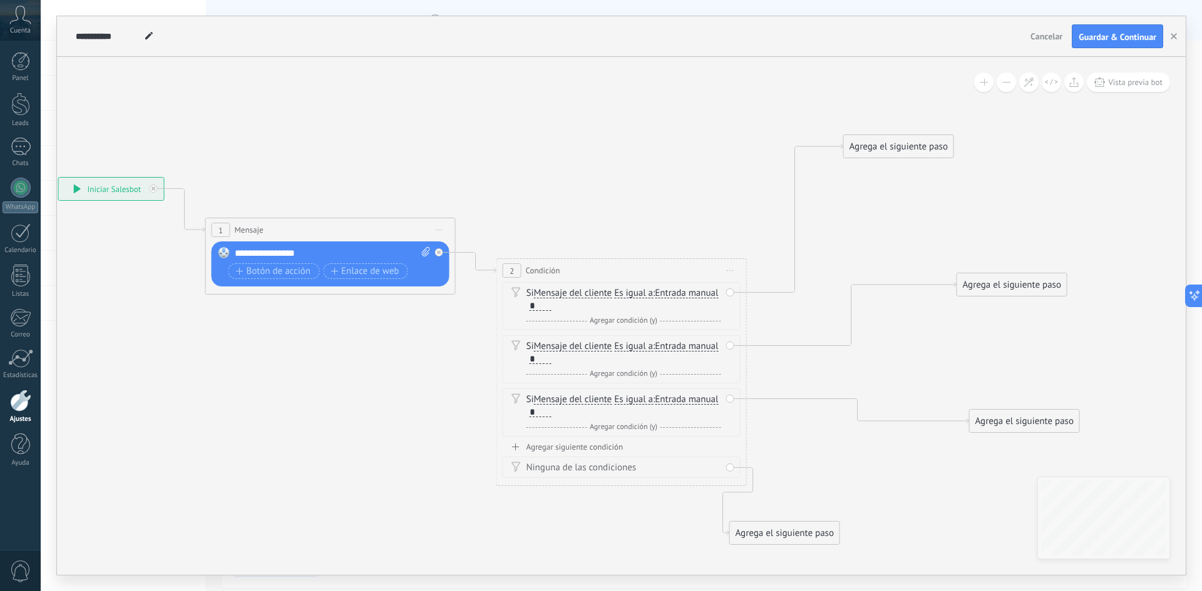
click at [1052, 29] on button "Cancelar" at bounding box center [1046, 36] width 42 height 19
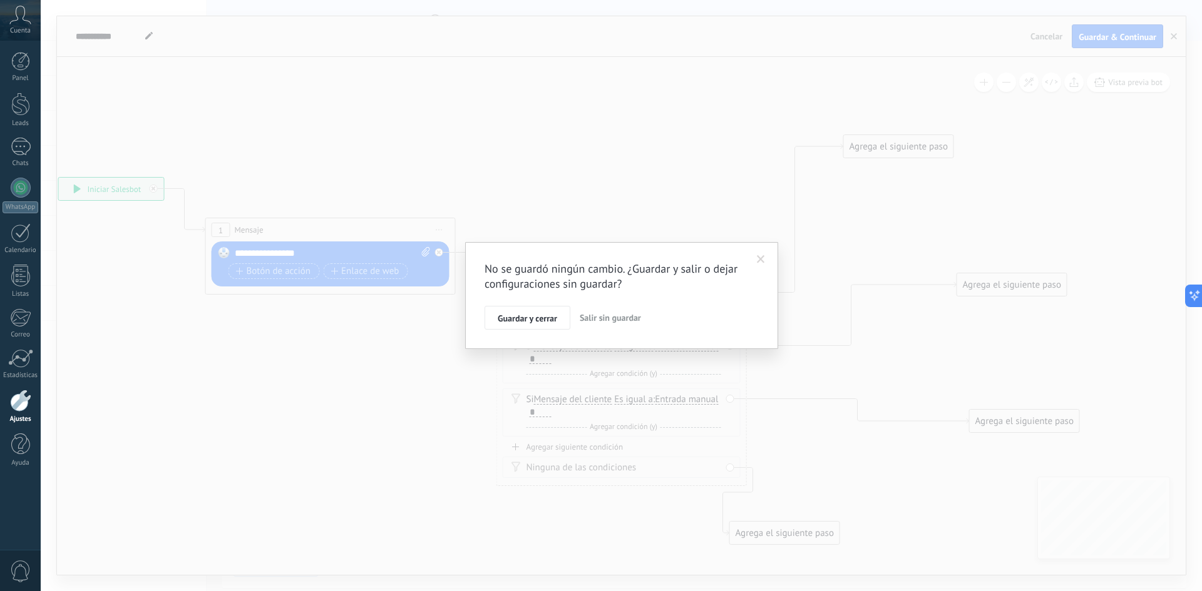
click at [594, 322] on span "Salir sin guardar" at bounding box center [610, 317] width 61 height 11
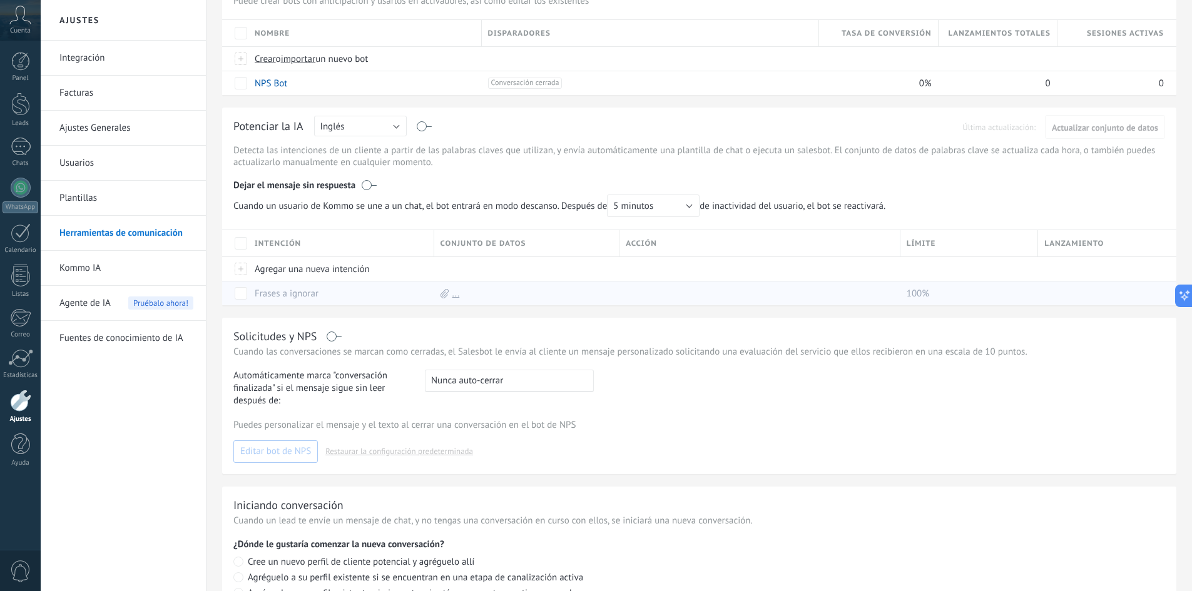
scroll to position [125, 0]
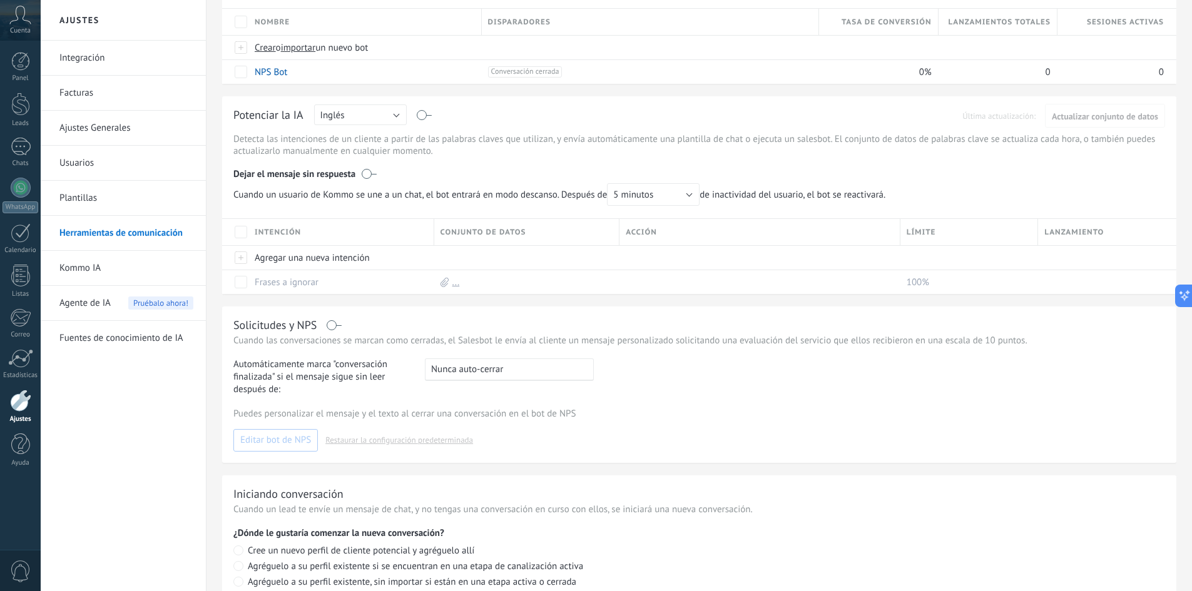
click at [98, 265] on link "Kommo IA" at bounding box center [126, 268] width 134 height 35
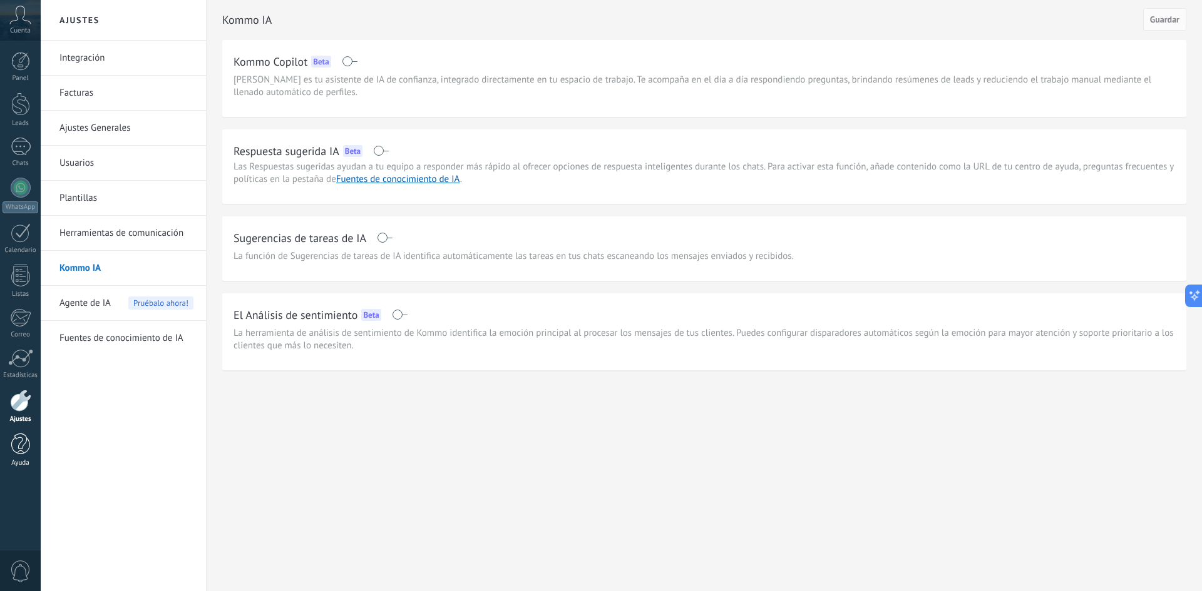
click at [18, 440] on div at bounding box center [20, 445] width 19 height 22
